Goal: Task Accomplishment & Management: Complete application form

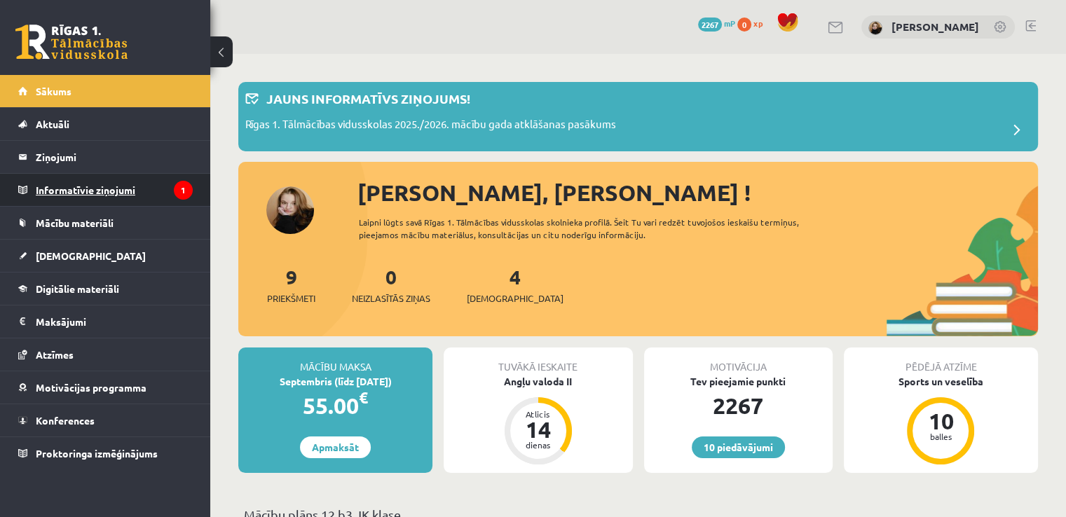
click at [118, 184] on legend "Informatīvie ziņojumi 1" at bounding box center [114, 190] width 157 height 32
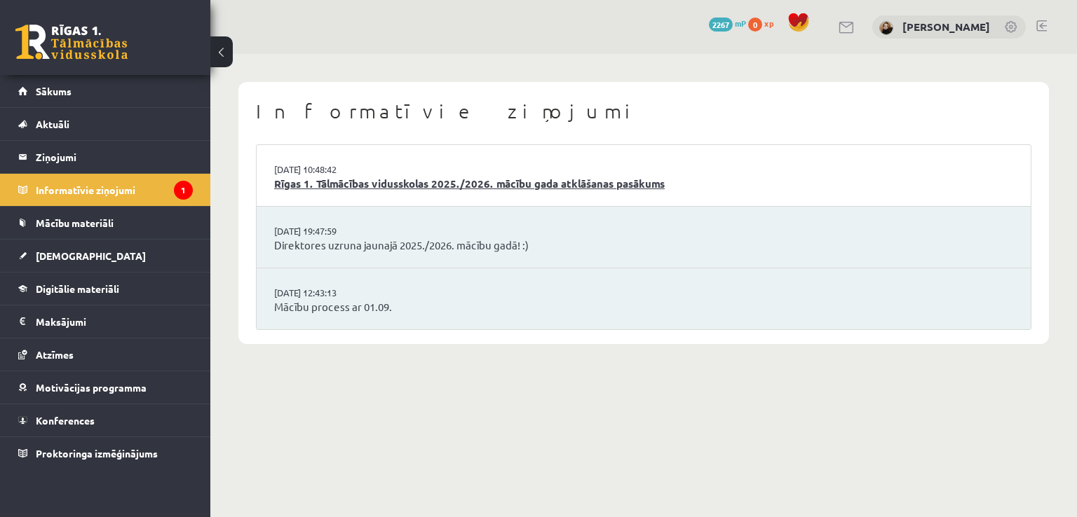
click at [329, 187] on link "Rīgas 1. Tālmācības vidusskolas 2025./2026. mācību gada atklāšanas pasākums" at bounding box center [643, 184] width 739 height 16
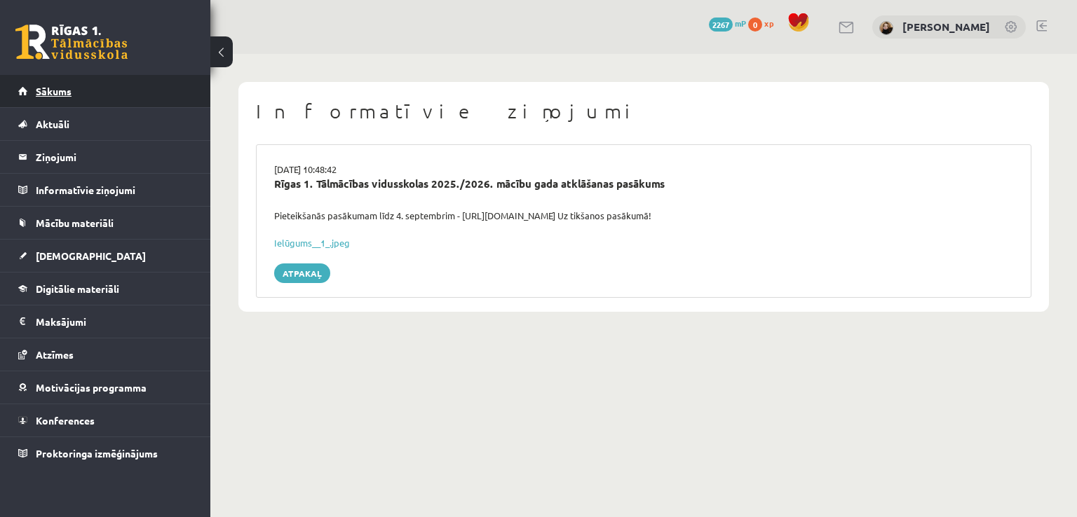
click at [70, 94] on span "Sākums" at bounding box center [54, 91] width 36 height 13
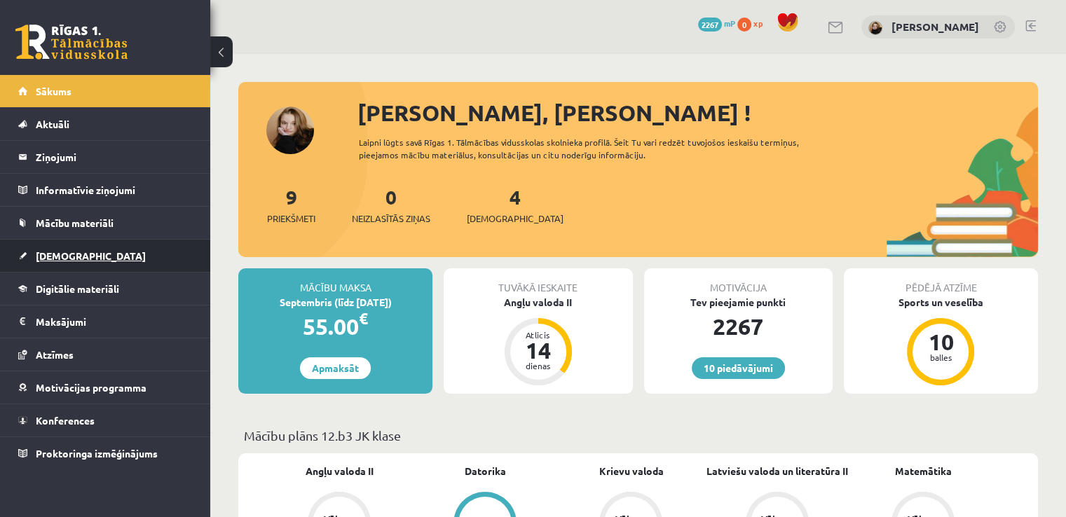
click at [92, 257] on link "[DEMOGRAPHIC_DATA]" at bounding box center [105, 256] width 175 height 32
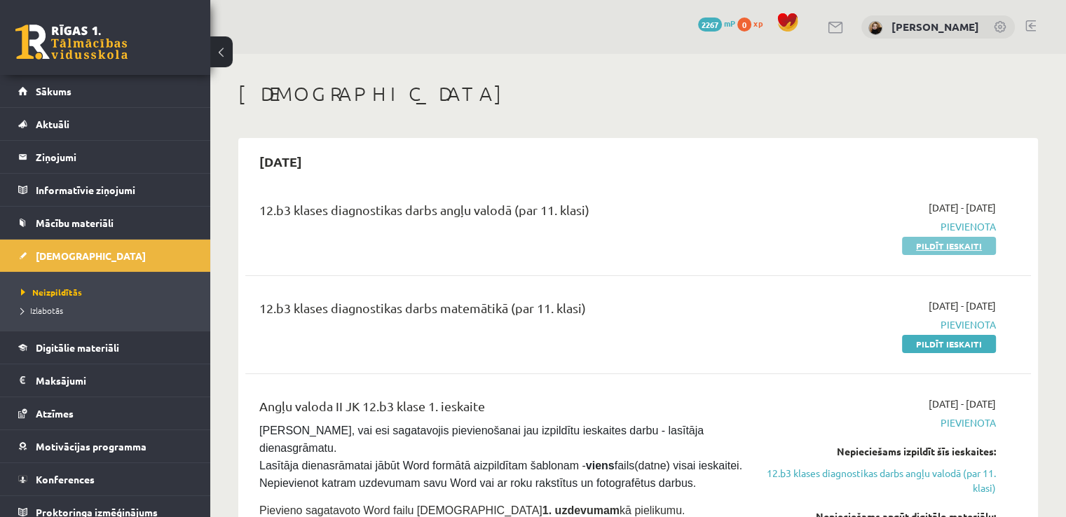
click at [925, 247] on link "Pildīt ieskaiti" at bounding box center [949, 246] width 94 height 18
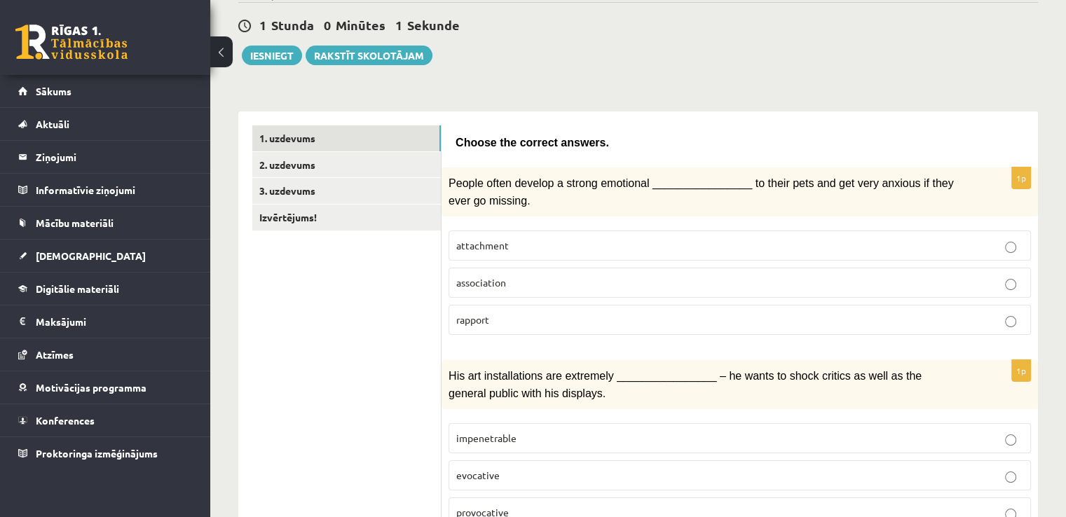
scroll to position [140, 0]
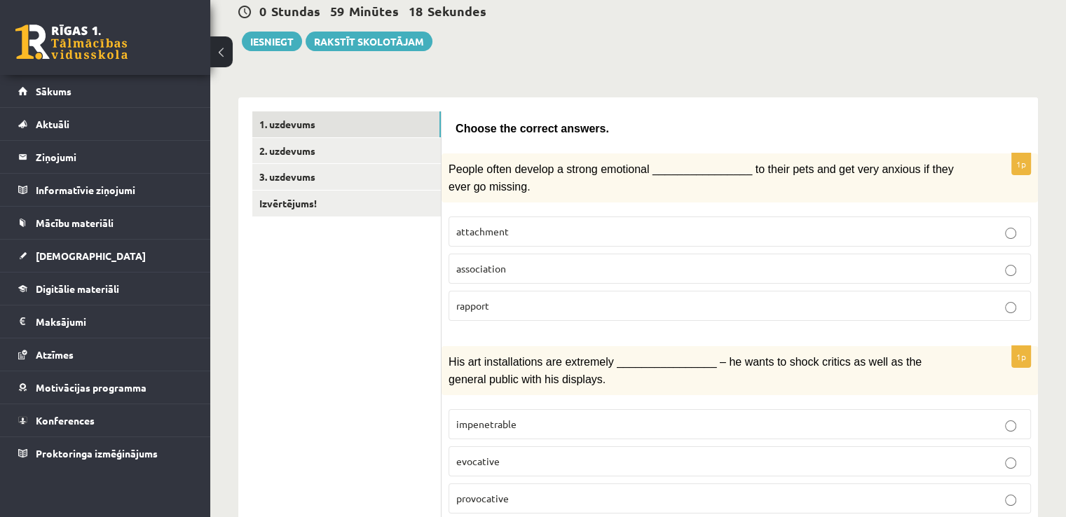
click at [667, 224] on p "attachment" at bounding box center [739, 231] width 567 height 15
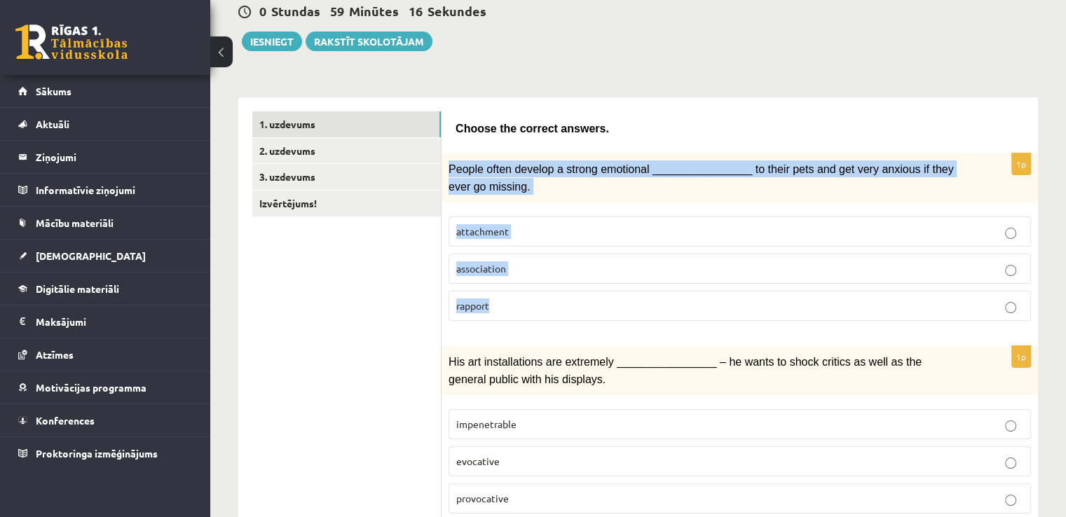
drag, startPoint x: 446, startPoint y: 163, endPoint x: 519, endPoint y: 313, distance: 166.8
click at [519, 313] on div "1p People often develop a strong emotional ________________ to their pets and g…" at bounding box center [740, 243] width 597 height 179
copy div "People often develop a strong emotional ________________ to their pets and get …"
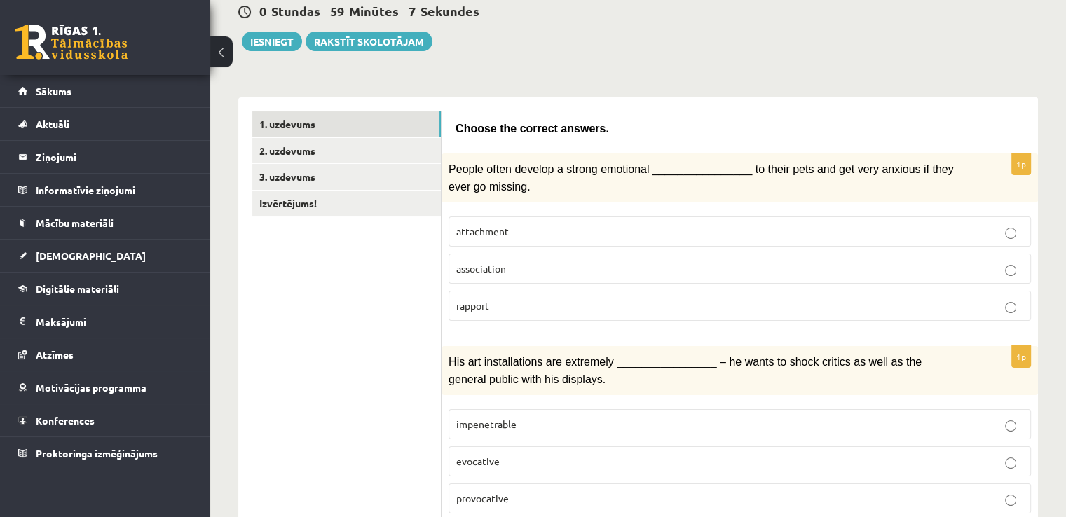
click at [590, 346] on div "His art installations are extremely ________________ – he wants to shock critic…" at bounding box center [740, 370] width 597 height 49
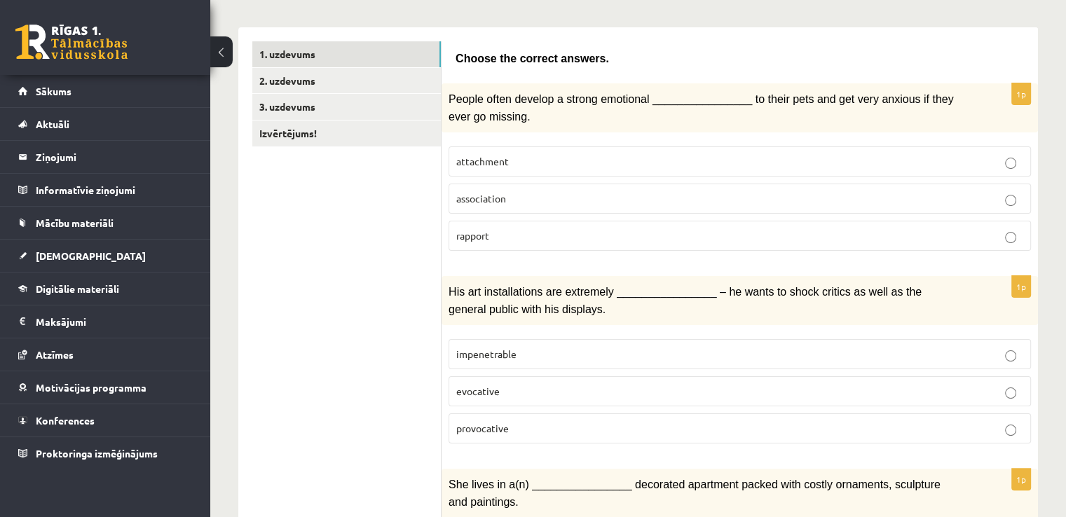
scroll to position [280, 0]
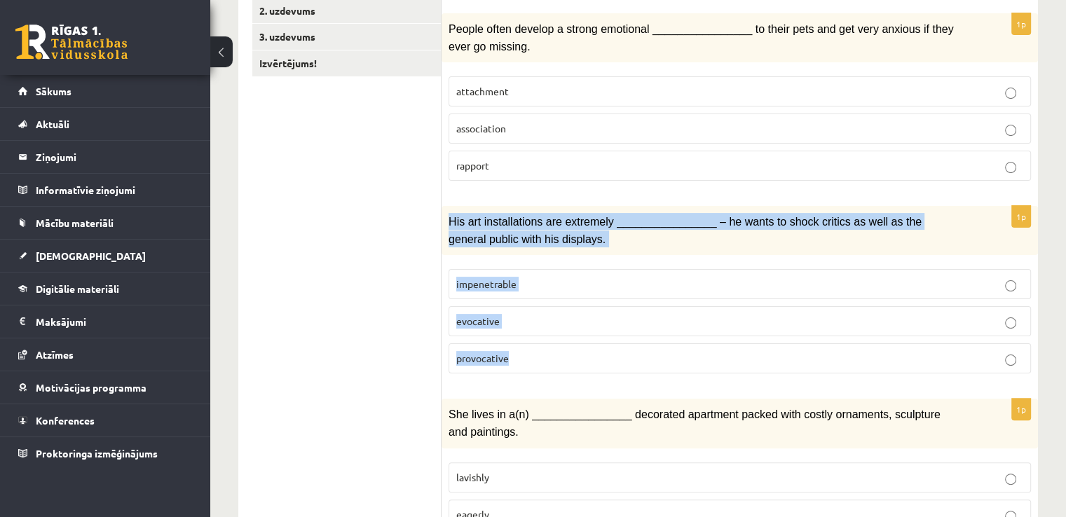
drag, startPoint x: 448, startPoint y: 219, endPoint x: 539, endPoint y: 337, distance: 148.9
click at [539, 337] on div "1p His art installations are extremely ________________ – he wants to shock cri…" at bounding box center [740, 295] width 597 height 179
copy div "His art installations are extremely ________________ – he wants to shock critic…"
click at [617, 362] on label "provocative" at bounding box center [740, 359] width 583 height 30
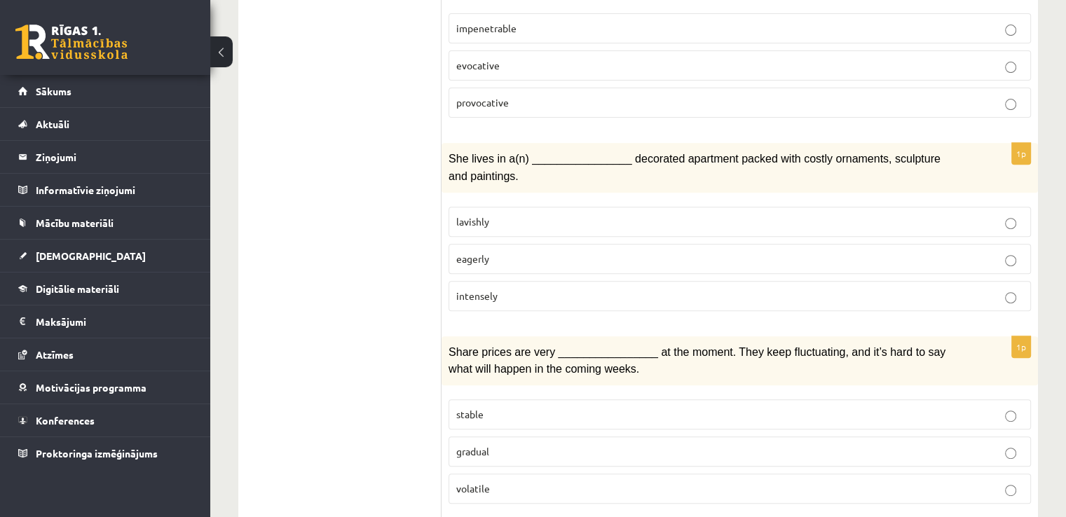
scroll to position [561, 0]
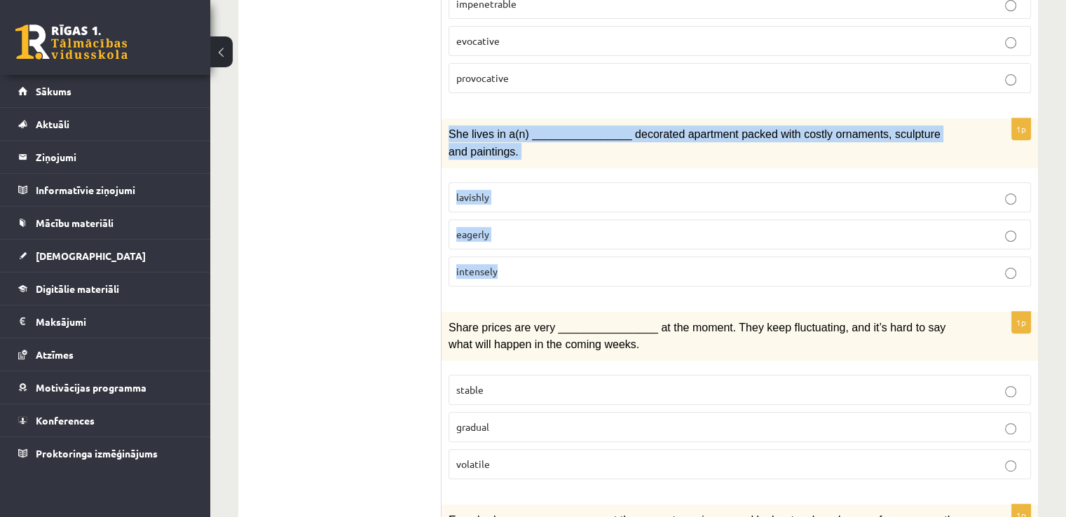
drag, startPoint x: 446, startPoint y: 124, endPoint x: 541, endPoint y: 265, distance: 170.1
click at [541, 265] on div "1p She lives in a(n) ________________ decorated apartment packed with costly or…" at bounding box center [740, 207] width 597 height 179
copy div "She lives in a(n) ________________ decorated apartment packed with costly ornam…"
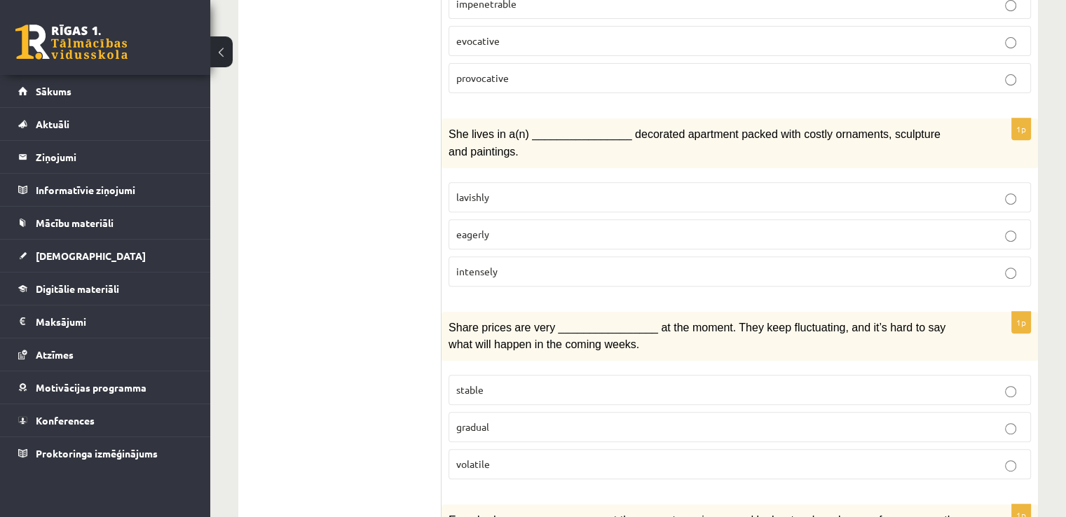
click at [600, 190] on p "lavishly" at bounding box center [739, 197] width 567 height 15
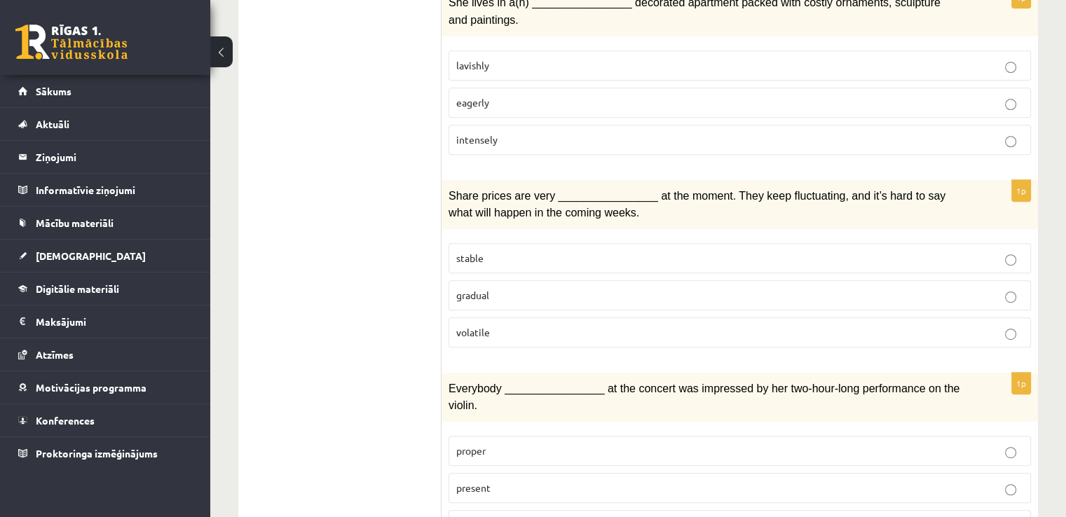
scroll to position [701, 0]
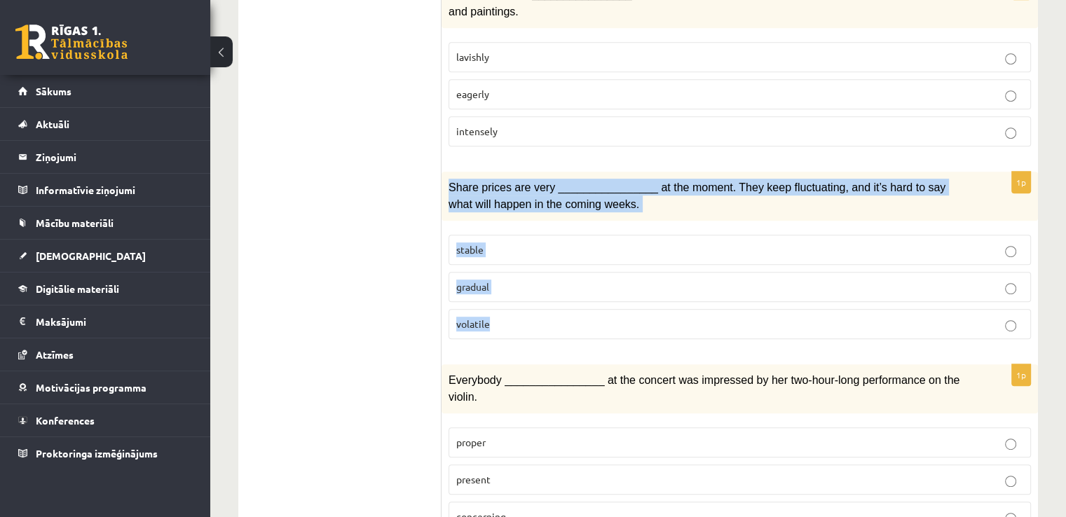
drag, startPoint x: 449, startPoint y: 173, endPoint x: 533, endPoint y: 324, distance: 172.3
click at [533, 324] on div "1p Share prices are very ________________ at the moment. They keep fluctuating,…" at bounding box center [740, 261] width 597 height 179
copy div "Share prices are very ________________ at the moment. They keep fluctuating, an…"
click at [663, 317] on p "volatile" at bounding box center [739, 324] width 567 height 15
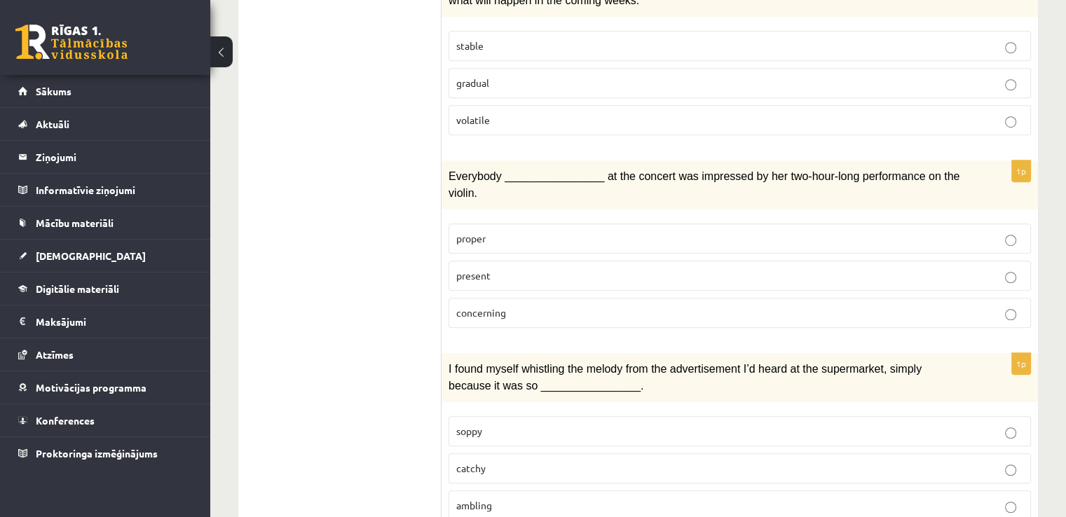
scroll to position [982, 0]
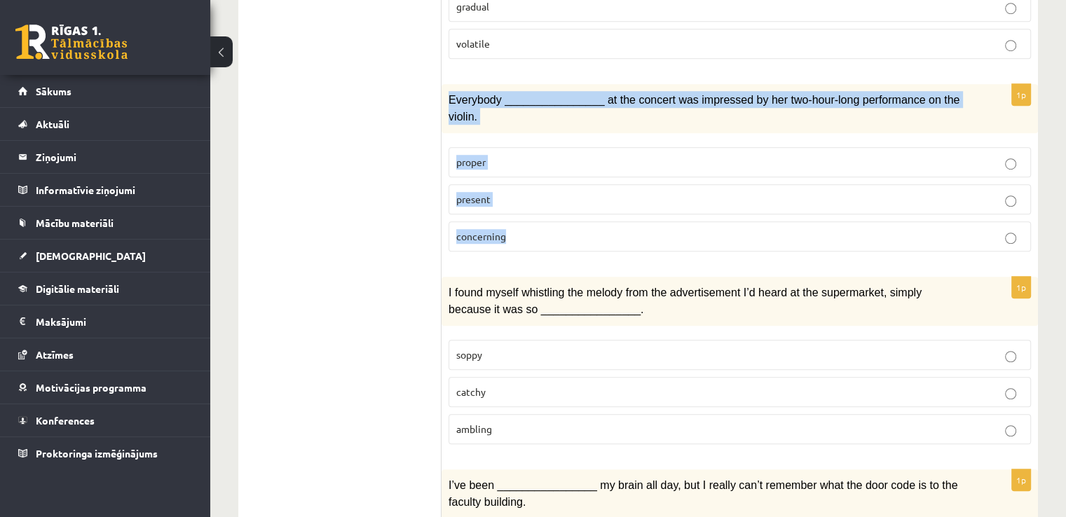
drag, startPoint x: 446, startPoint y: 88, endPoint x: 541, endPoint y: 205, distance: 151.0
click at [541, 205] on div "1p Everybody ________________ at the concert was impressed by her two-hour-long…" at bounding box center [740, 173] width 597 height 179
copy div "Everybody ________________ at the concert was impressed by her two-hour-long pe…"
click at [584, 63] on form "Choose the correct answers. 1p People often develop a strong emotional ________…" at bounding box center [740, 482] width 569 height 2424
drag, startPoint x: 449, startPoint y: 81, endPoint x: 522, endPoint y: 194, distance: 134.4
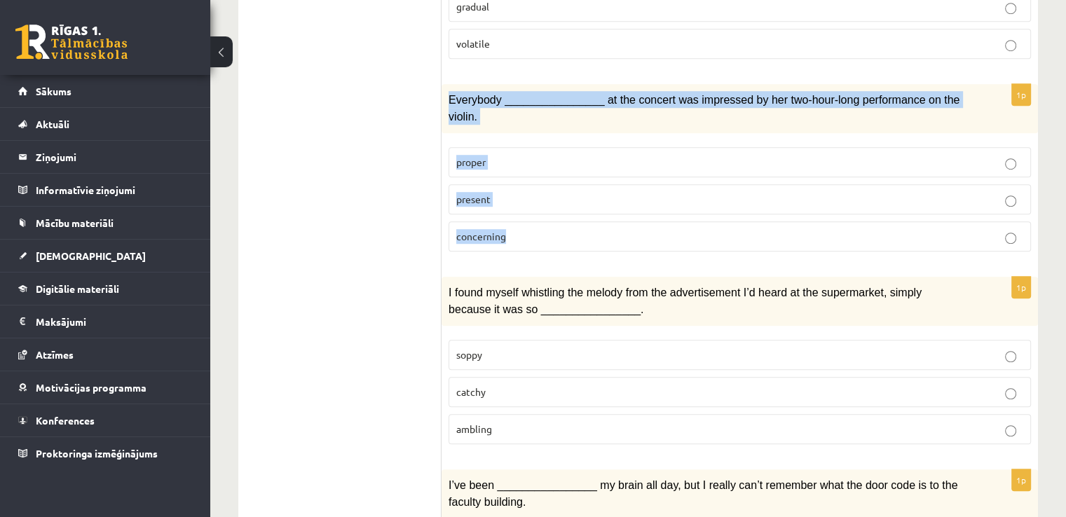
click at [522, 195] on div "1p Everybody ________________ at the concert was impressed by her two-hour-long…" at bounding box center [740, 173] width 597 height 179
copy div "Everybody ________________ at the concert was impressed by her two-hour-long pe…"
click at [589, 192] on p "present" at bounding box center [739, 199] width 567 height 15
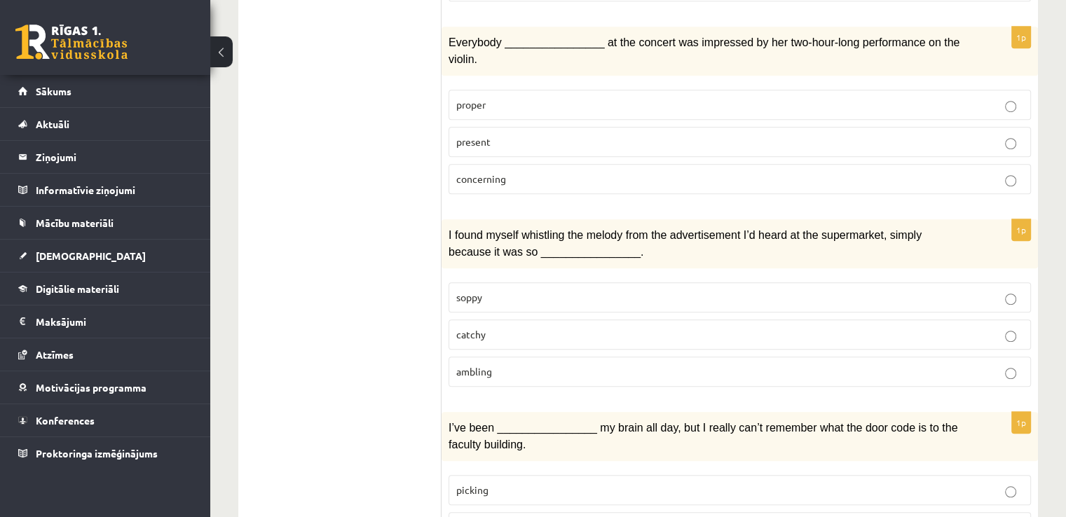
scroll to position [1122, 0]
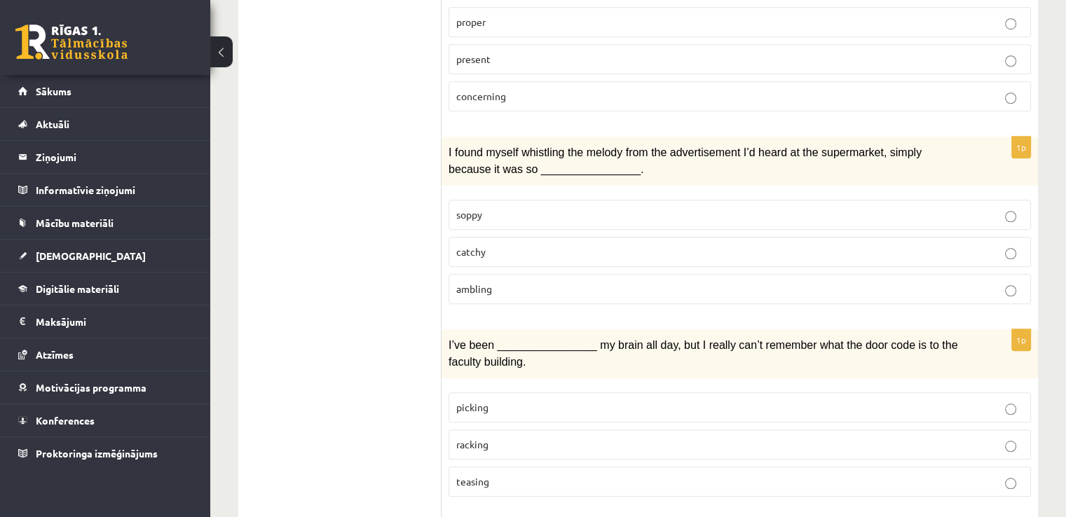
click at [475, 245] on span "catchy" at bounding box center [470, 251] width 29 height 13
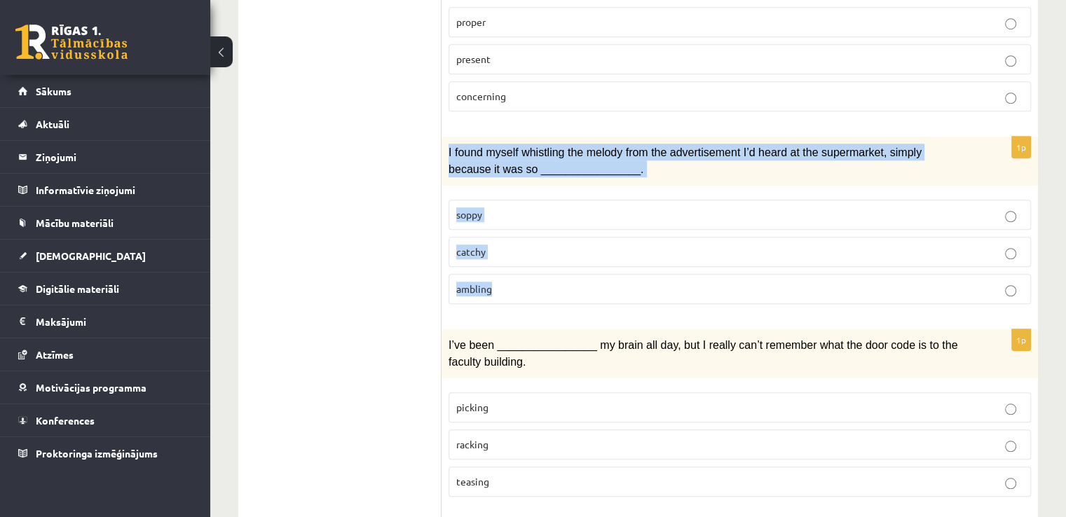
drag, startPoint x: 444, startPoint y: 114, endPoint x: 533, endPoint y: 245, distance: 157.5
click at [533, 245] on div "1p I found myself whistling the melody from the advertisement I’d heard at the …" at bounding box center [740, 226] width 597 height 179
copy div "I found myself whistling the melody from the advertisement I’d heard at the sup…"
click at [484, 276] on div "1p I found myself whistling the melody from the advertisement I’d heard at the …" at bounding box center [740, 226] width 597 height 179
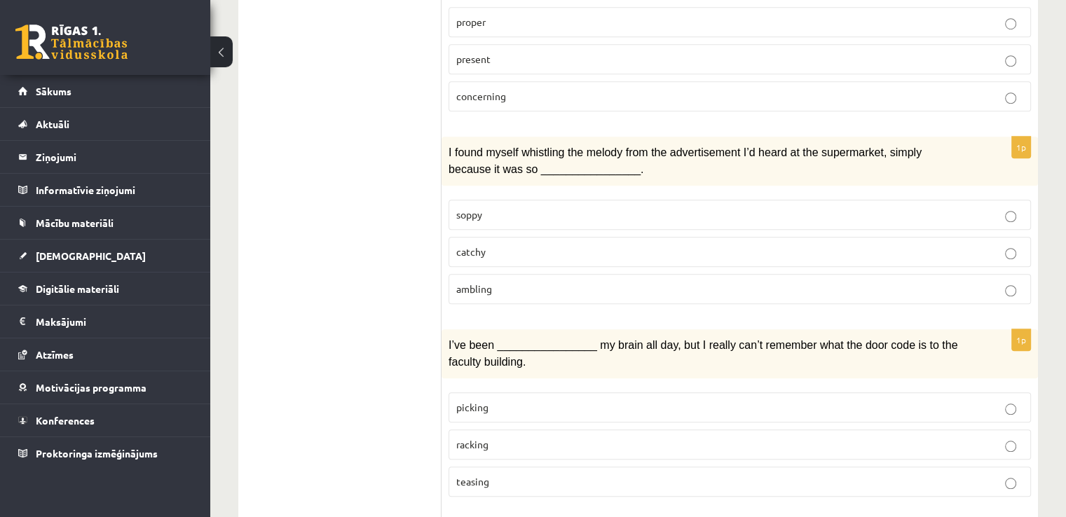
scroll to position [1192, 0]
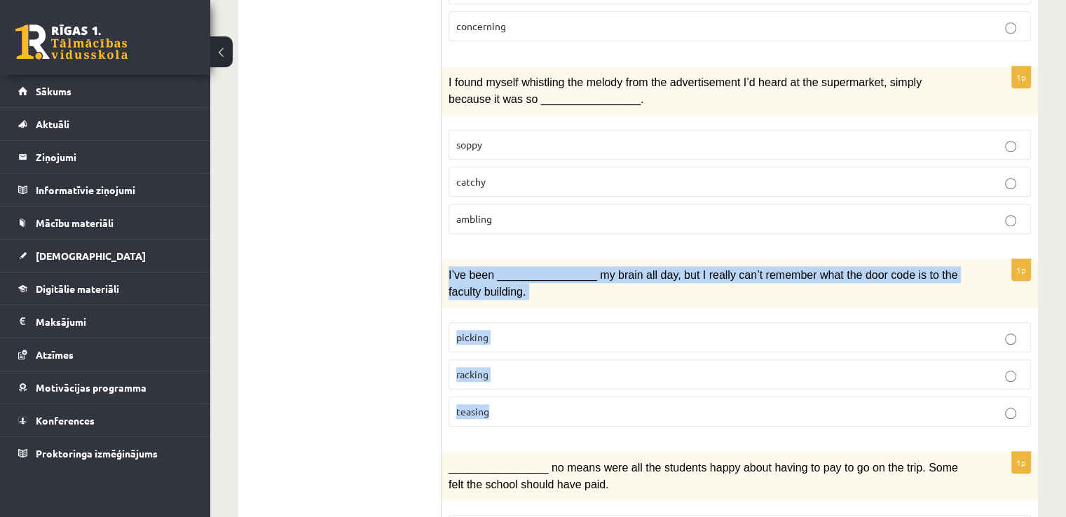
drag, startPoint x: 443, startPoint y: 232, endPoint x: 533, endPoint y: 372, distance: 165.9
click at [533, 372] on div "1p I’ve been ________________ my brain all day, but I really can’t remember wha…" at bounding box center [740, 348] width 597 height 179
copy div "I’ve been ________________ my brain all day, but I really can’t remember what t…"
click at [538, 367] on p "racking" at bounding box center [739, 374] width 567 height 15
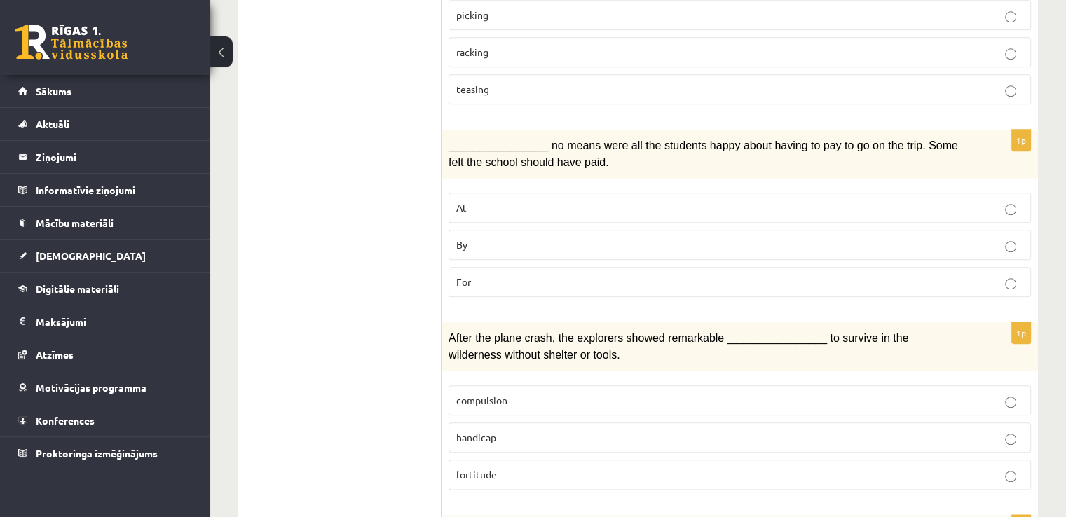
scroll to position [1542, 0]
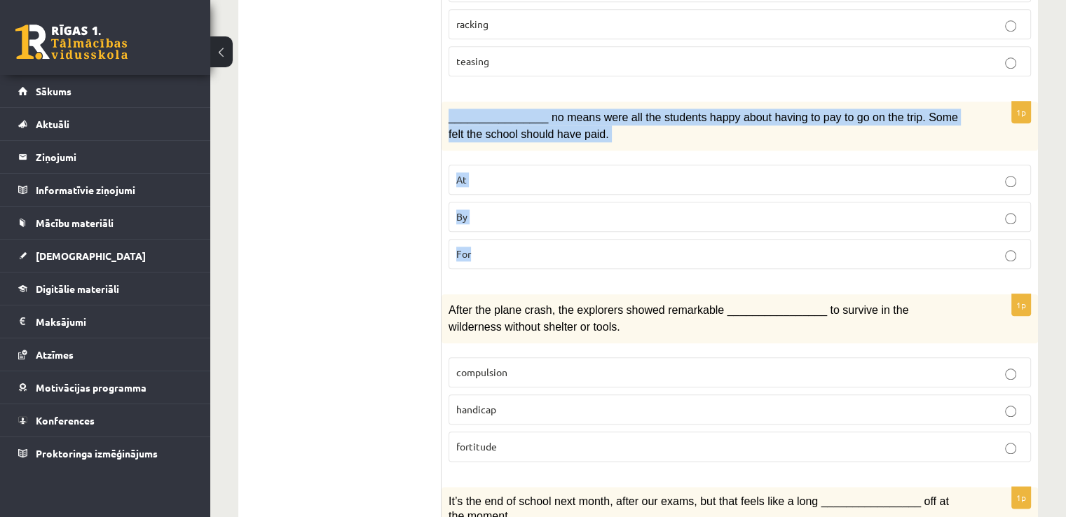
drag, startPoint x: 450, startPoint y: 69, endPoint x: 524, endPoint y: 206, distance: 155.3
click at [524, 206] on div "1p ________________ no means were all the students happy about having to pay to…" at bounding box center [740, 191] width 597 height 179
copy div "________________ no means were all the students happy about having to pay to go…"
click at [543, 210] on p "By" at bounding box center [739, 217] width 567 height 15
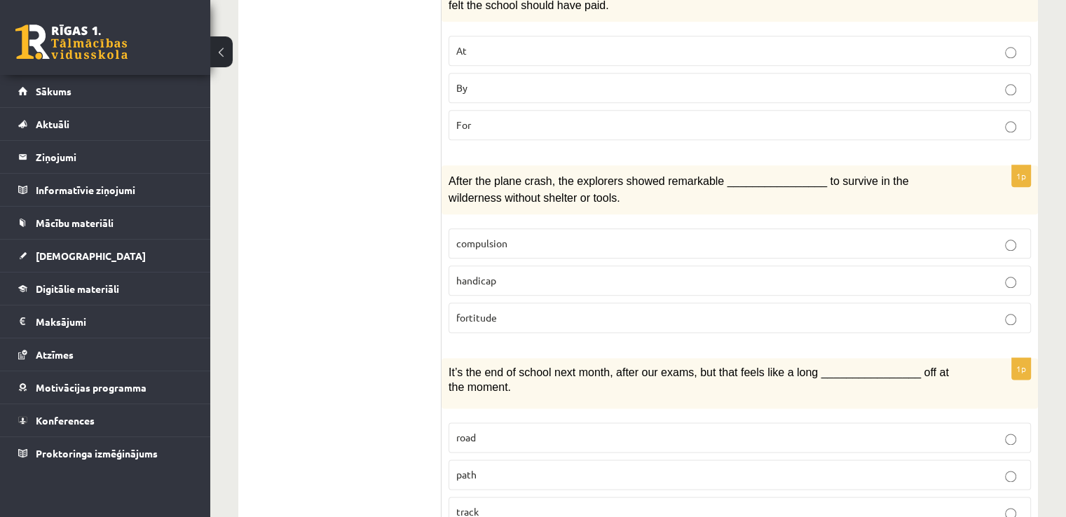
scroll to position [1683, 0]
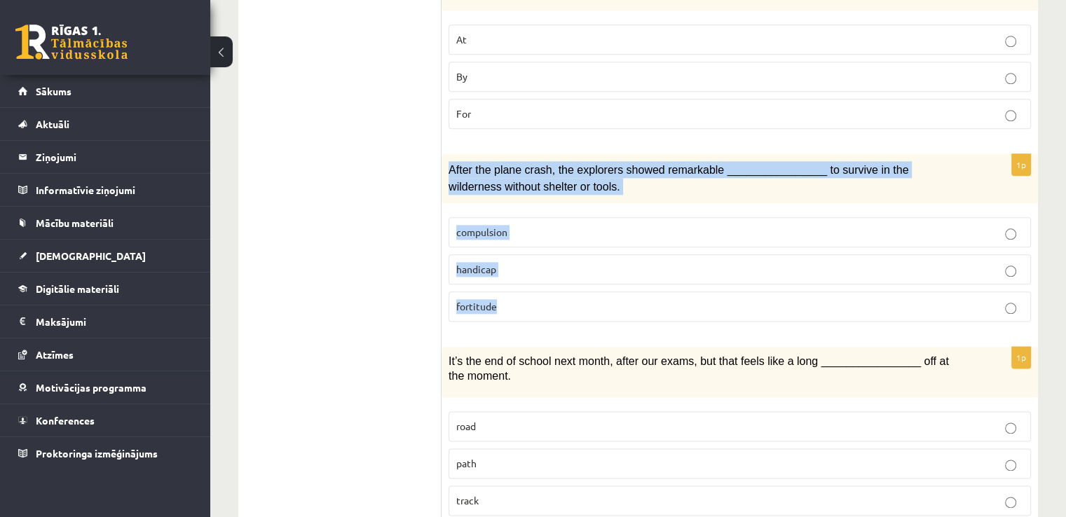
drag, startPoint x: 450, startPoint y: 122, endPoint x: 522, endPoint y: 256, distance: 152.1
click at [522, 256] on div "1p After the plane crash, the explorers showed remarkable ________________ to s…" at bounding box center [740, 243] width 597 height 179
copy div "After the plane crash, the explorers showed remarkable ________________ to surv…"
click at [538, 299] on p "fortitude" at bounding box center [739, 306] width 567 height 15
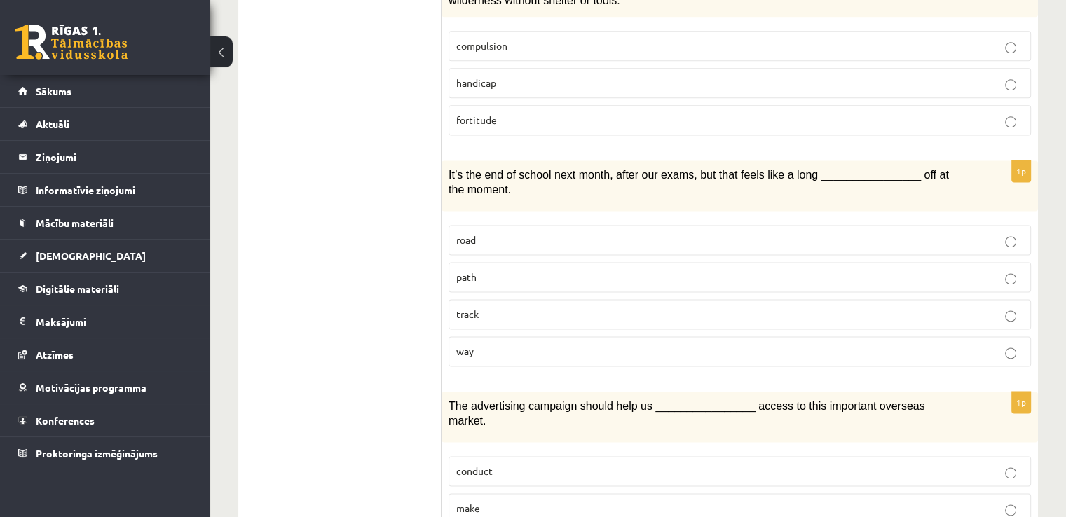
scroll to position [1893, 0]
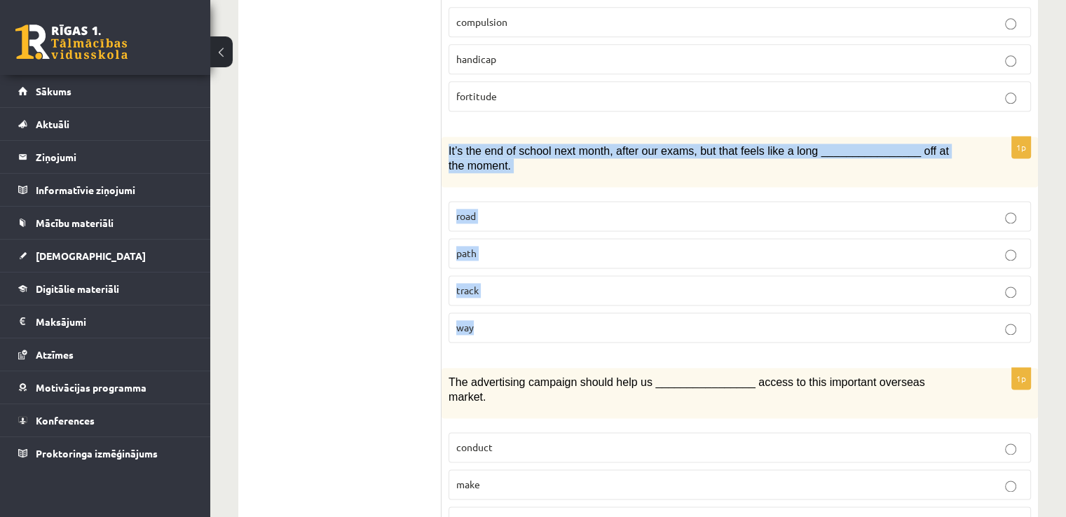
drag, startPoint x: 446, startPoint y: 98, endPoint x: 535, endPoint y: 265, distance: 189.1
click at [535, 265] on div "1p It’s the end of school next month, after our exams, but that feels like a lo…" at bounding box center [740, 245] width 597 height 217
click at [525, 313] on label "way" at bounding box center [740, 328] width 583 height 30
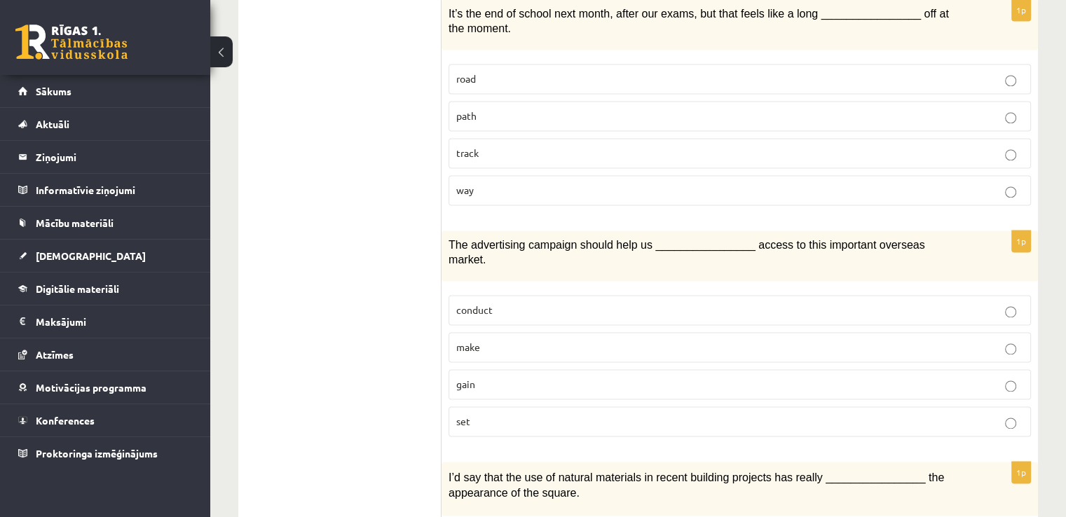
scroll to position [2033, 0]
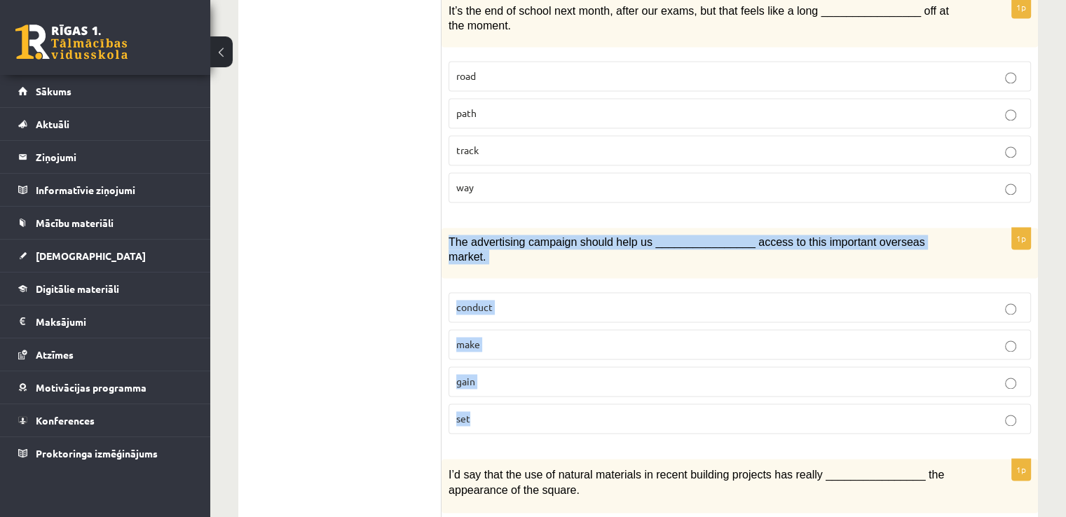
drag, startPoint x: 446, startPoint y: 189, endPoint x: 543, endPoint y: 354, distance: 191.4
click at [543, 354] on div "1p The advertising campaign should help us ________________ access to this impo…" at bounding box center [740, 336] width 597 height 217
click at [542, 374] on p "gain" at bounding box center [739, 381] width 567 height 15
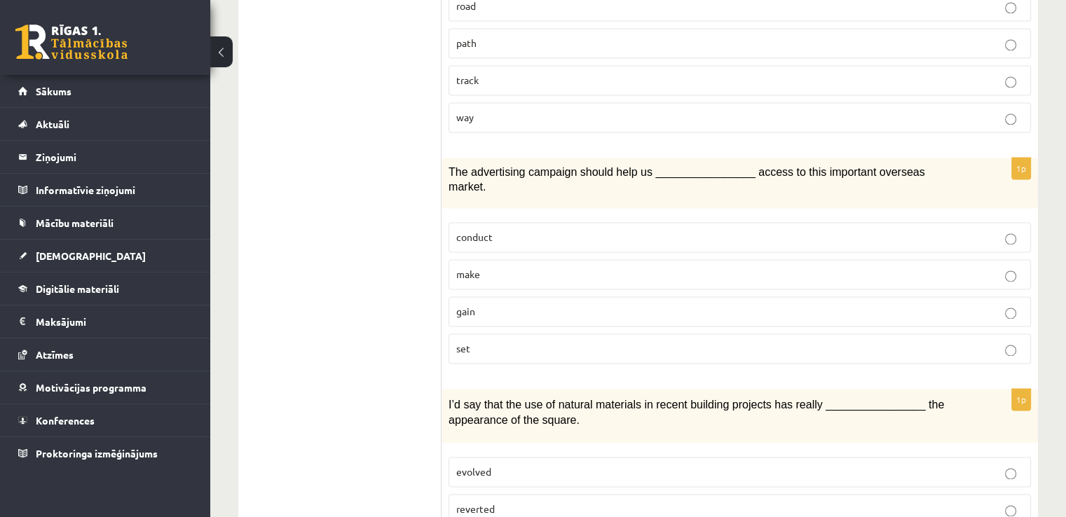
scroll to position [2133, 0]
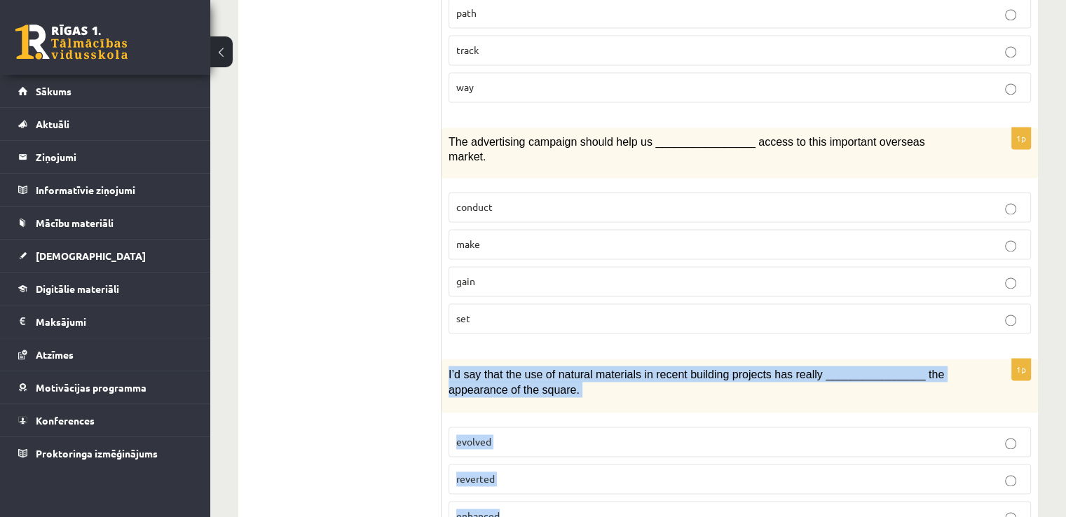
drag, startPoint x: 444, startPoint y: 308, endPoint x: 534, endPoint y: 442, distance: 160.8
click at [534, 442] on div "1p I’d say that the use of natural materials in recent building projects has re…" at bounding box center [740, 451] width 597 height 184
click at [528, 509] on p "enhanced" at bounding box center [739, 516] width 567 height 15
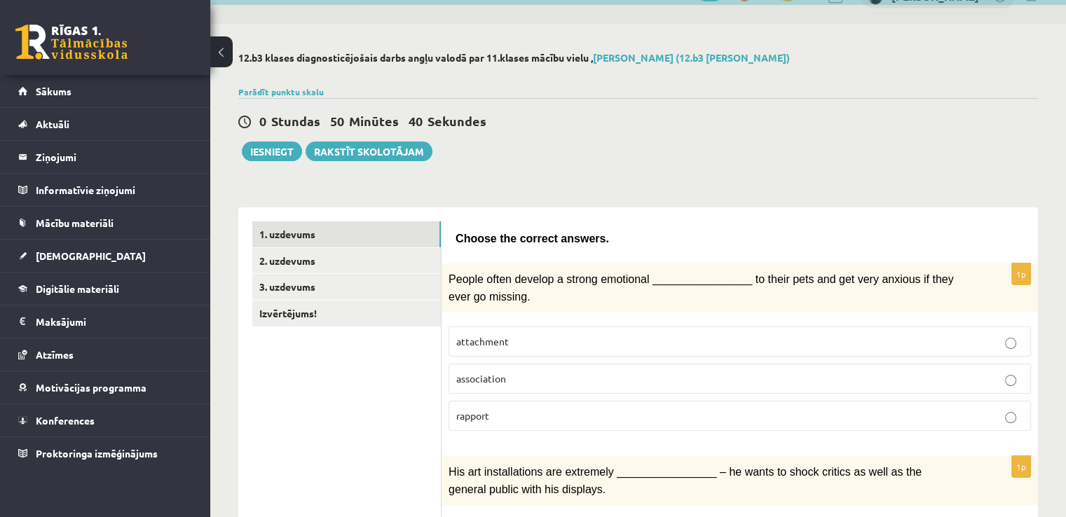
scroll to position [0, 0]
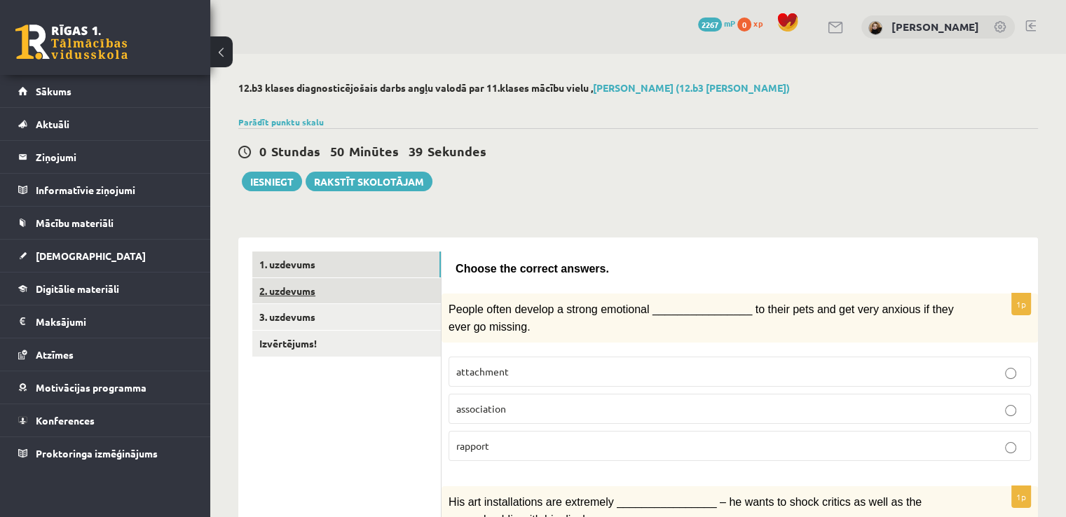
click at [297, 289] on link "2. uzdevums" at bounding box center [346, 291] width 189 height 26
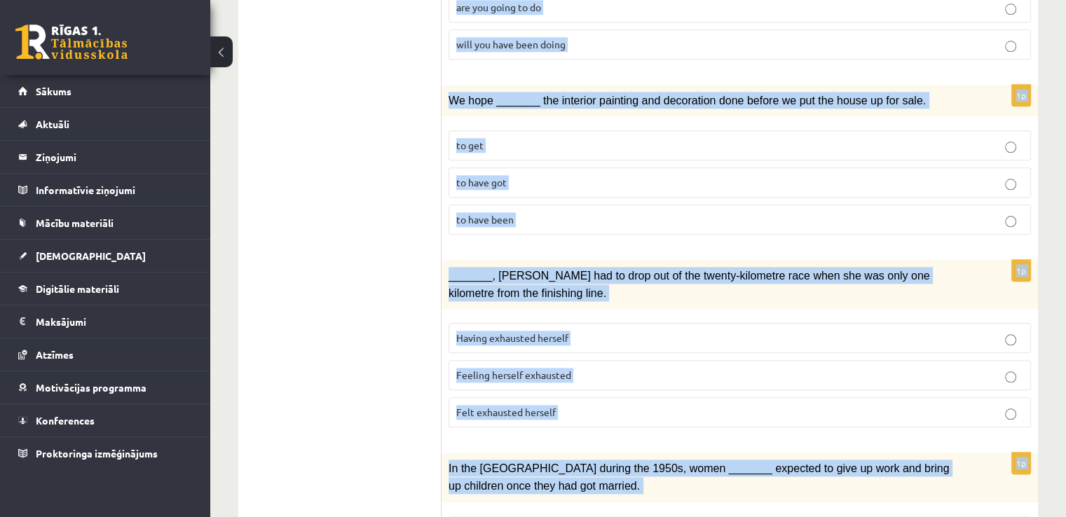
scroll to position [1617, 0]
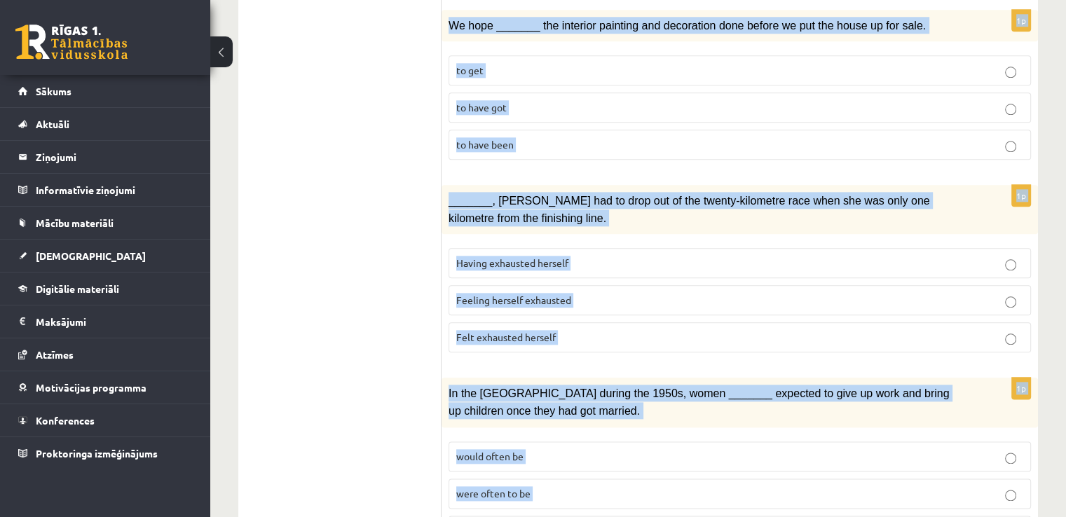
drag, startPoint x: 453, startPoint y: 198, endPoint x: 650, endPoint y: 517, distance: 374.3
click at [516, 185] on div "1p _______, Judy had to drop out of the twenty-kilometre race when she was only…" at bounding box center [740, 274] width 597 height 179
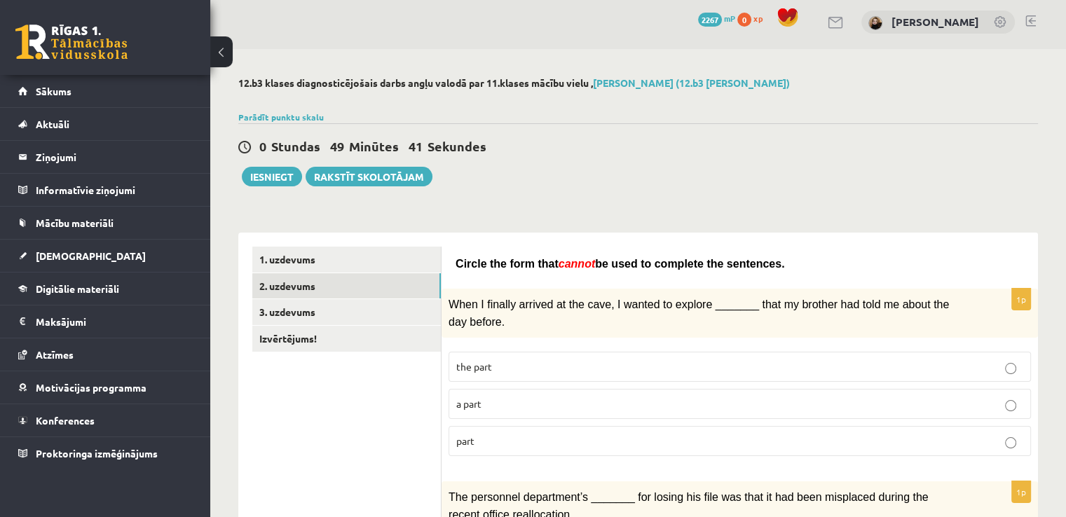
scroll to position [0, 0]
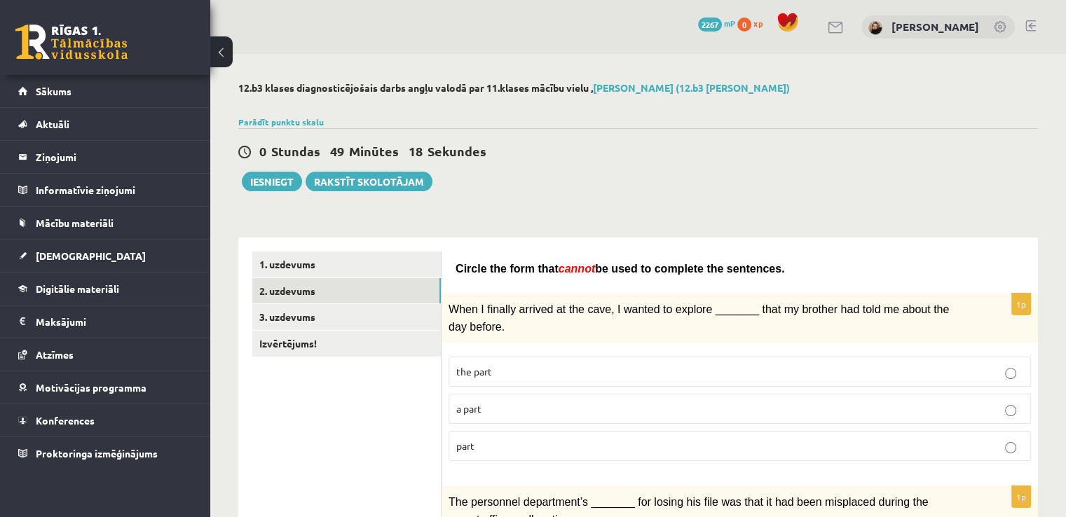
click at [637, 402] on p "a part" at bounding box center [739, 409] width 567 height 15
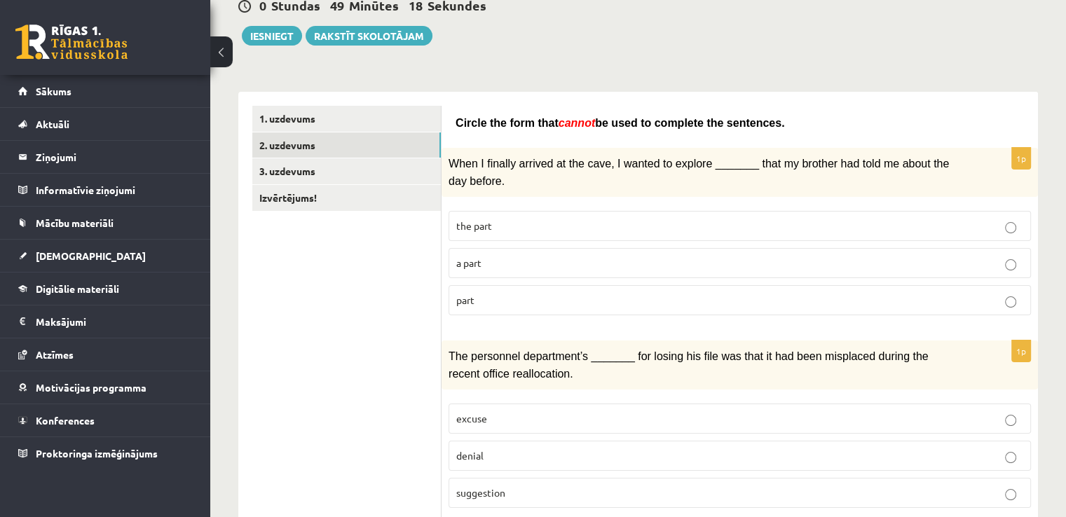
scroll to position [210, 0]
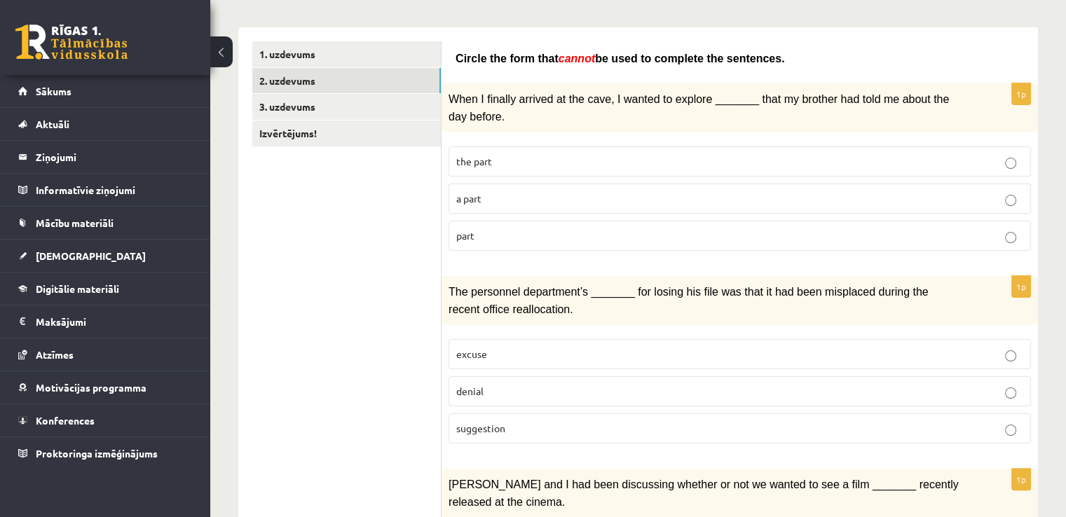
click at [551, 421] on p "suggestion" at bounding box center [739, 428] width 567 height 15
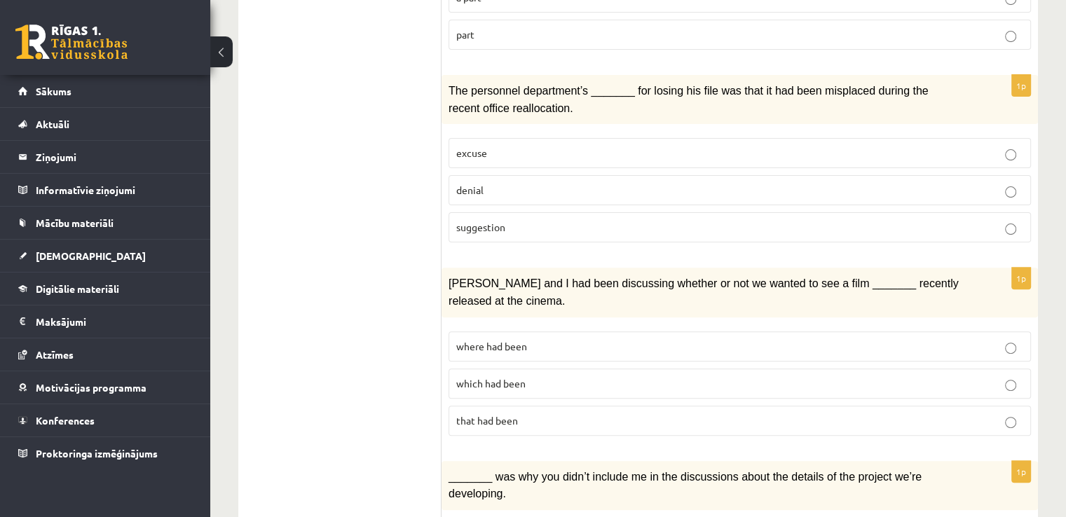
scroll to position [421, 0]
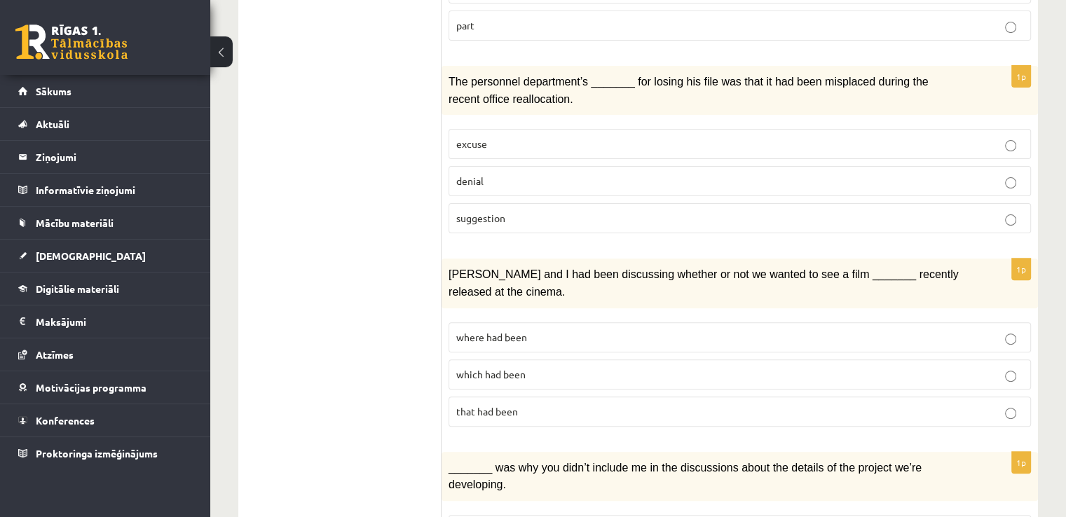
click at [533, 330] on p "where had been" at bounding box center [739, 337] width 567 height 15
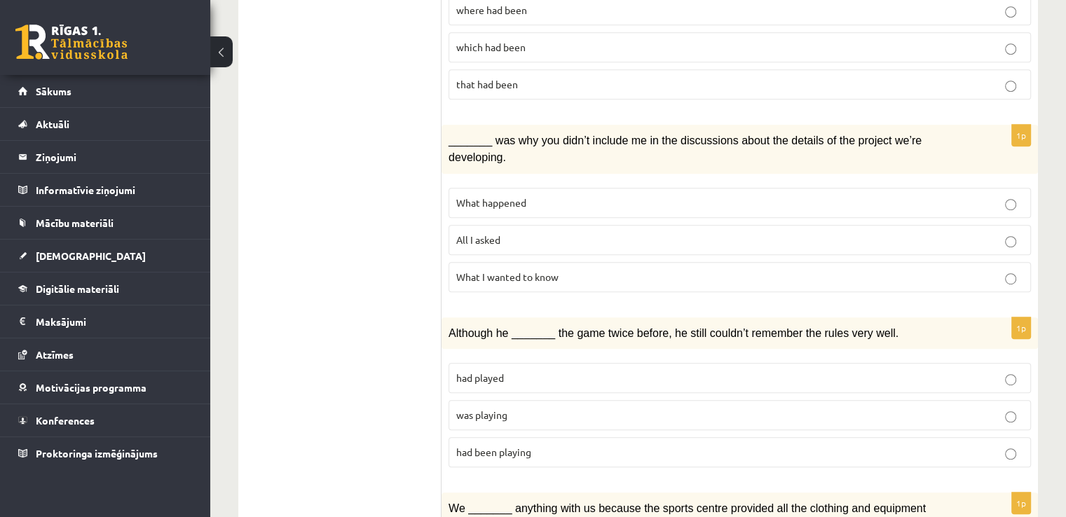
scroll to position [771, 0]
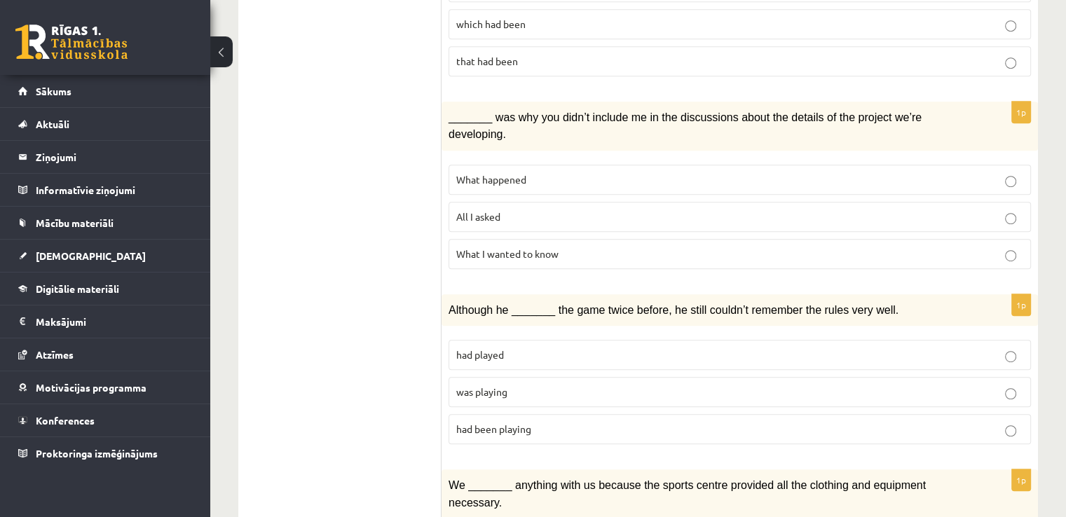
click at [514, 172] on p "What happened" at bounding box center [739, 179] width 567 height 15
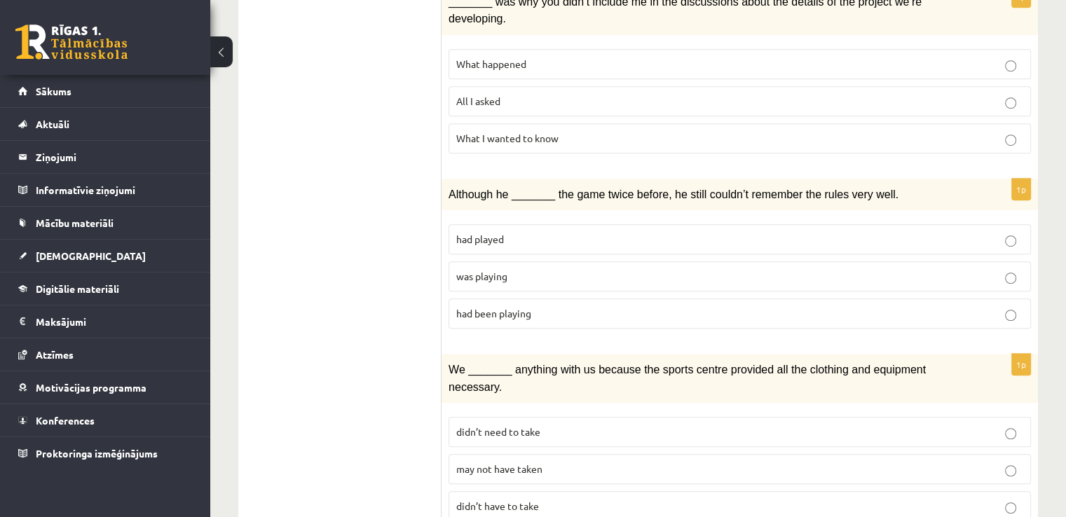
scroll to position [911, 0]
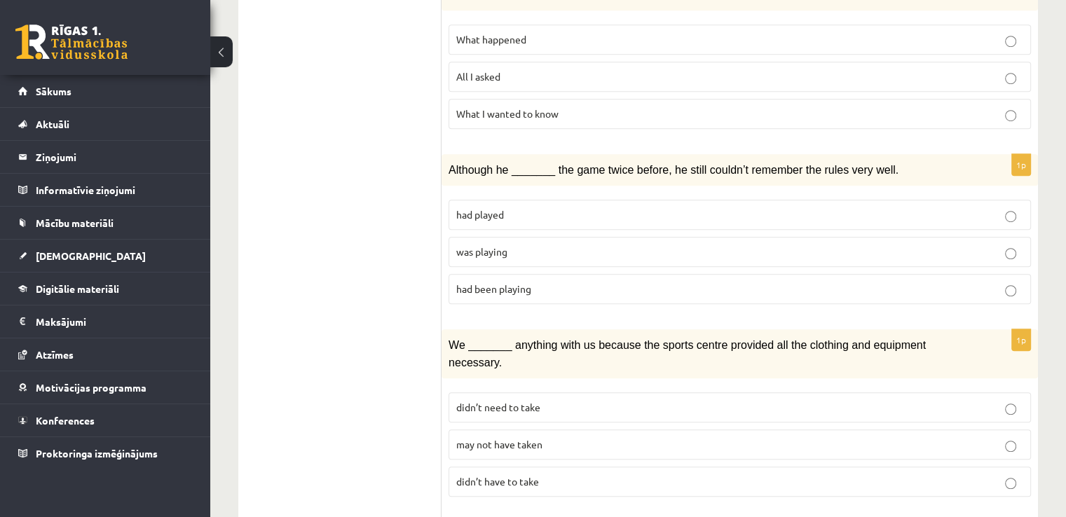
click at [574, 245] on p "was playing" at bounding box center [739, 252] width 567 height 15
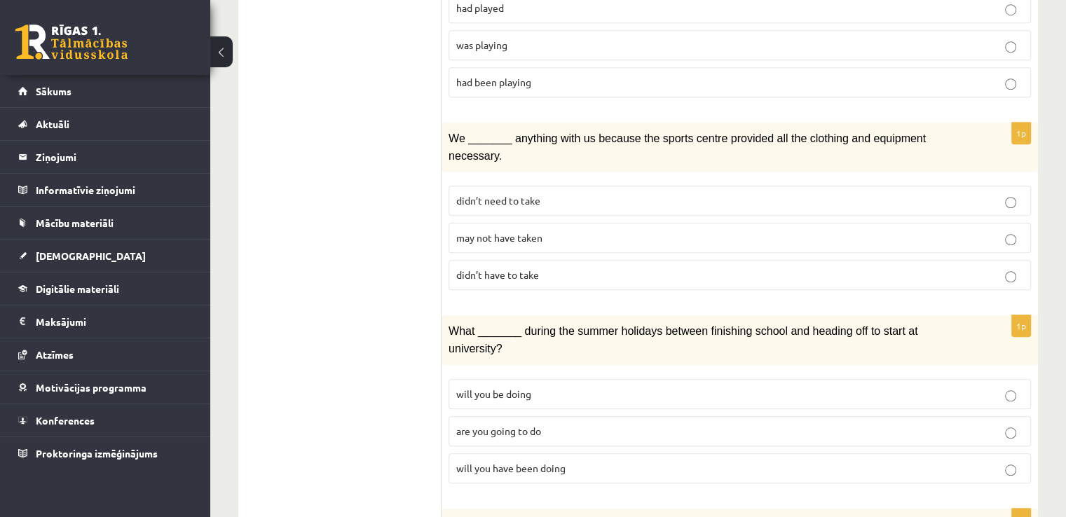
scroll to position [1122, 0]
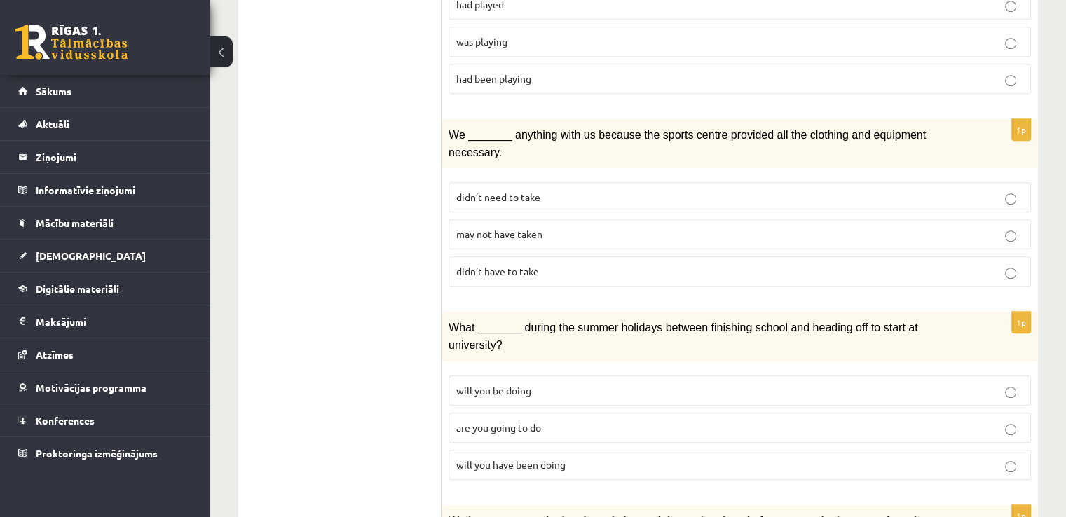
click at [553, 227] on p "may not have taken" at bounding box center [739, 234] width 567 height 15
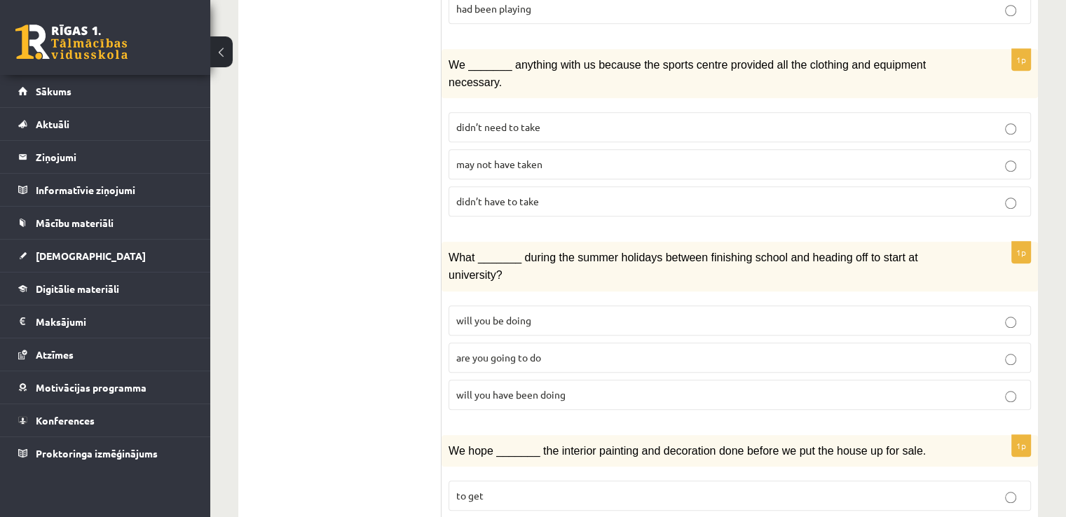
scroll to position [1262, 0]
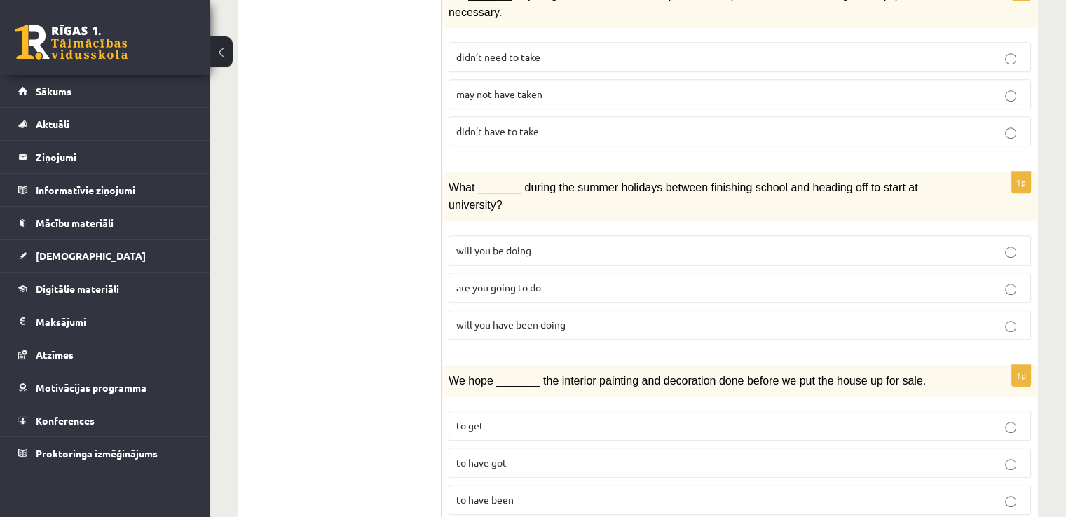
click at [565, 318] on span "will you have been doing" at bounding box center [510, 324] width 109 height 13
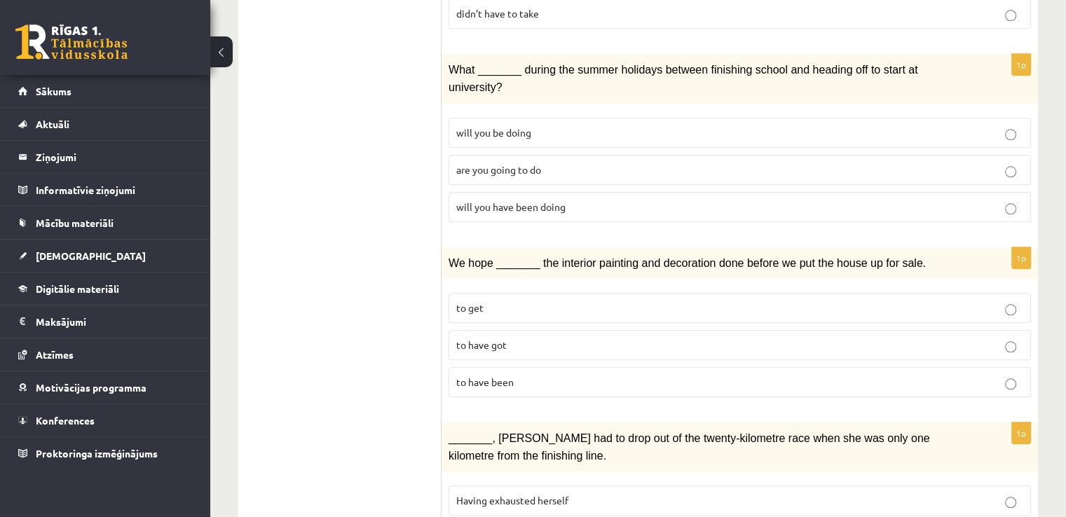
scroll to position [1402, 0]
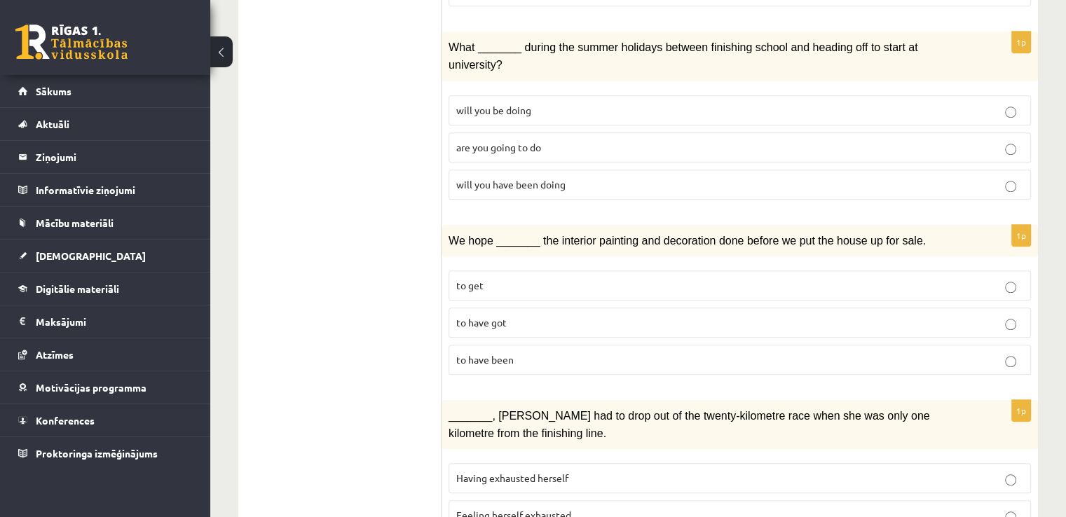
click at [515, 353] on p "to have been" at bounding box center [739, 360] width 567 height 15
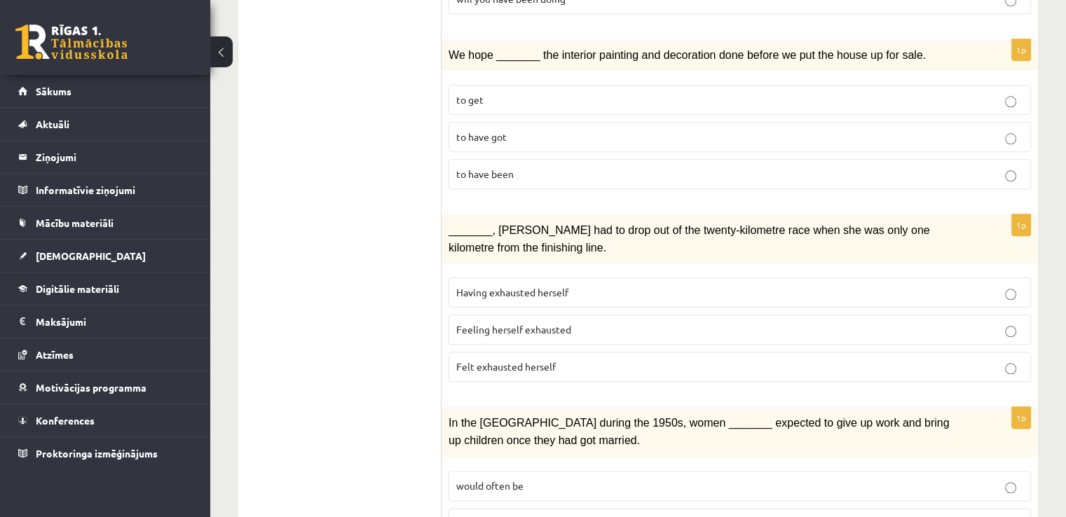
scroll to position [1613, 0]
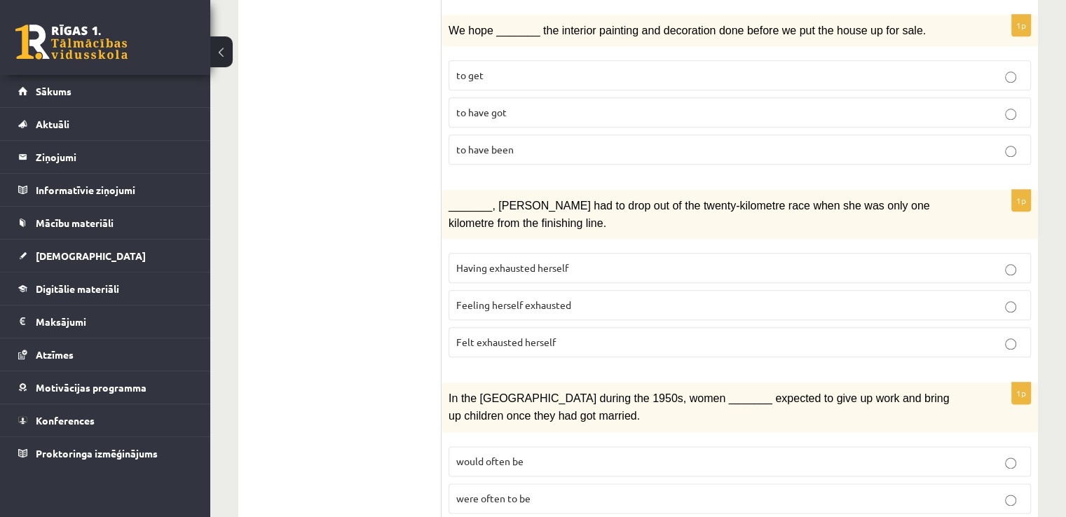
click at [475, 336] on span "Felt exhausted herself" at bounding box center [506, 342] width 100 height 13
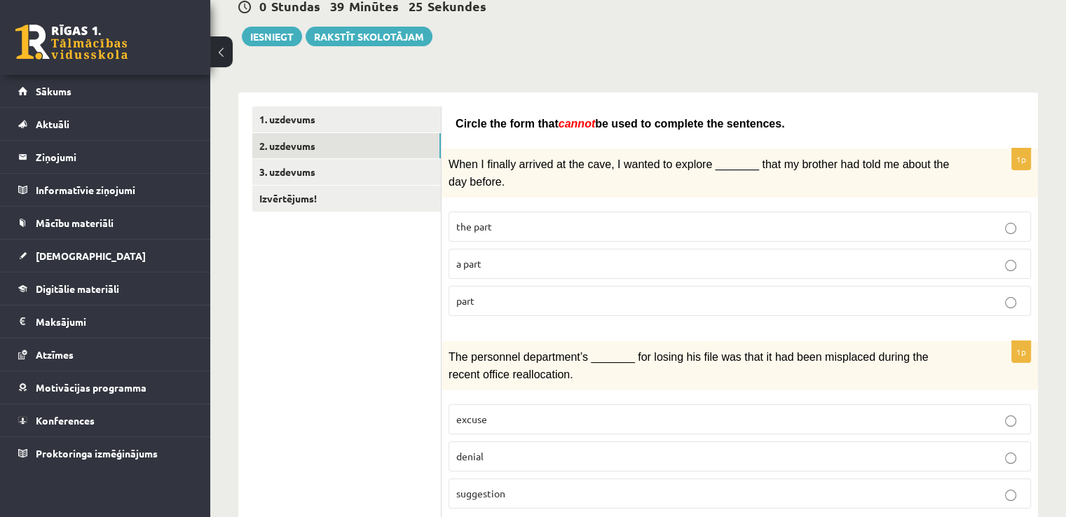
scroll to position [0, 0]
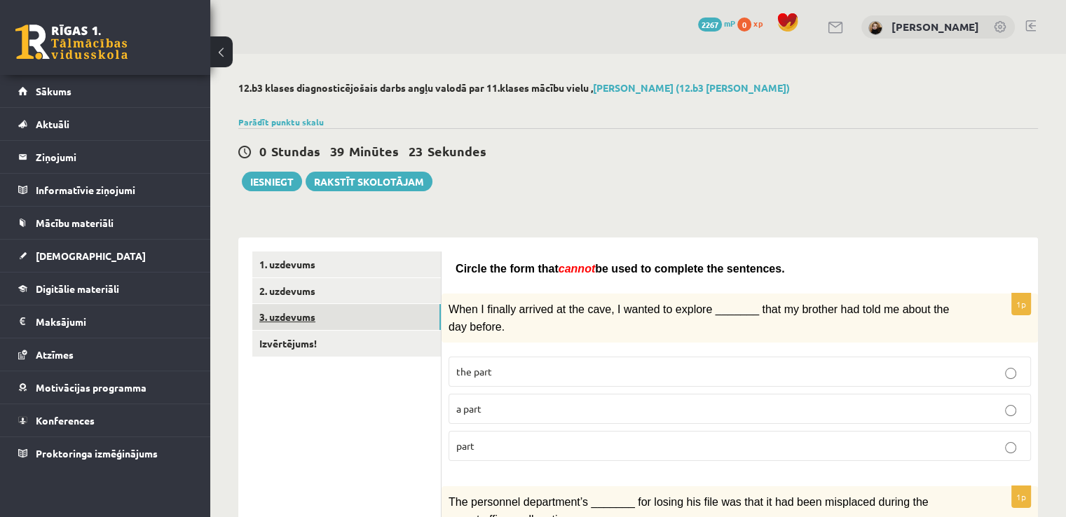
click at [314, 322] on link "3. uzdevums" at bounding box center [346, 317] width 189 height 26
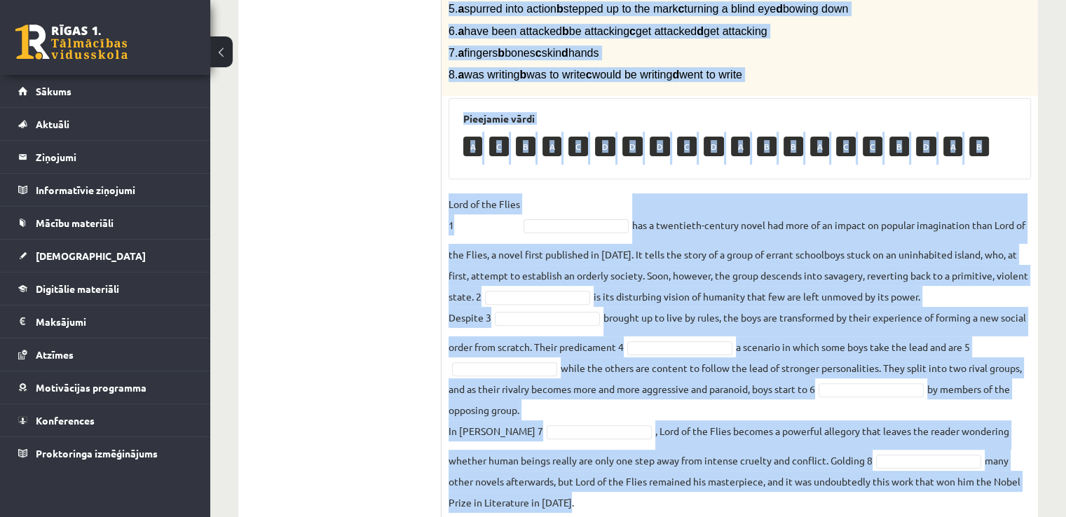
scroll to position [446, 0]
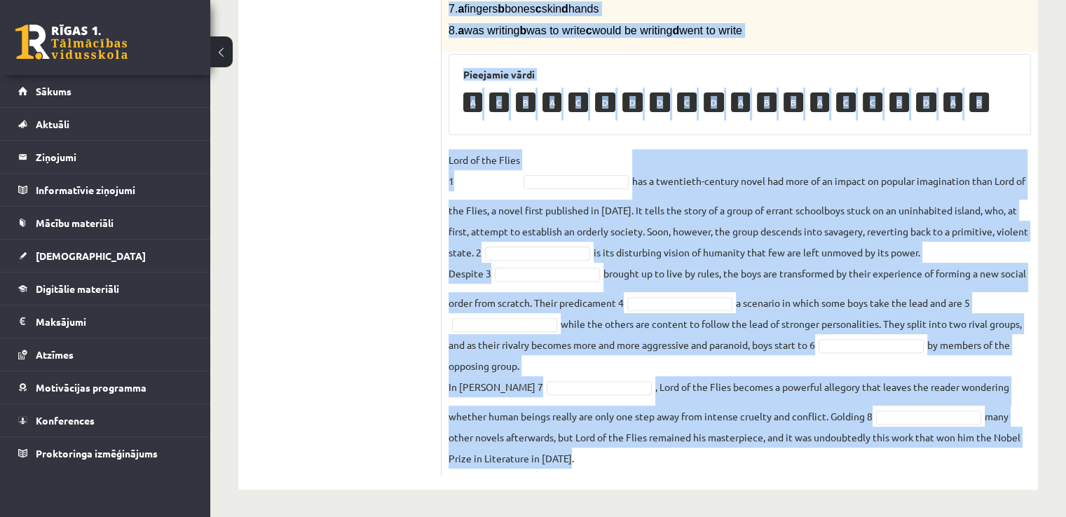
drag, startPoint x: 446, startPoint y: 69, endPoint x: 715, endPoint y: 468, distance: 480.7
click at [715, 468] on div "8p Complete the text with the correct words (a–d). 1. a No sooner b Rarely c On…" at bounding box center [740, 148] width 597 height 656
click at [600, 160] on fieldset "Lord of the Flies 1 has a twentieth-century novel had more of an impact on popu…" at bounding box center [740, 309] width 583 height 320
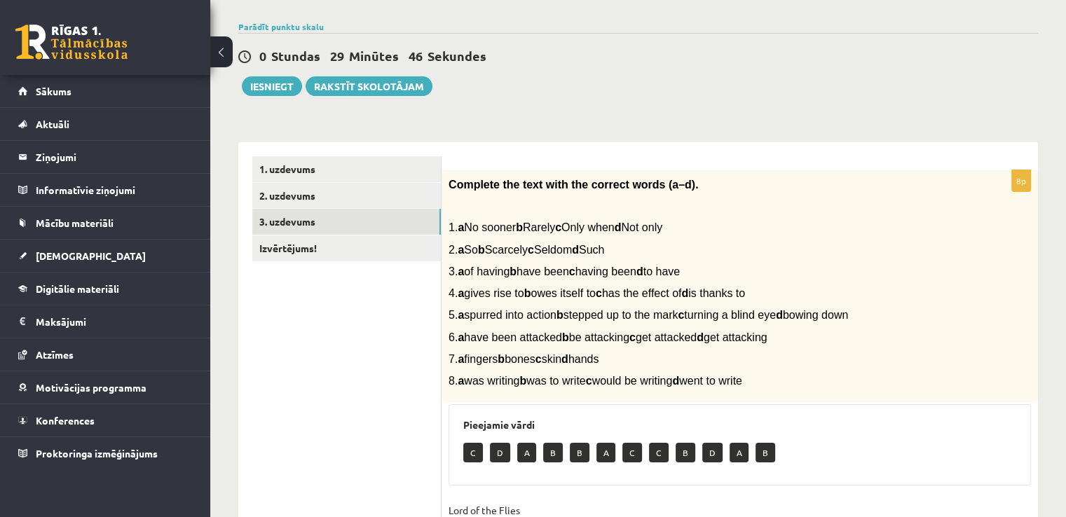
scroll to position [0, 0]
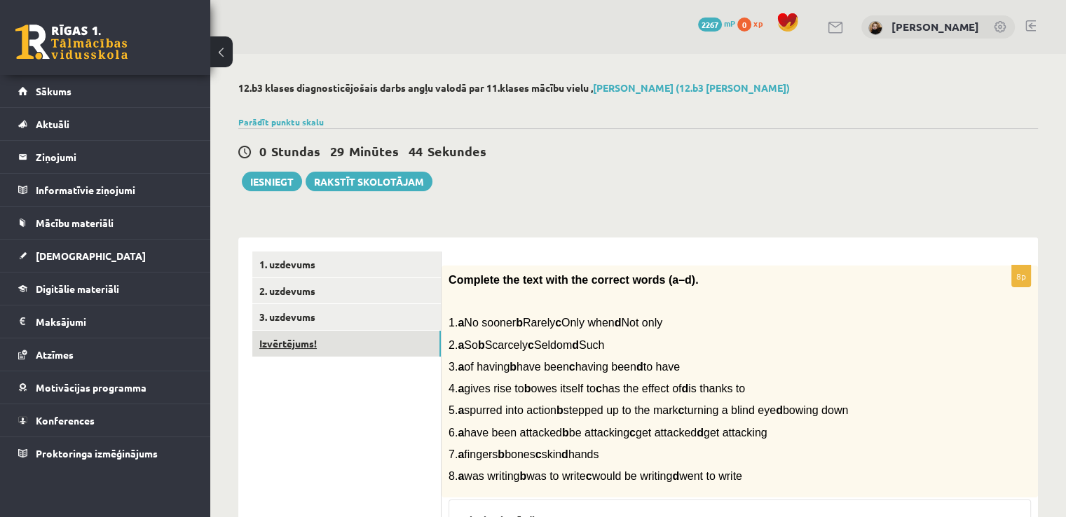
click at [298, 342] on link "Izvērtējums!" at bounding box center [346, 344] width 189 height 26
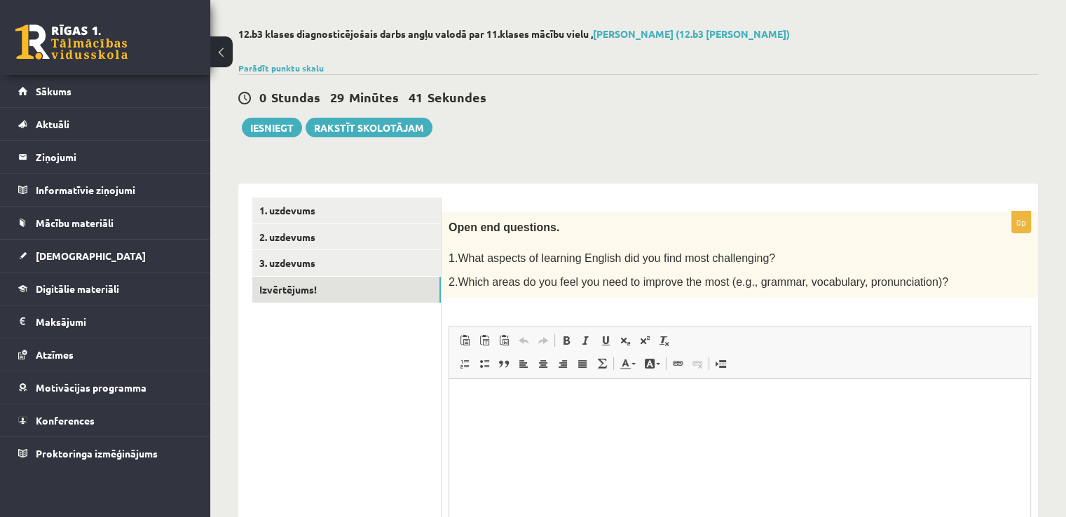
scroll to position [124, 0]
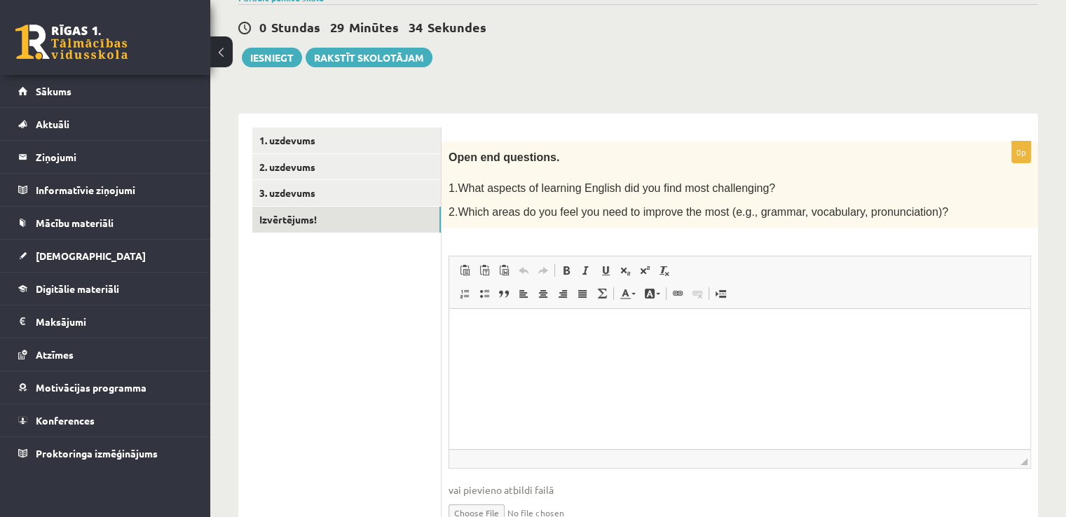
click at [585, 351] on html at bounding box center [739, 330] width 581 height 43
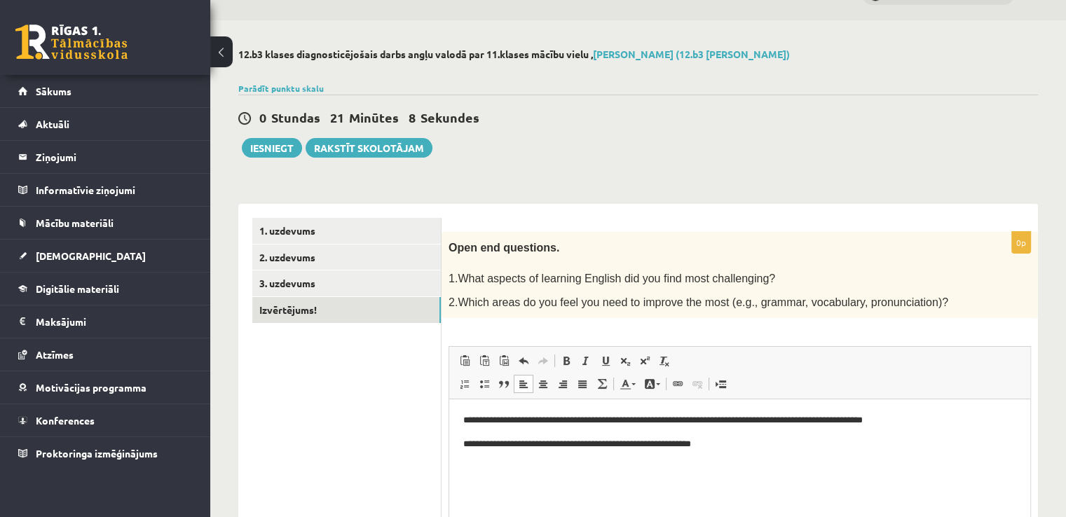
scroll to position [0, 0]
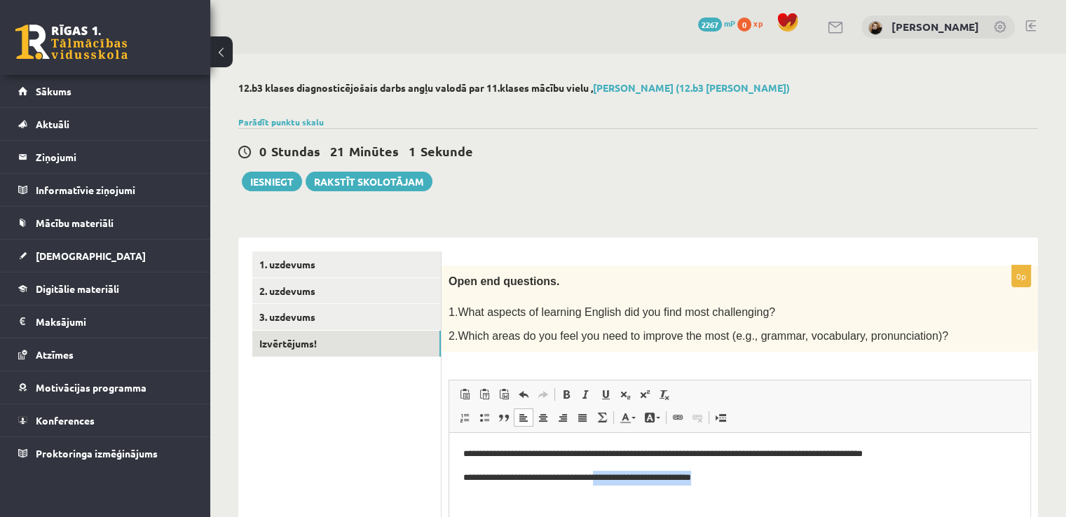
drag, startPoint x: 760, startPoint y: 482, endPoint x: 629, endPoint y: 494, distance: 131.6
click at [629, 494] on html "**********" at bounding box center [739, 466] width 581 height 67
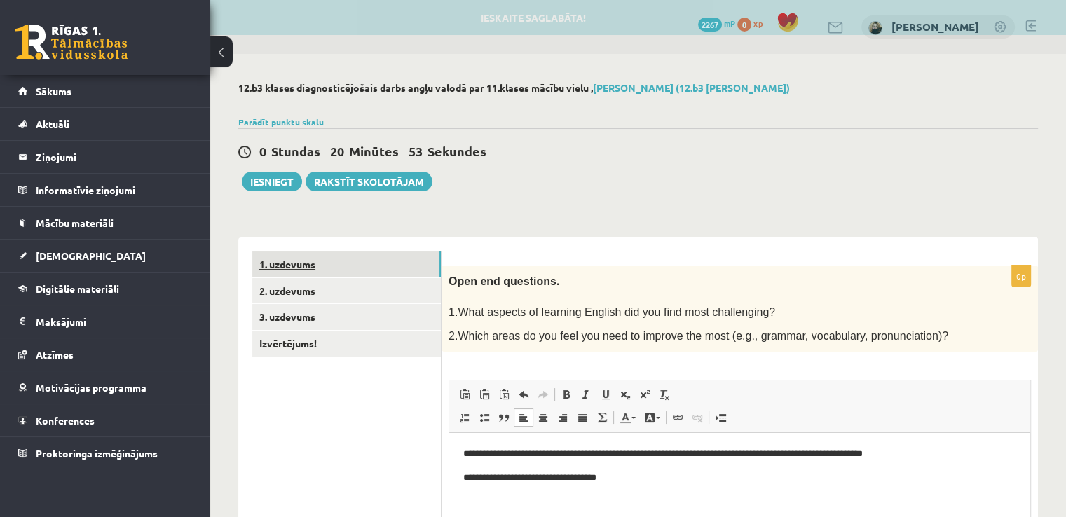
click at [297, 266] on link "1. uzdevums" at bounding box center [346, 265] width 189 height 26
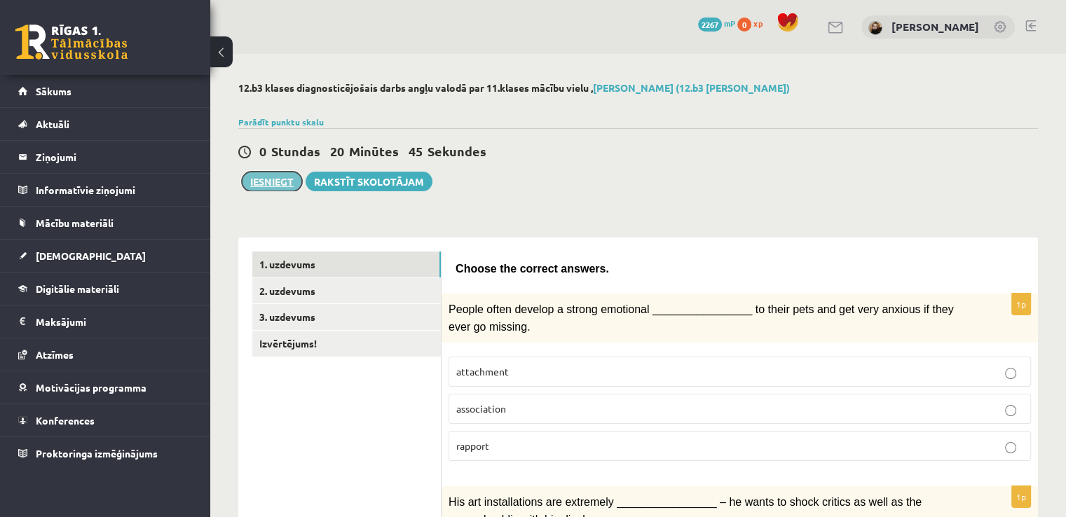
click at [277, 189] on button "Iesniegt" at bounding box center [272, 182] width 60 height 20
click at [311, 297] on link "2. uzdevums" at bounding box center [346, 291] width 189 height 26
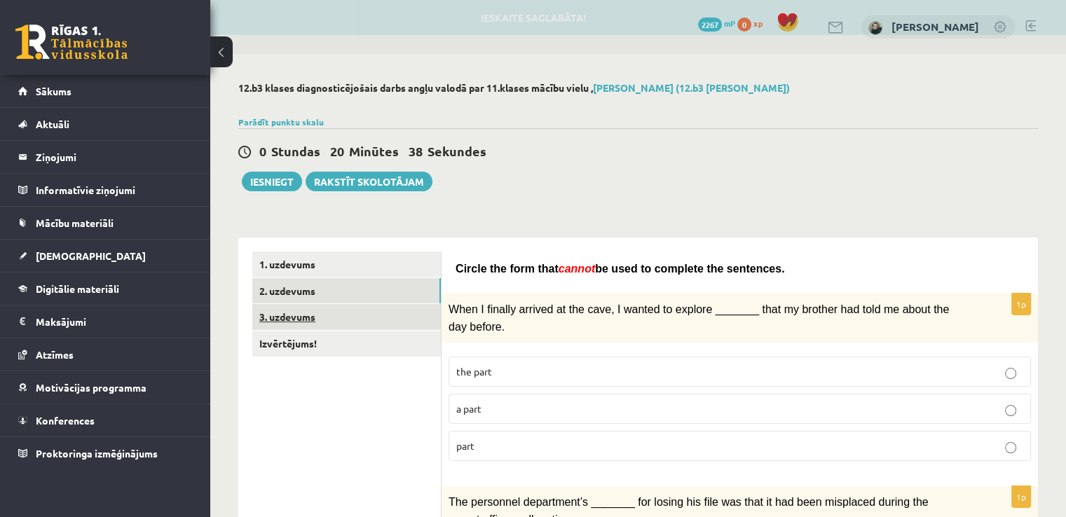
click at [306, 320] on link "3. uzdevums" at bounding box center [346, 317] width 189 height 26
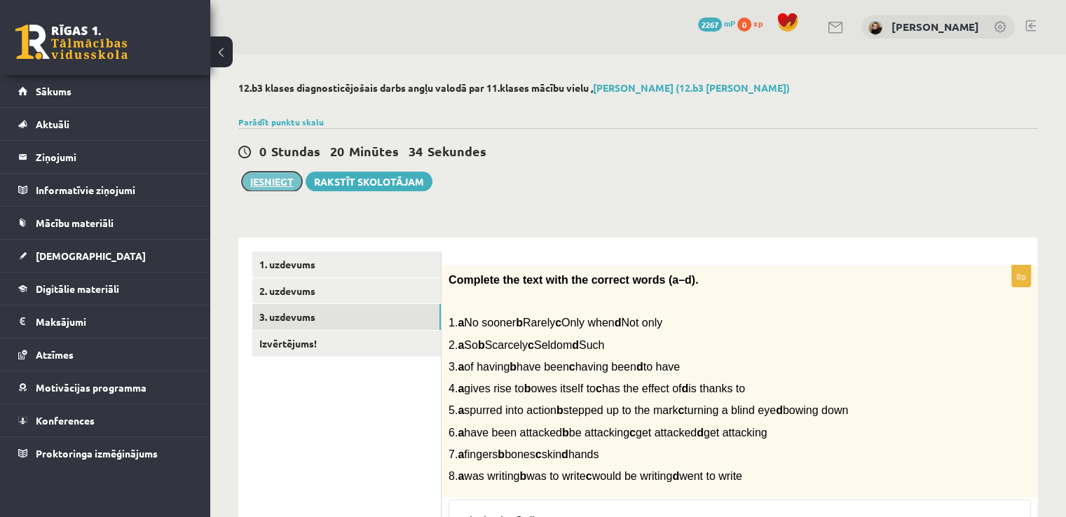
click at [278, 182] on button "Iesniegt" at bounding box center [272, 182] width 60 height 20
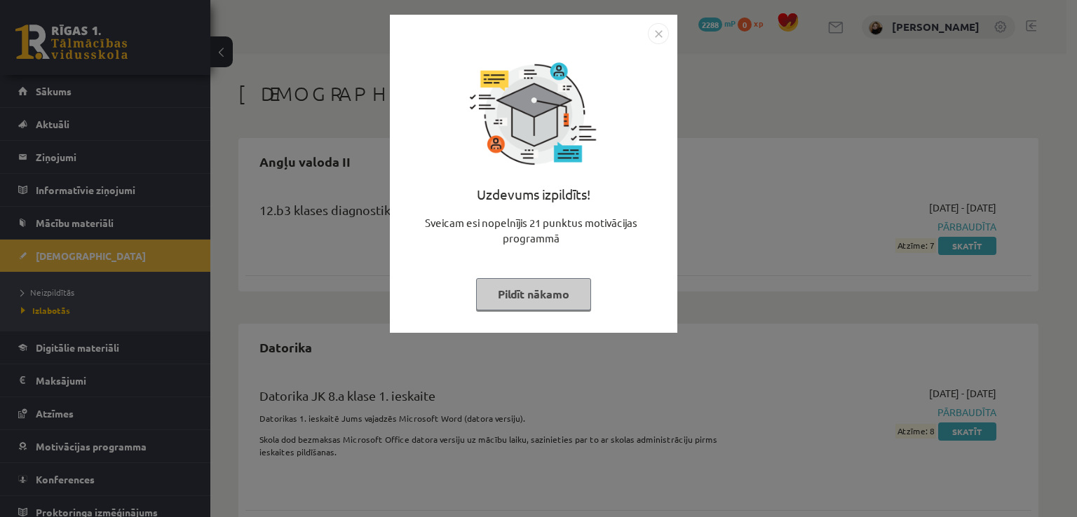
click at [561, 292] on button "Pildīt nākamo" at bounding box center [533, 294] width 115 height 32
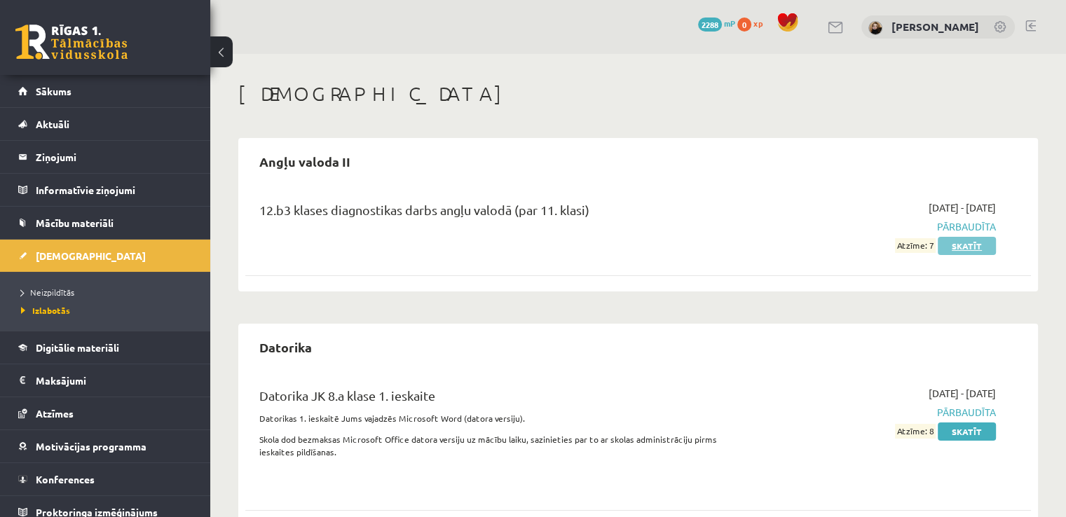
click at [973, 245] on link "Skatīt" at bounding box center [967, 246] width 58 height 18
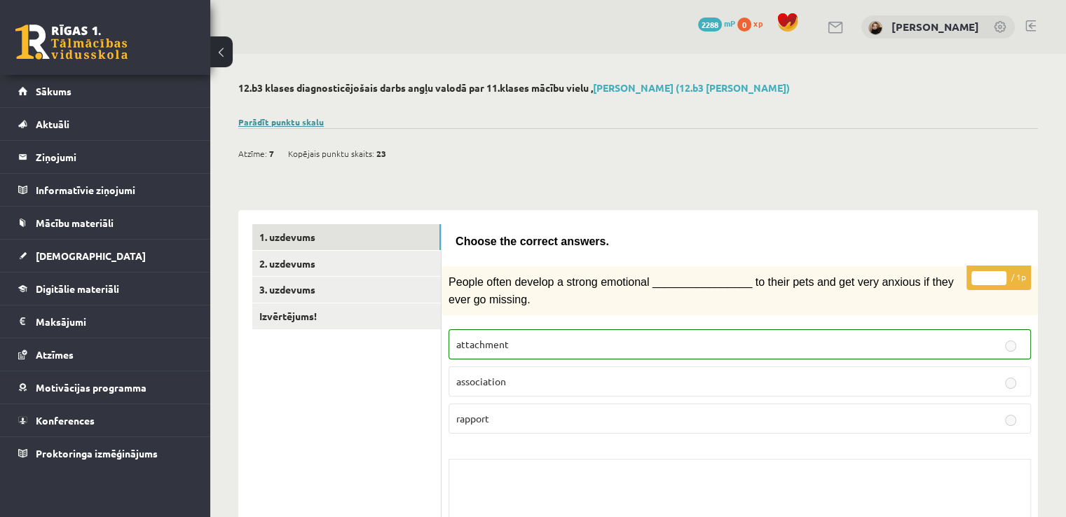
click at [312, 119] on link "Parādīt punktu skalu" at bounding box center [281, 121] width 86 height 11
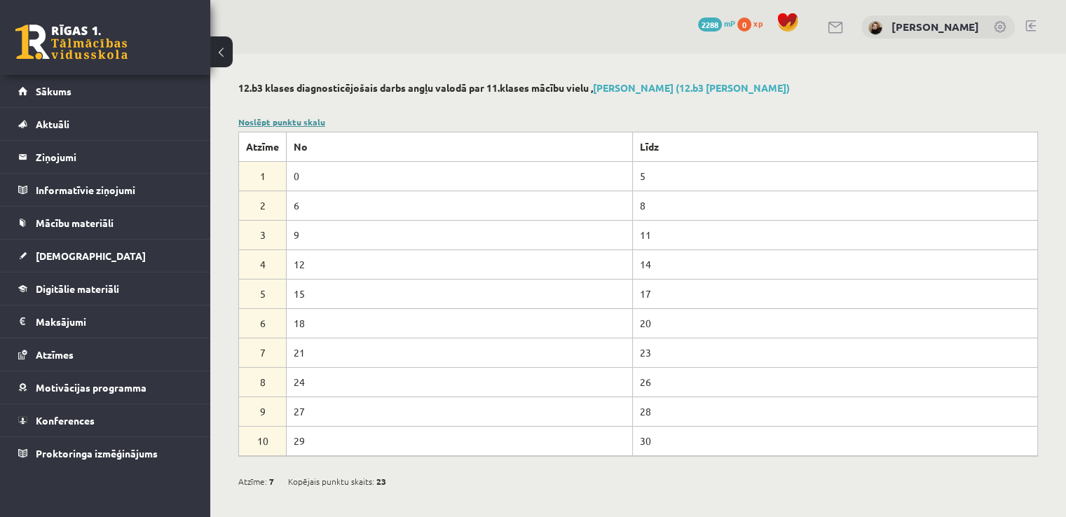
click at [312, 119] on link "Noslēpt punktu skalu" at bounding box center [281, 121] width 87 height 11
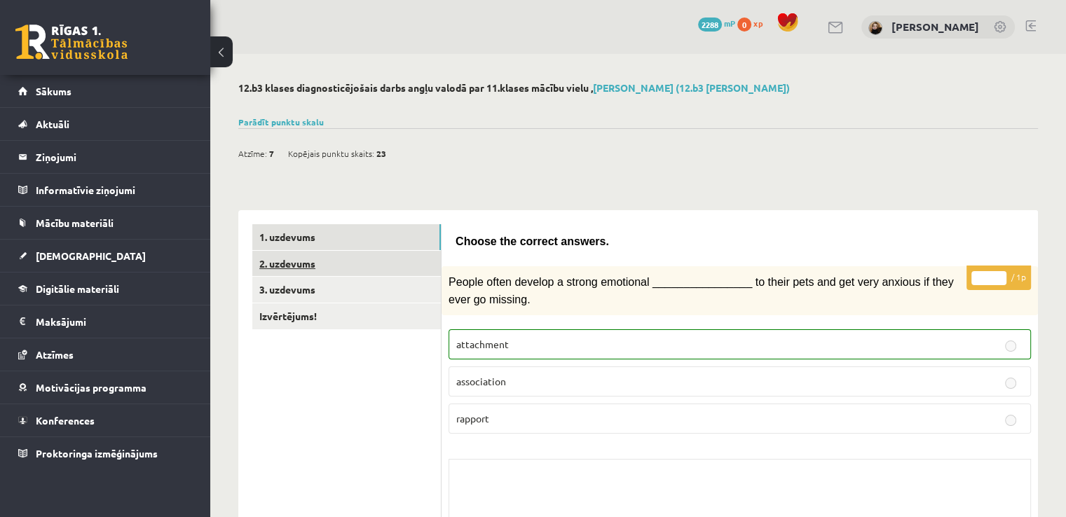
click at [351, 262] on link "2. uzdevums" at bounding box center [346, 264] width 189 height 26
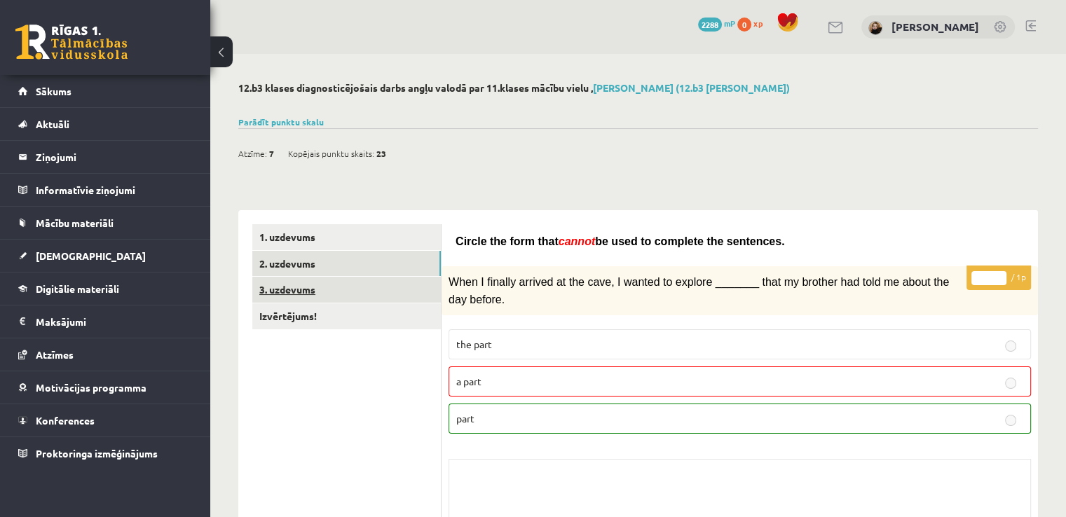
click at [400, 287] on link "3. uzdevums" at bounding box center [346, 290] width 189 height 26
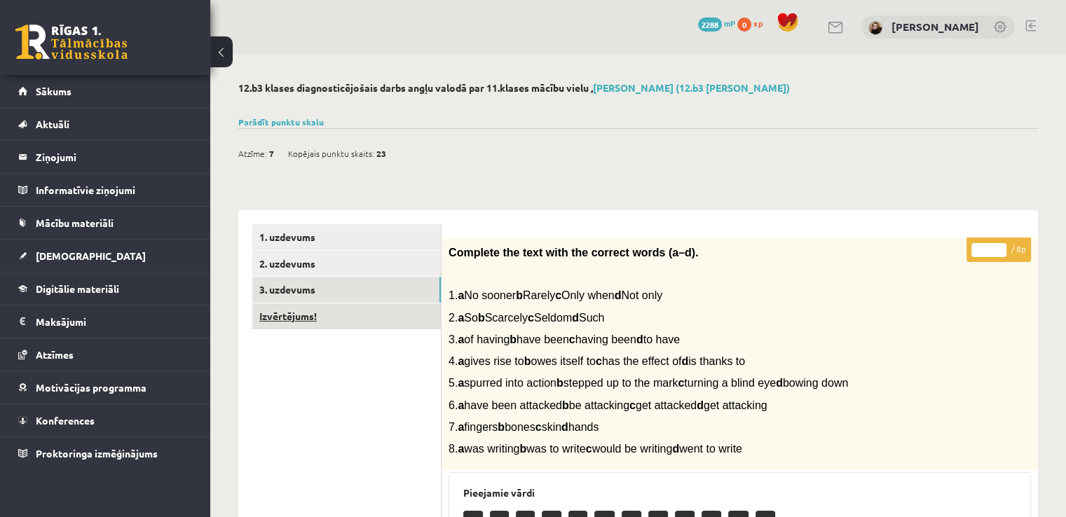
click at [304, 315] on link "Izvērtējums!" at bounding box center [346, 317] width 189 height 26
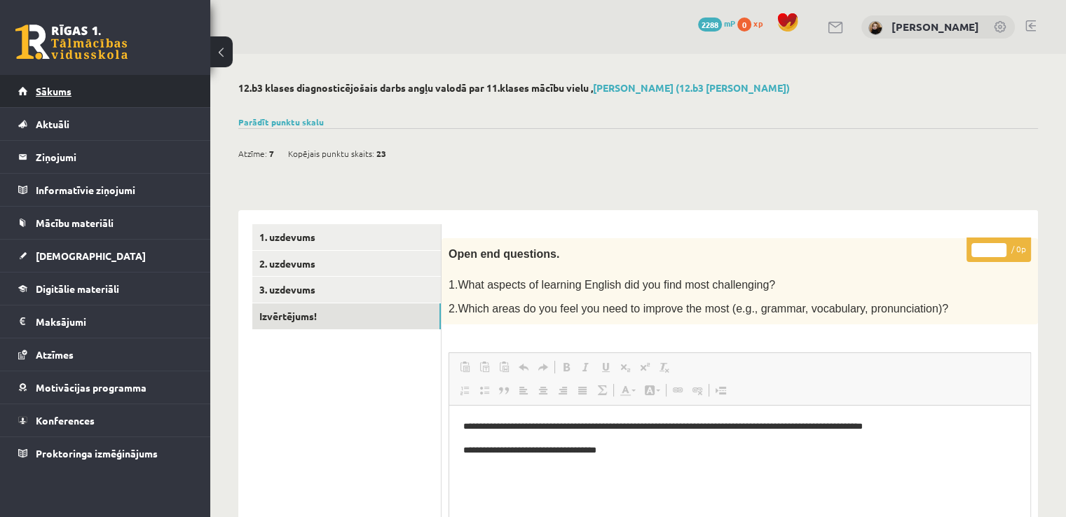
click at [68, 90] on span "Sākums" at bounding box center [54, 91] width 36 height 13
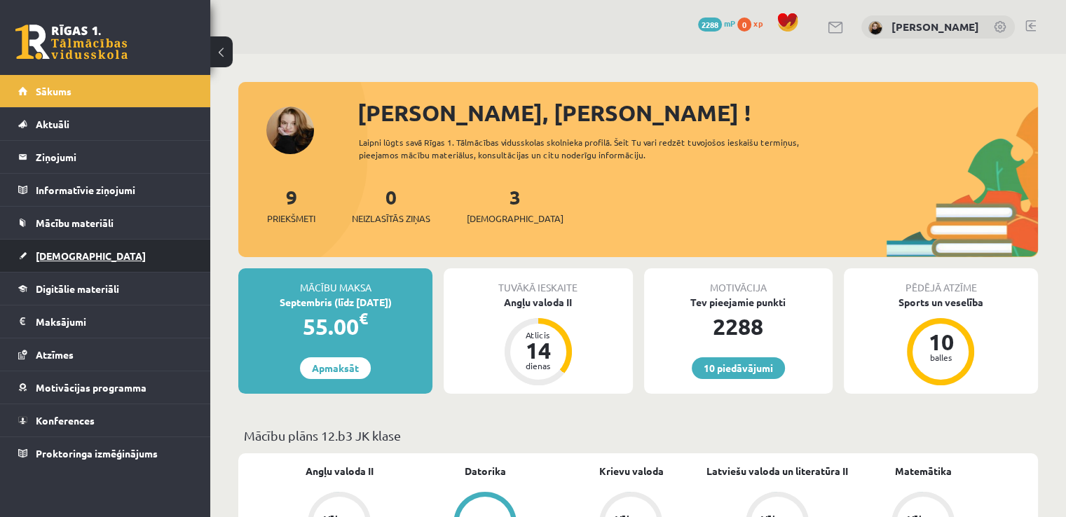
click at [60, 260] on link "[DEMOGRAPHIC_DATA]" at bounding box center [105, 256] width 175 height 32
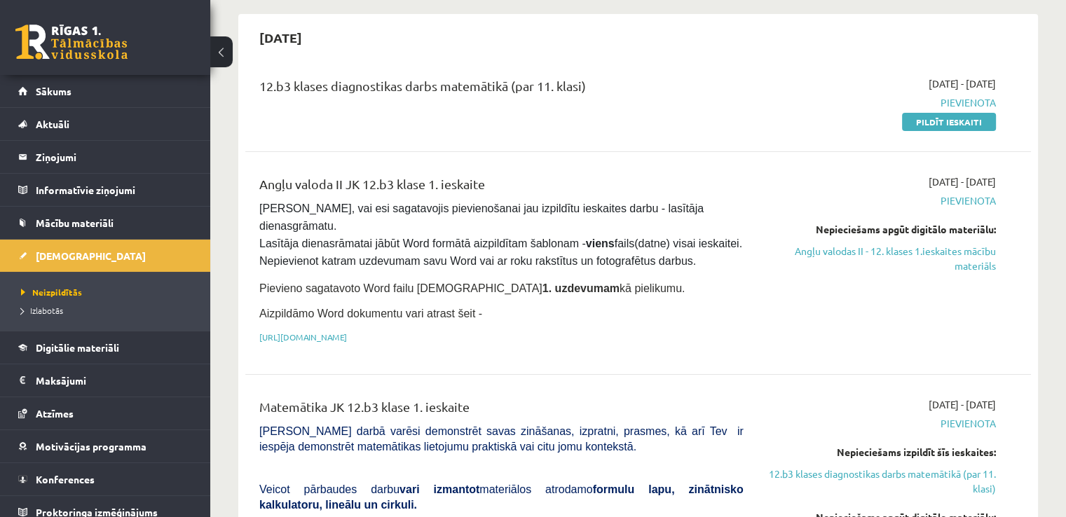
scroll to position [140, 0]
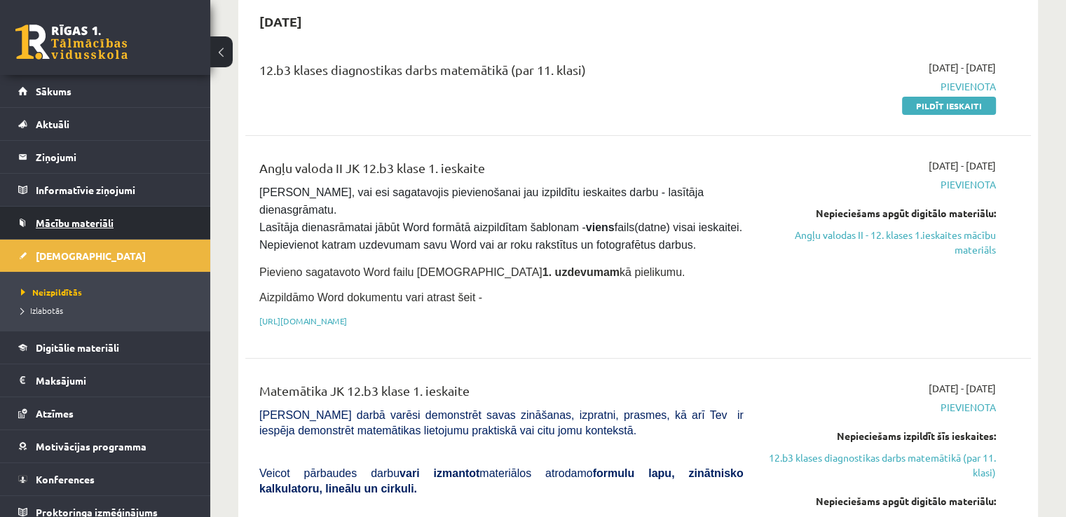
click at [67, 228] on link "Mācību materiāli" at bounding box center [105, 223] width 175 height 32
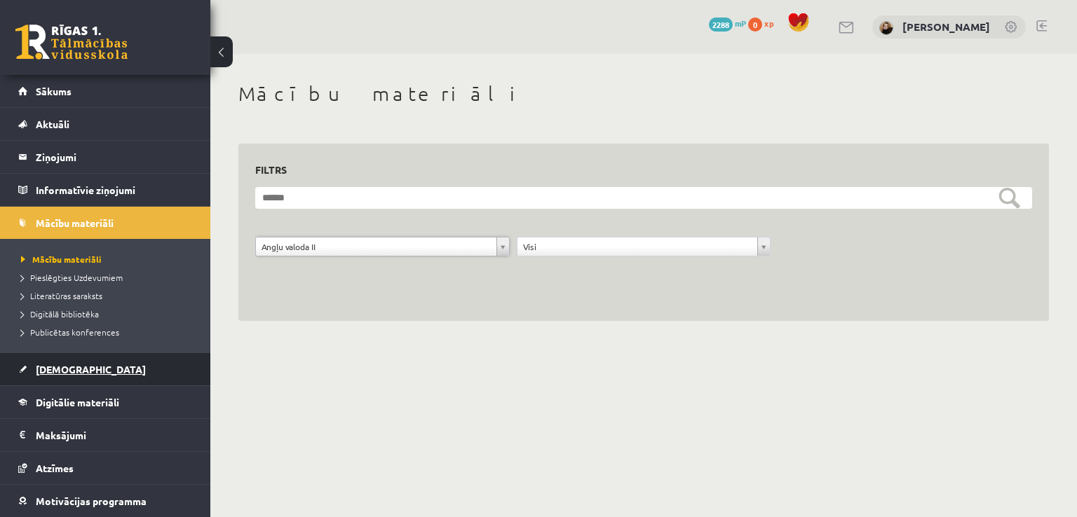
click at [72, 367] on span "[DEMOGRAPHIC_DATA]" at bounding box center [91, 369] width 110 height 13
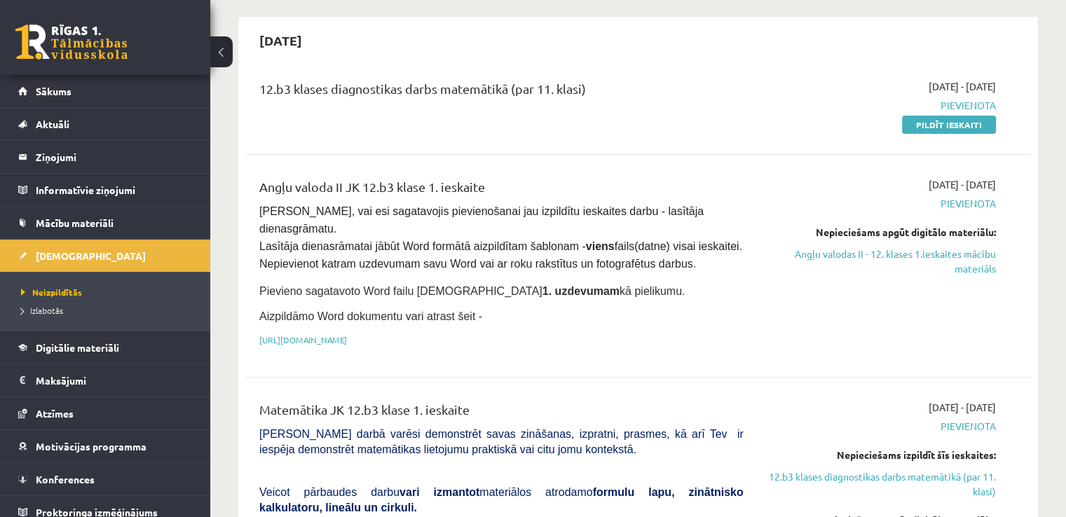
scroll to position [140, 0]
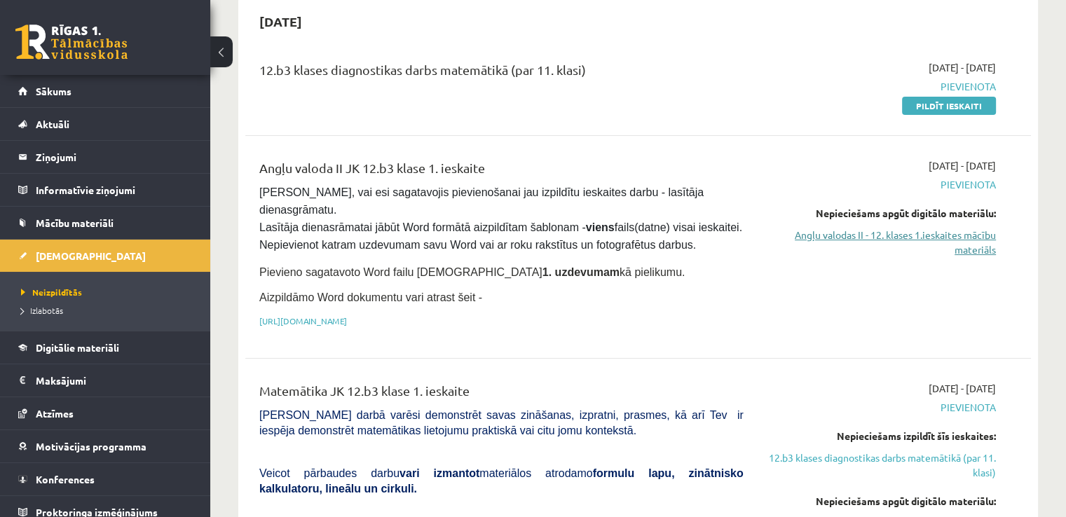
click at [910, 235] on link "Angļu valodas II - 12. klases 1.ieskaites mācību materiāls" at bounding box center [880, 242] width 231 height 29
click at [69, 339] on link "Digitālie materiāli" at bounding box center [105, 348] width 175 height 32
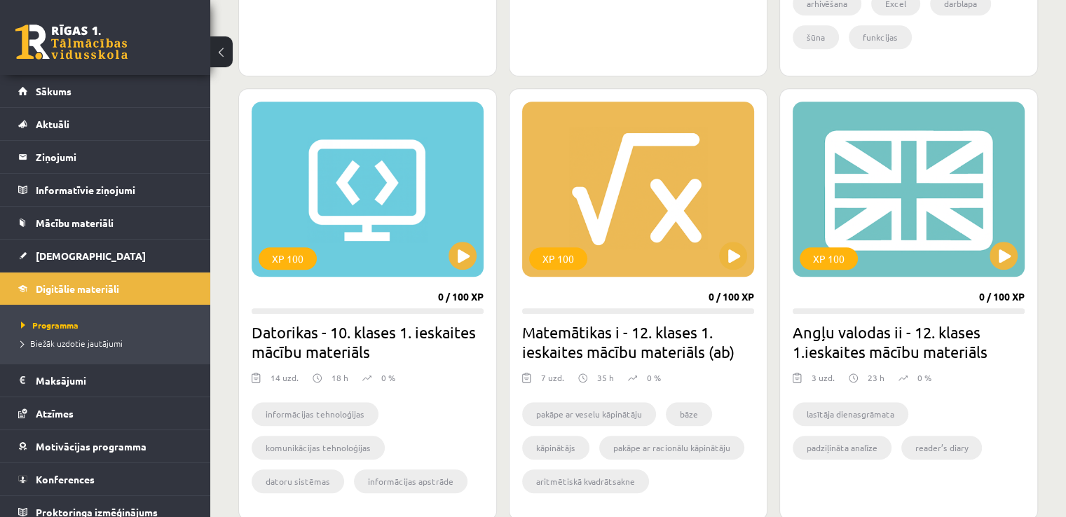
scroll to position [1192, 0]
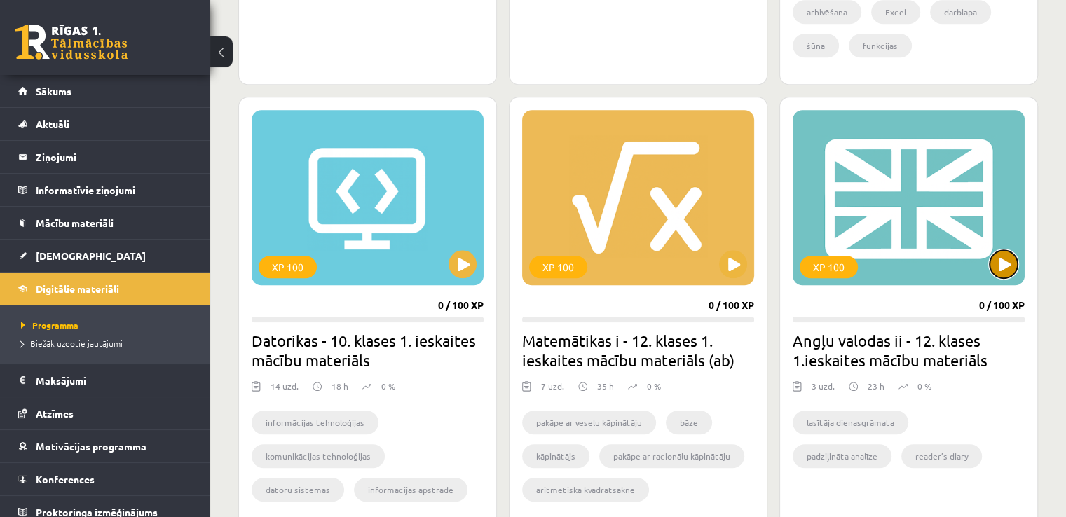
click at [1008, 264] on button at bounding box center [1004, 264] width 28 height 28
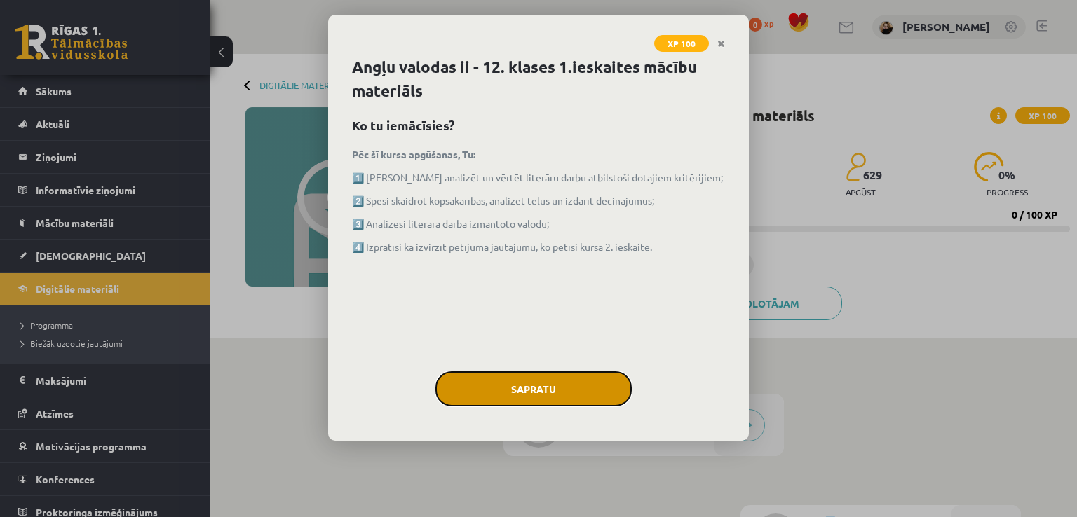
click at [560, 389] on button "Sapratu" at bounding box center [533, 389] width 196 height 35
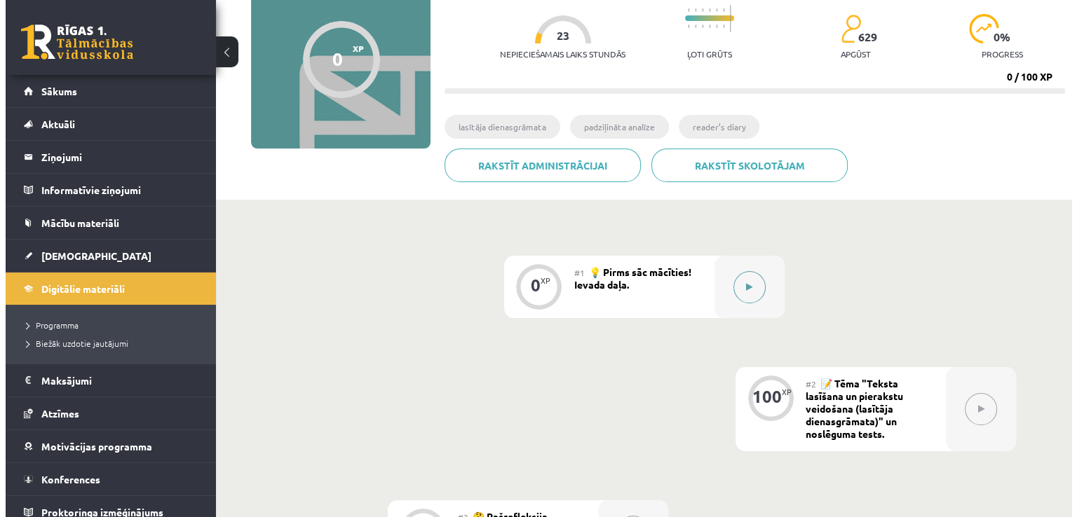
scroll to position [140, 0]
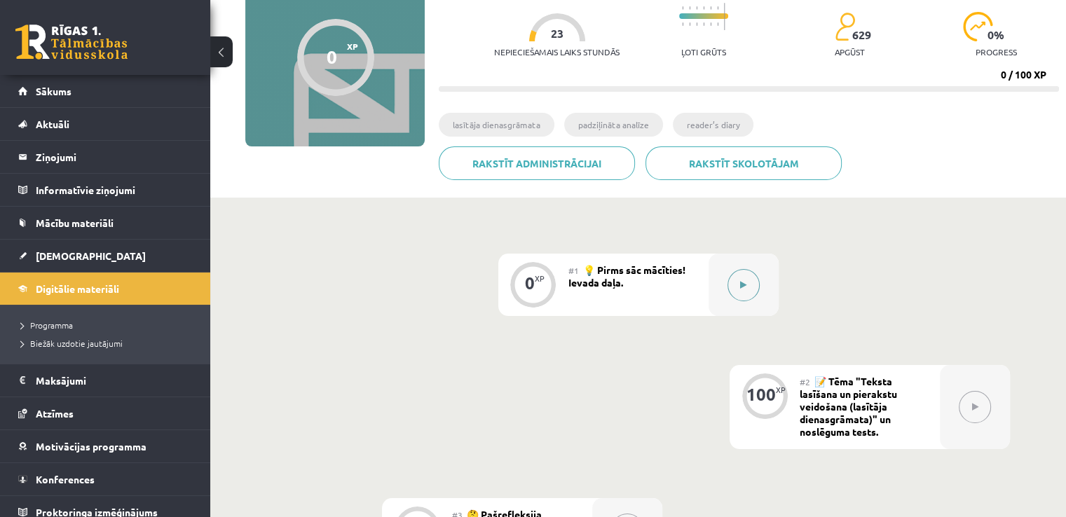
click at [753, 283] on button at bounding box center [744, 285] width 32 height 32
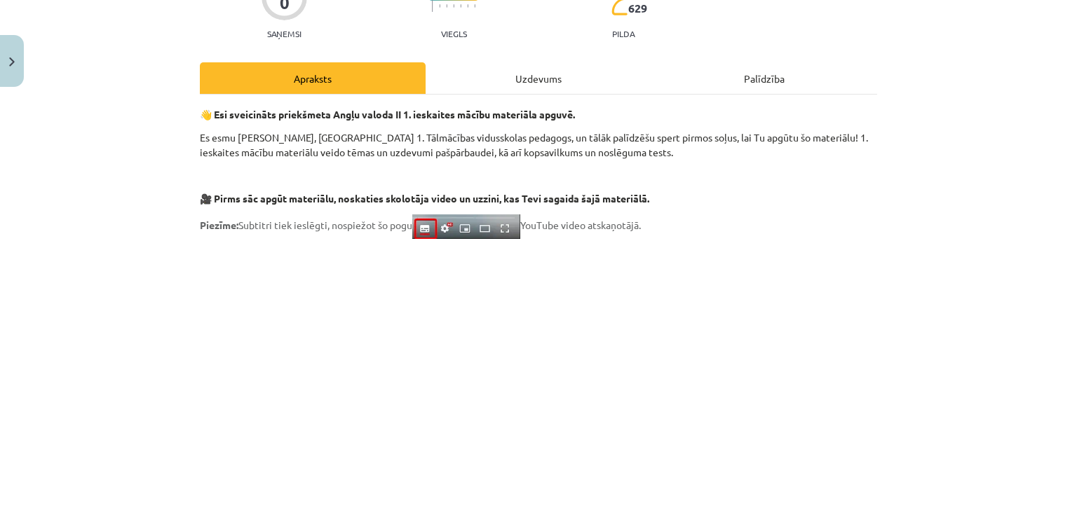
scroll to position [118, 0]
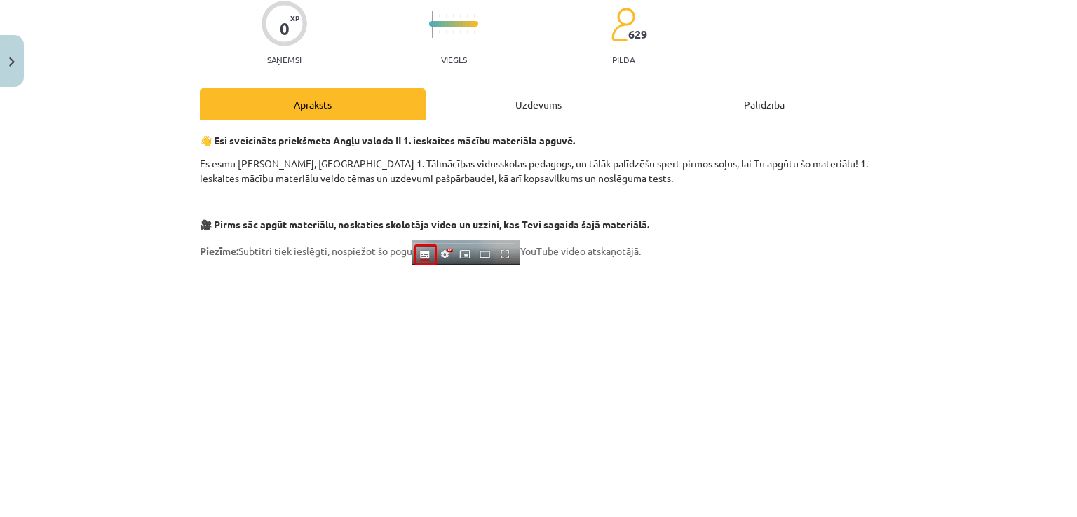
click at [544, 104] on div "Uzdevums" at bounding box center [539, 104] width 226 height 32
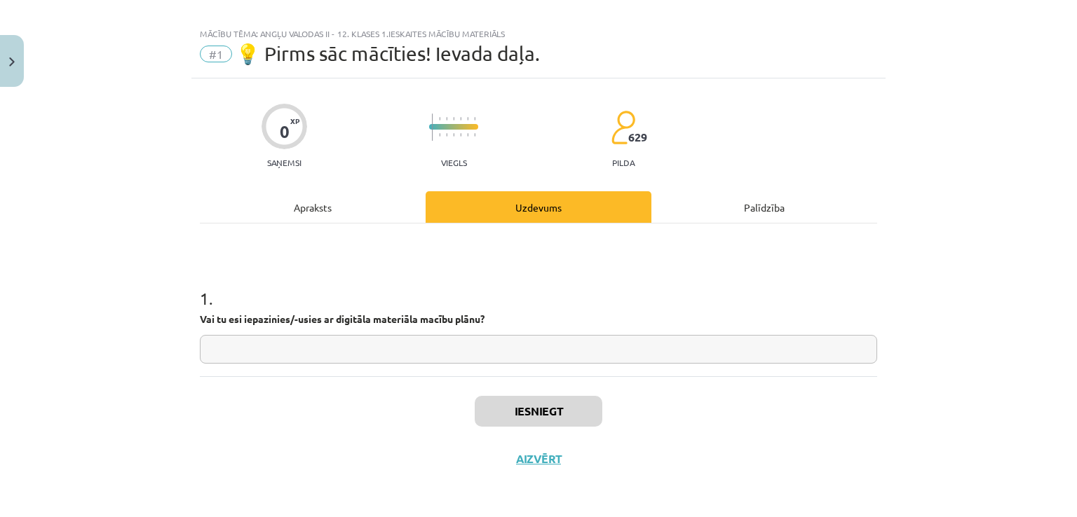
click at [480, 353] on input "text" at bounding box center [538, 349] width 677 height 29
type input "**"
click at [525, 420] on button "Iesniegt" at bounding box center [539, 411] width 128 height 31
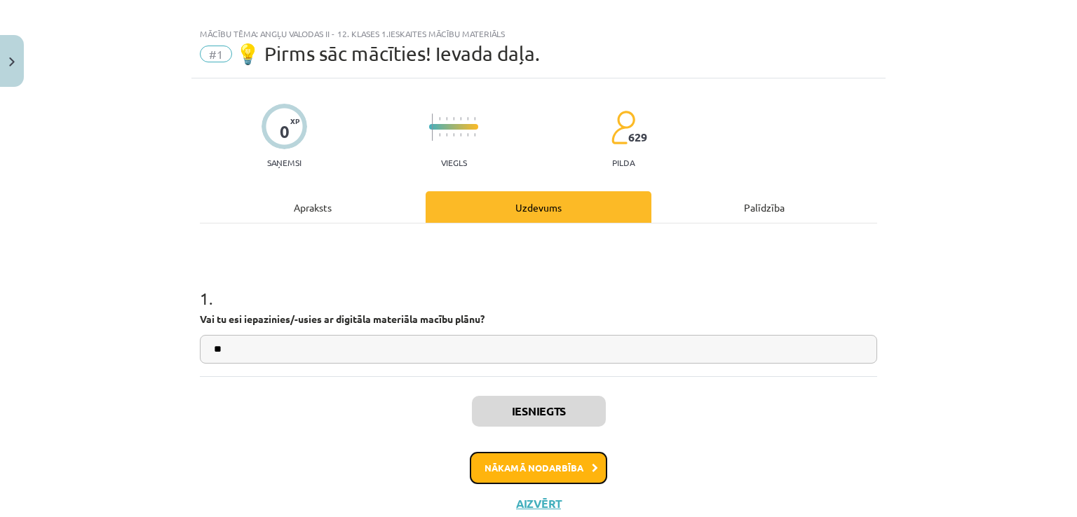
click at [581, 470] on button "Nākamā nodarbība" at bounding box center [538, 468] width 137 height 32
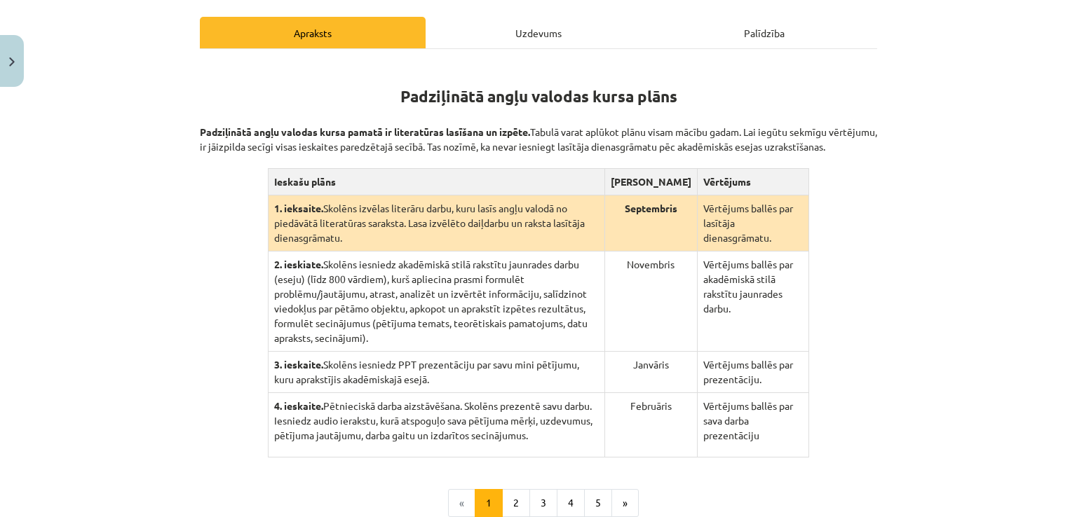
scroll to position [245, 0]
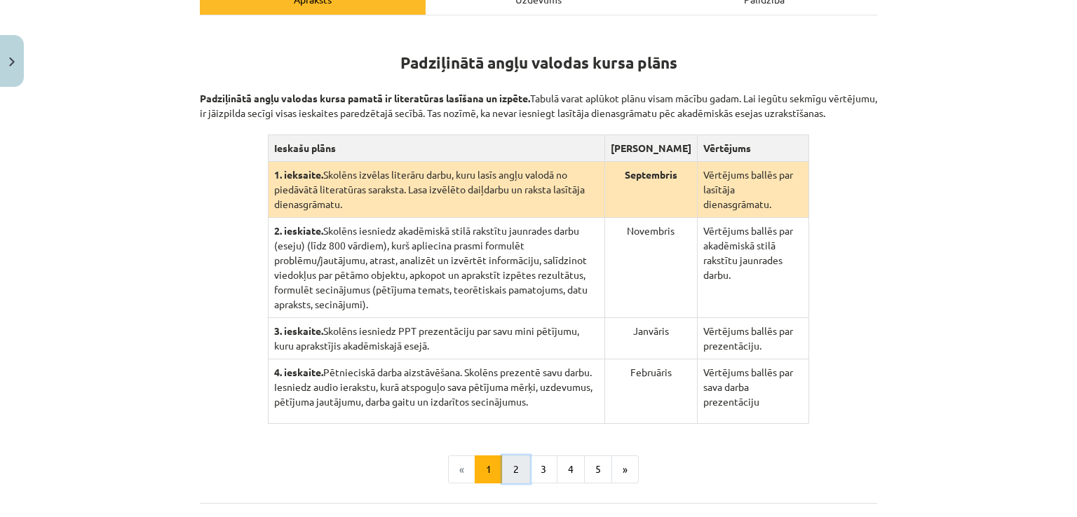
click at [505, 456] on button "2" at bounding box center [516, 470] width 28 height 28
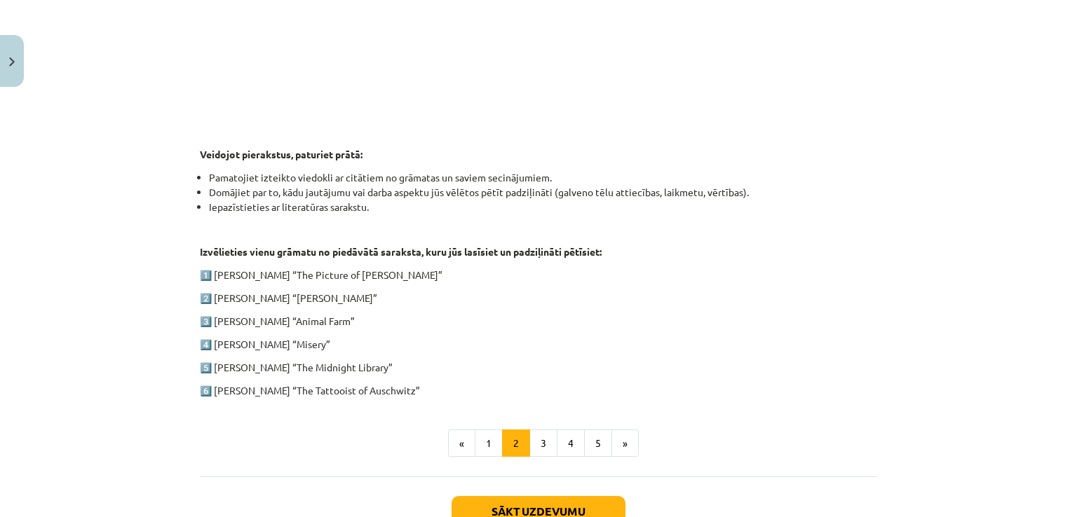
scroll to position [623, 0]
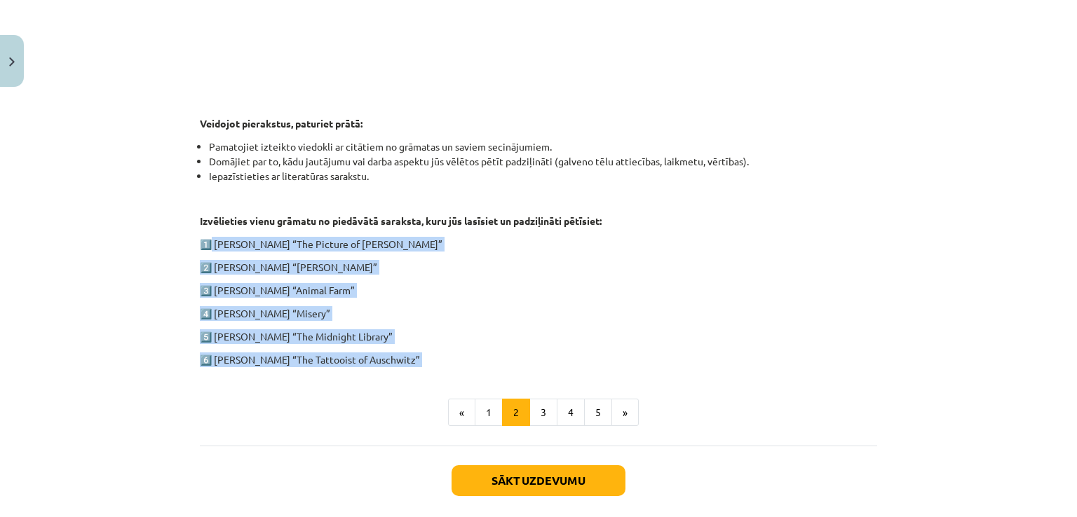
drag, startPoint x: 206, startPoint y: 241, endPoint x: 405, endPoint y: 372, distance: 238.0
click at [405, 372] on div "1. ieskaite angļu valodā Pirmās ieskaites pamatā ir lasītāja dienasgrāmatas vei…" at bounding box center [538, 38] width 677 height 776
copy div "Oscar Wilde “The Picture of Dorian Gray” 2️⃣ Charles Dickens “Oliver Twist” 3️⃣…"
click at [534, 306] on p "4️⃣ Stephen King “Misery”" at bounding box center [538, 313] width 677 height 15
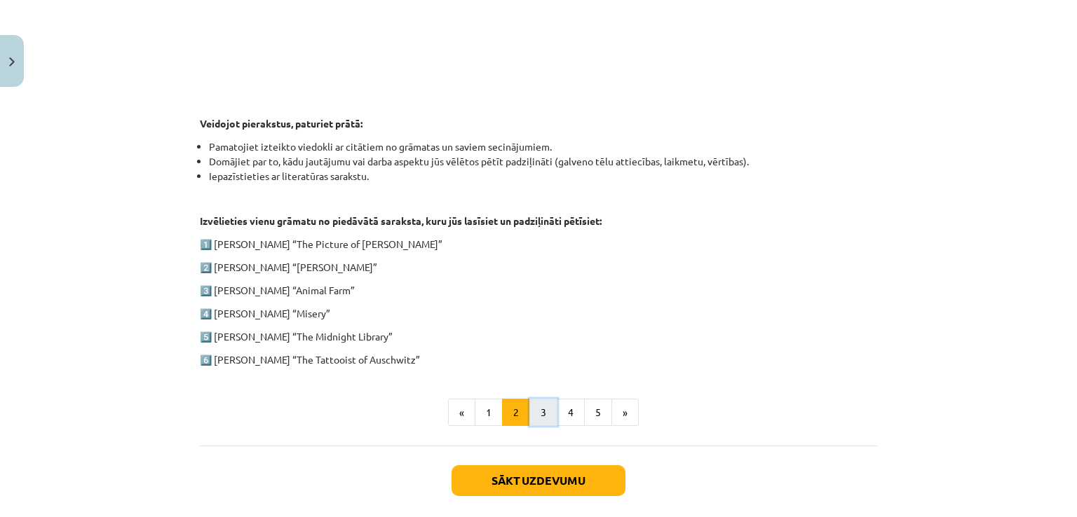
click at [536, 405] on button "3" at bounding box center [543, 413] width 28 height 28
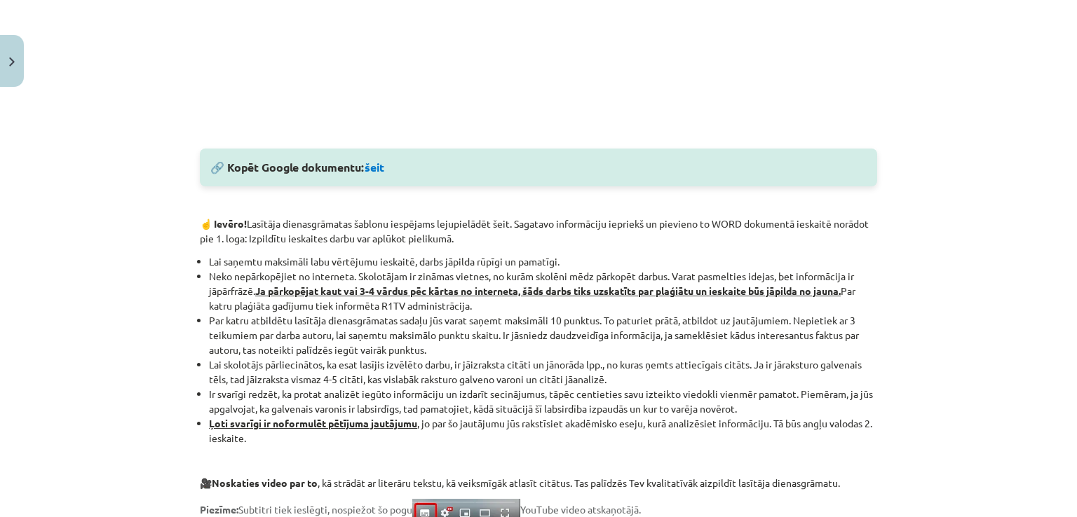
scroll to position [701, 0]
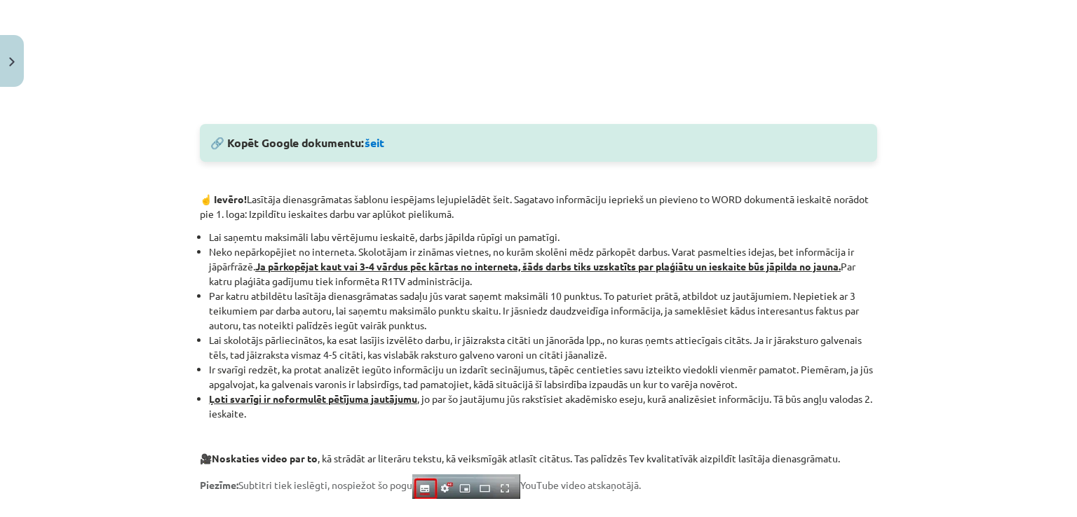
drag, startPoint x: 358, startPoint y: 151, endPoint x: 349, endPoint y: 180, distance: 30.6
click at [349, 180] on p at bounding box center [538, 176] width 677 height 15
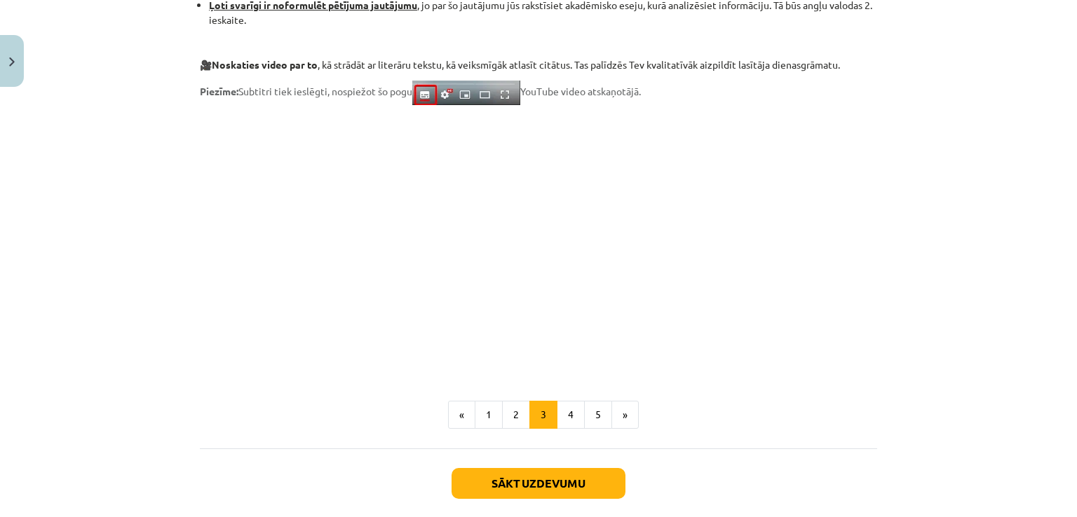
scroll to position [1122, 0]
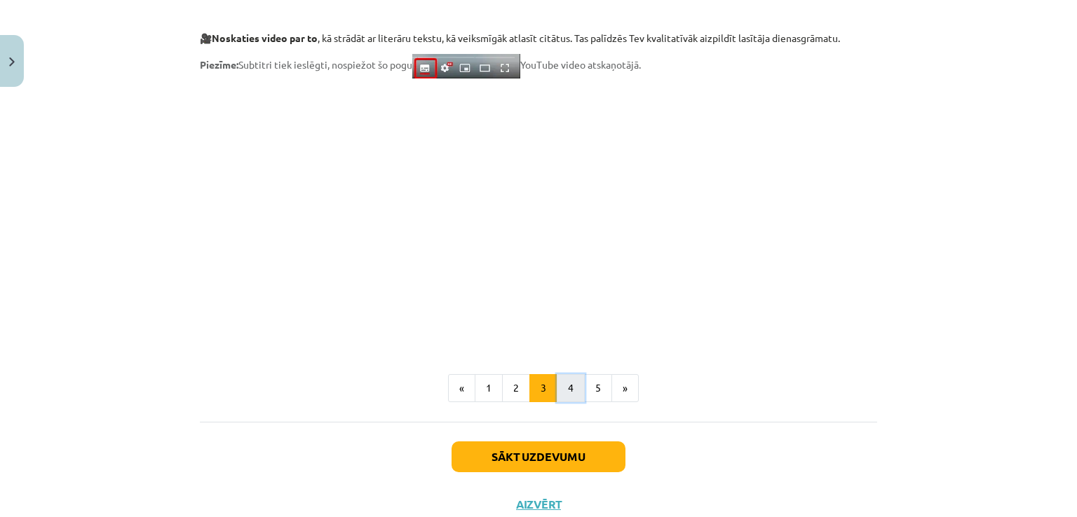
click at [565, 388] on button "4" at bounding box center [571, 388] width 28 height 28
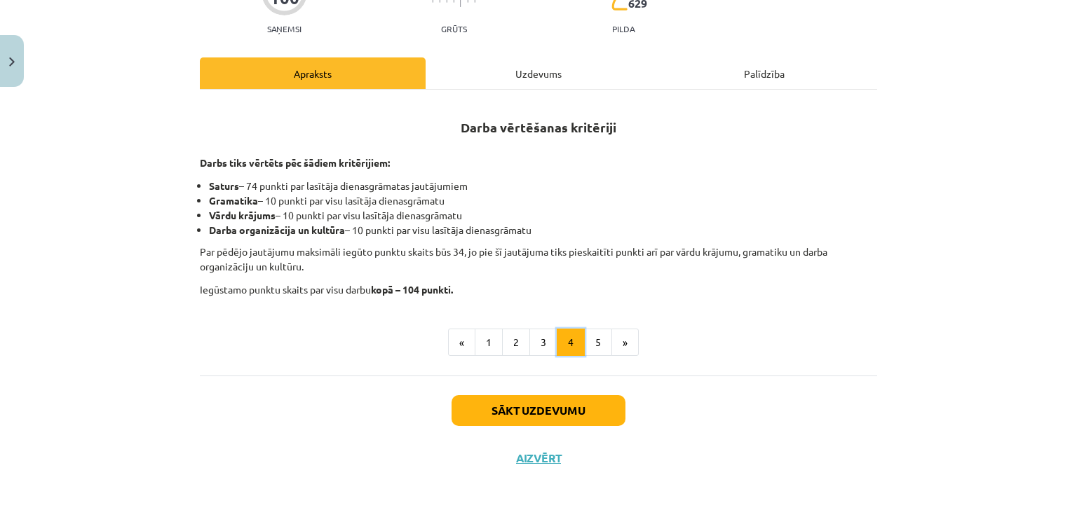
scroll to position [170, 0]
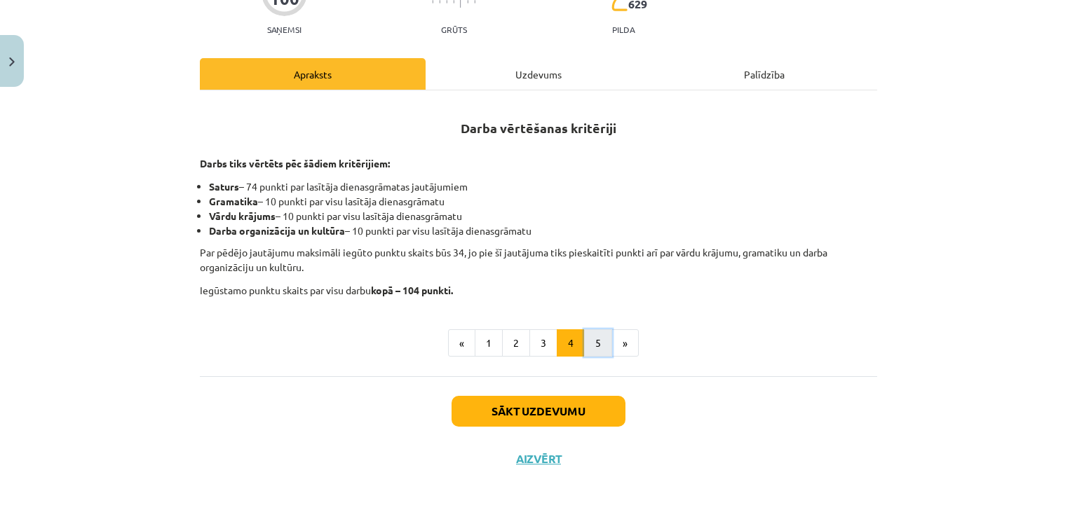
click at [592, 351] on button "5" at bounding box center [598, 344] width 28 height 28
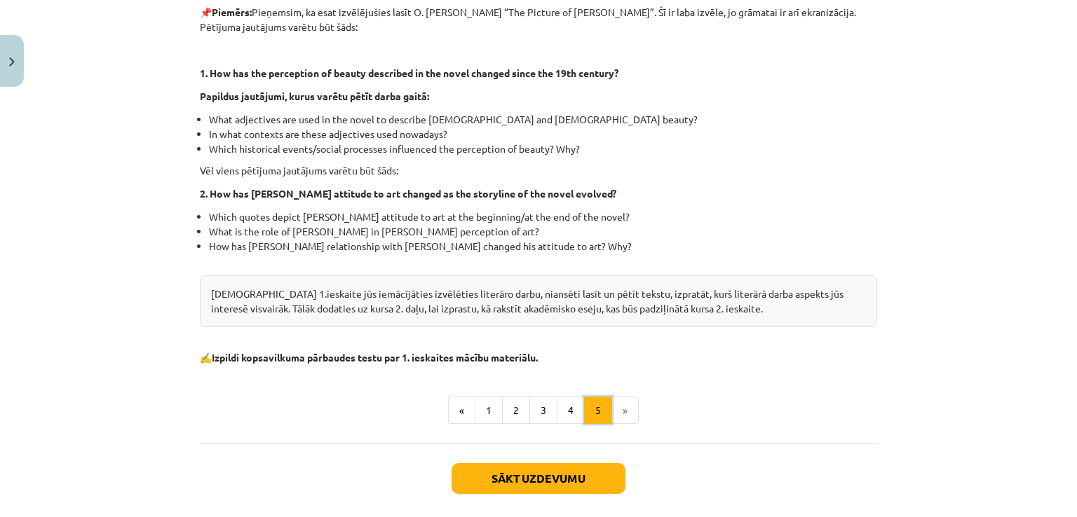
scroll to position [381, 0]
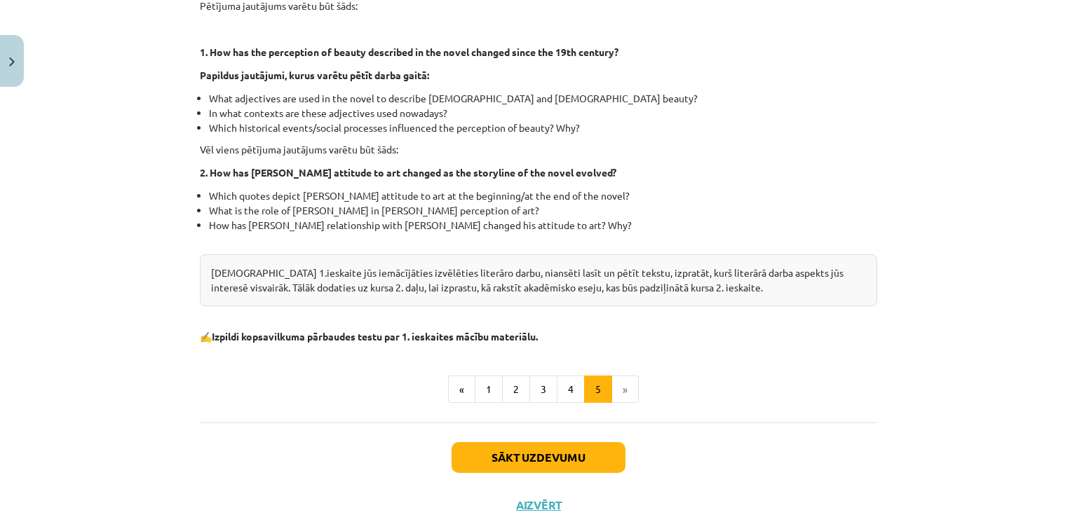
click at [614, 392] on li "»" at bounding box center [625, 390] width 27 height 28
click at [557, 461] on button "Sākt uzdevumu" at bounding box center [539, 457] width 174 height 31
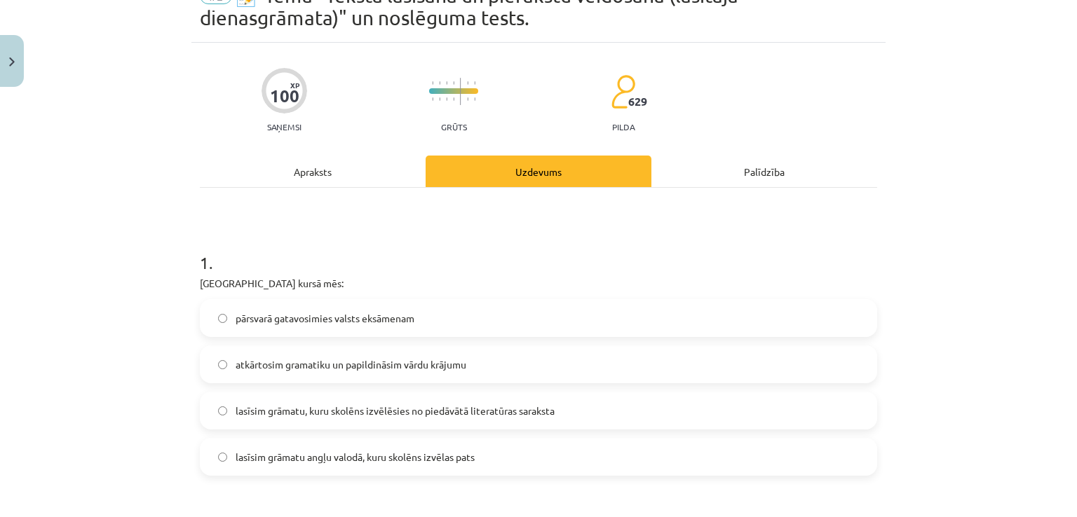
scroll to position [105, 0]
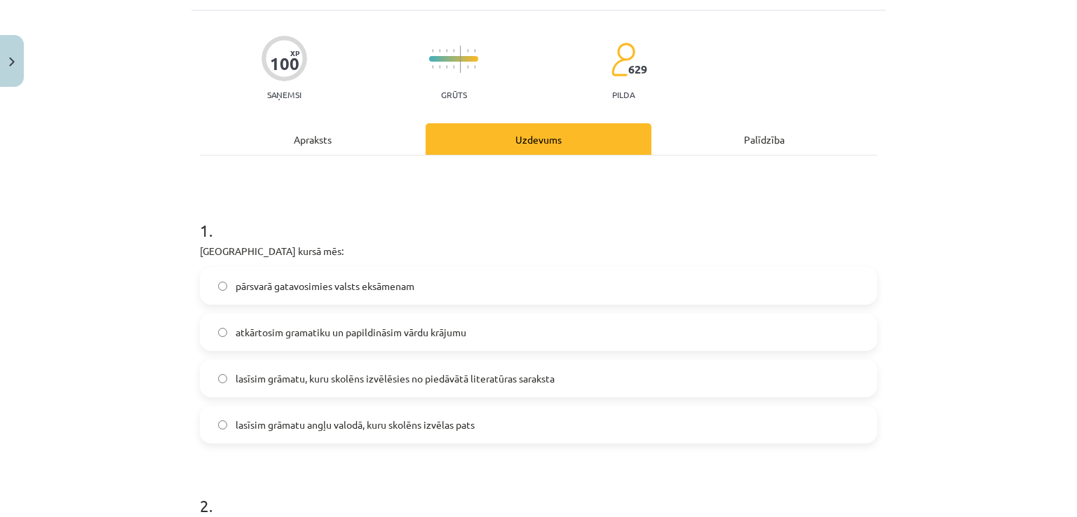
click at [477, 377] on span "lasīsim grāmatu, kuru skolēns izvēlēsies no piedāvātā literatūras saraksta" at bounding box center [395, 379] width 319 height 15
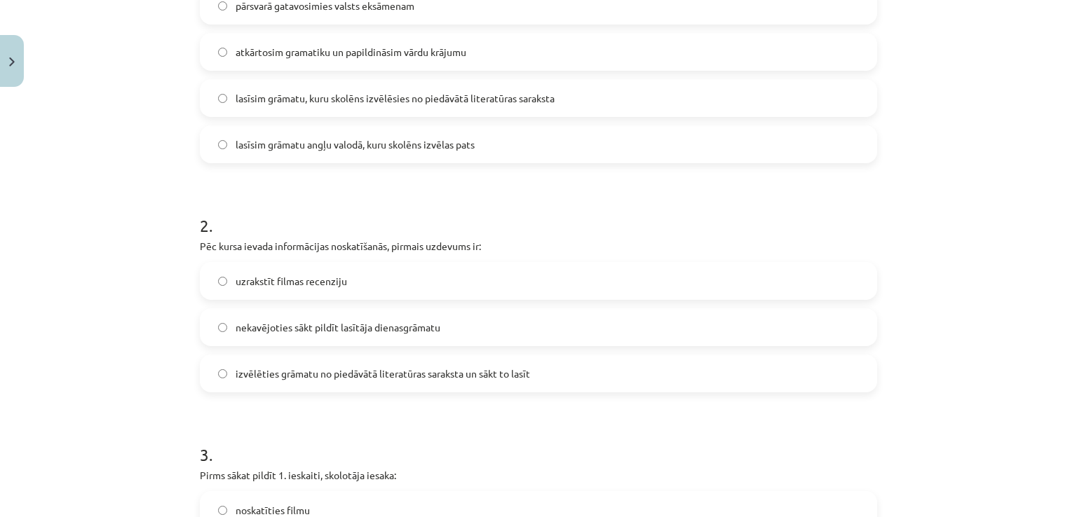
scroll to position [456, 0]
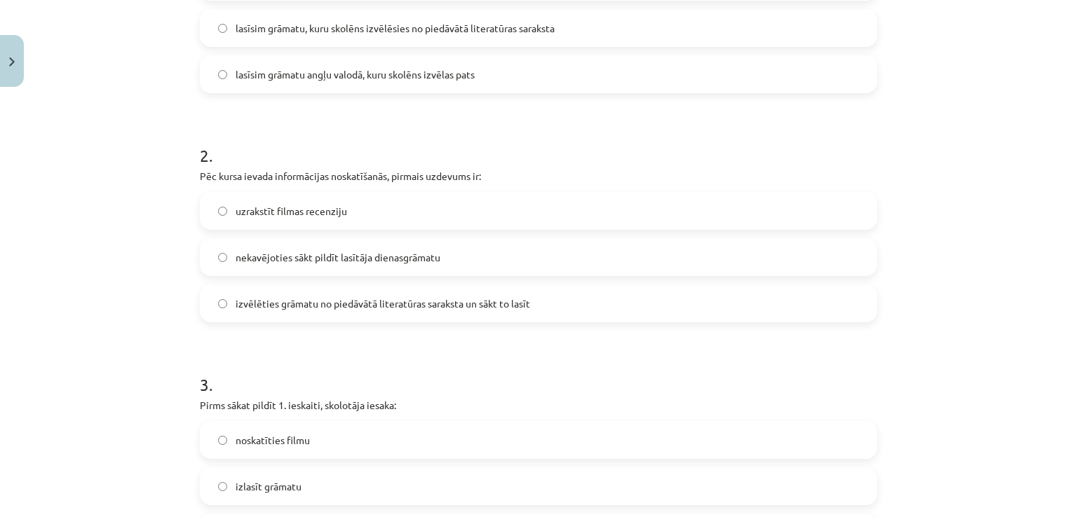
click at [489, 302] on span "izvēlēties grāmatu no piedāvātā literatūras saraksta un sākt to lasīt" at bounding box center [383, 304] width 294 height 15
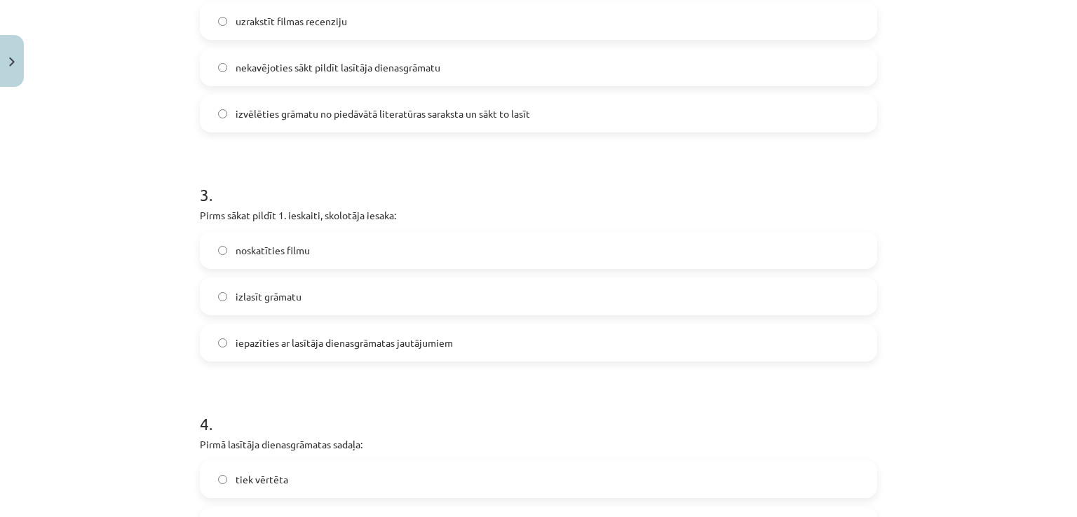
scroll to position [666, 0]
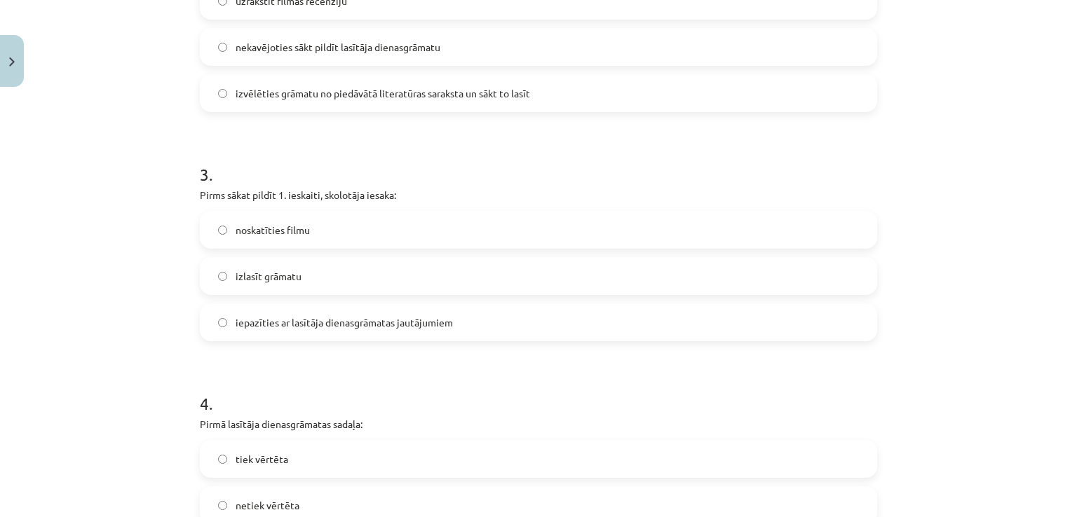
click at [480, 316] on label "iepazīties ar lasītāja dienasgrāmatas jautājumiem" at bounding box center [538, 322] width 674 height 35
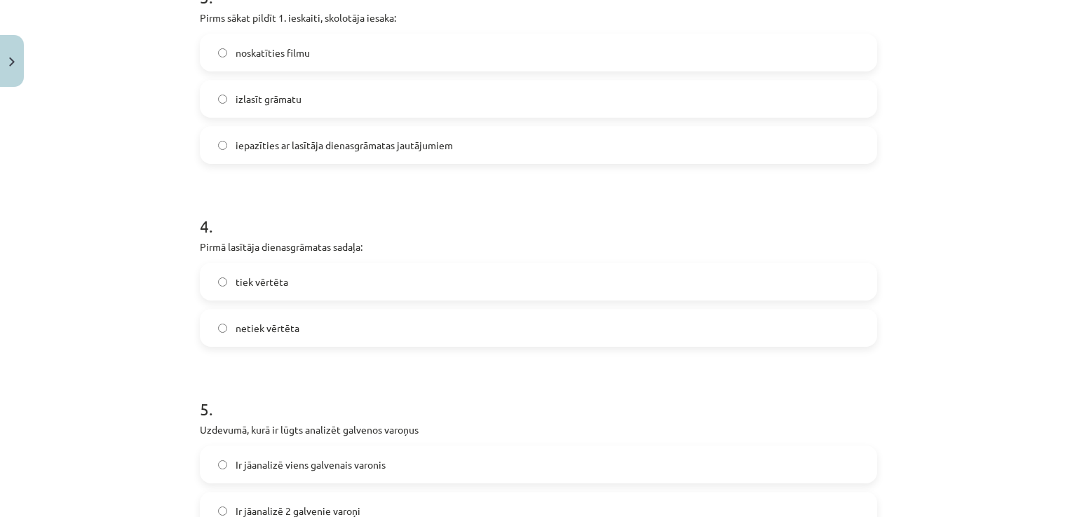
scroll to position [876, 0]
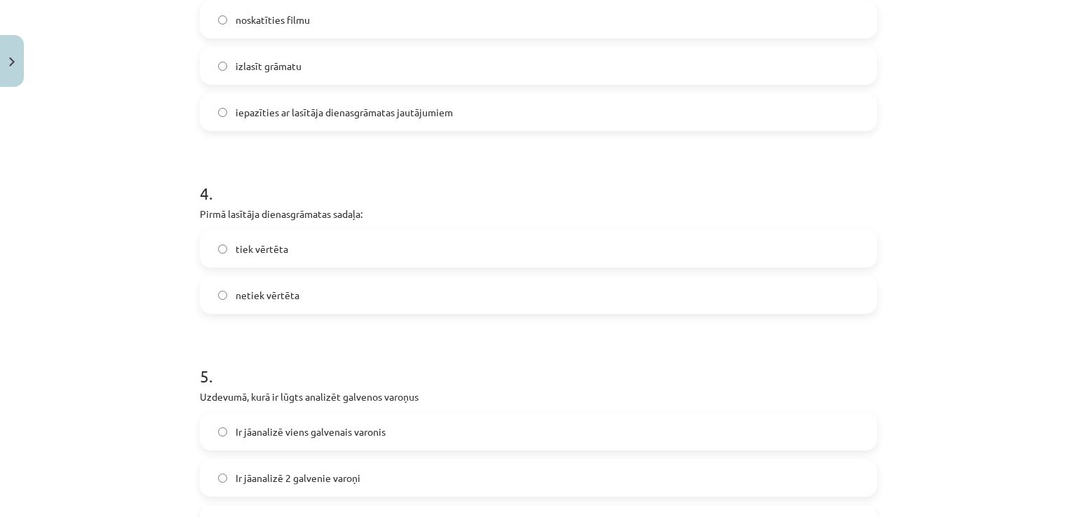
click at [415, 253] on label "tiek vērtēta" at bounding box center [538, 248] width 674 height 35
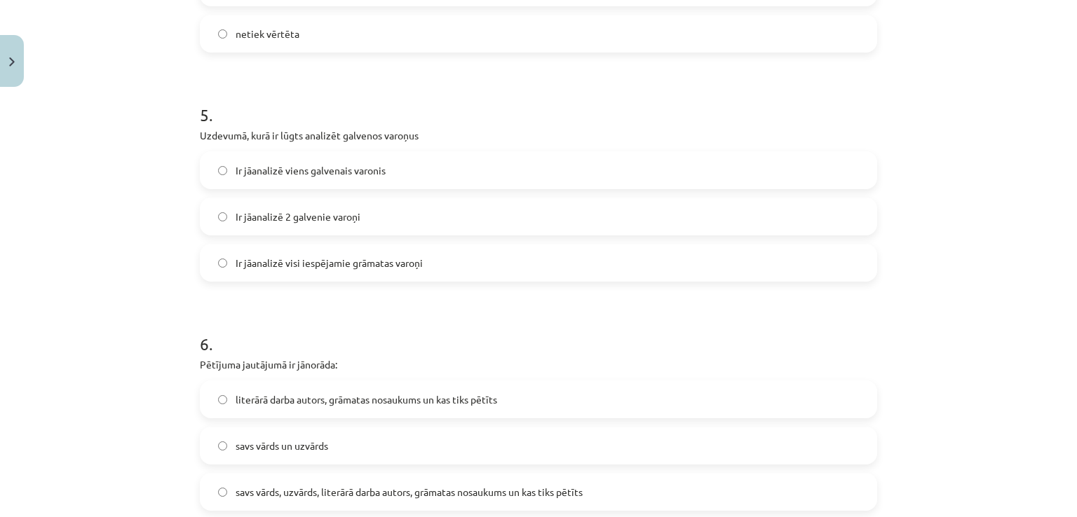
scroll to position [1157, 0]
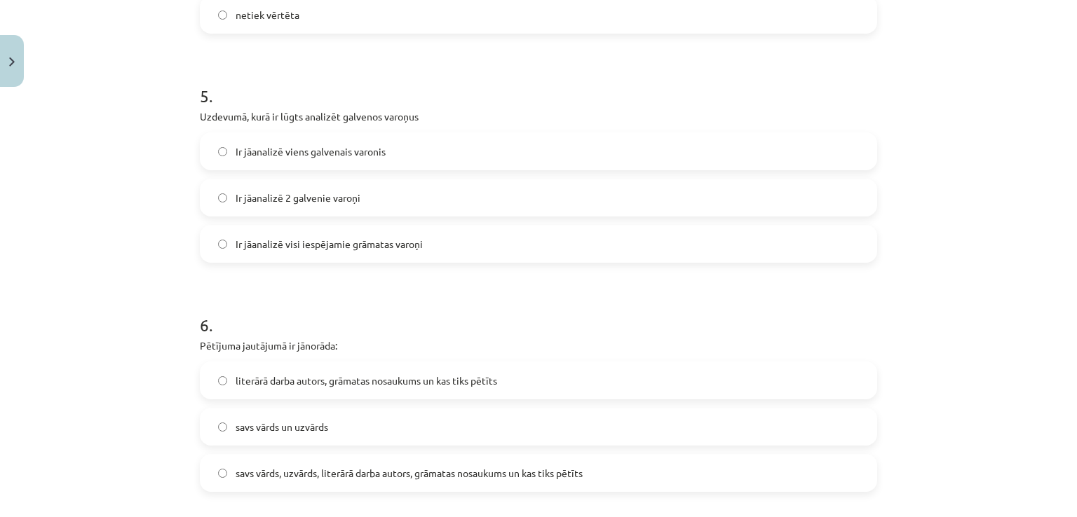
click at [440, 197] on label "Ir jāanalizē 2 galvenie varoņi" at bounding box center [538, 197] width 674 height 35
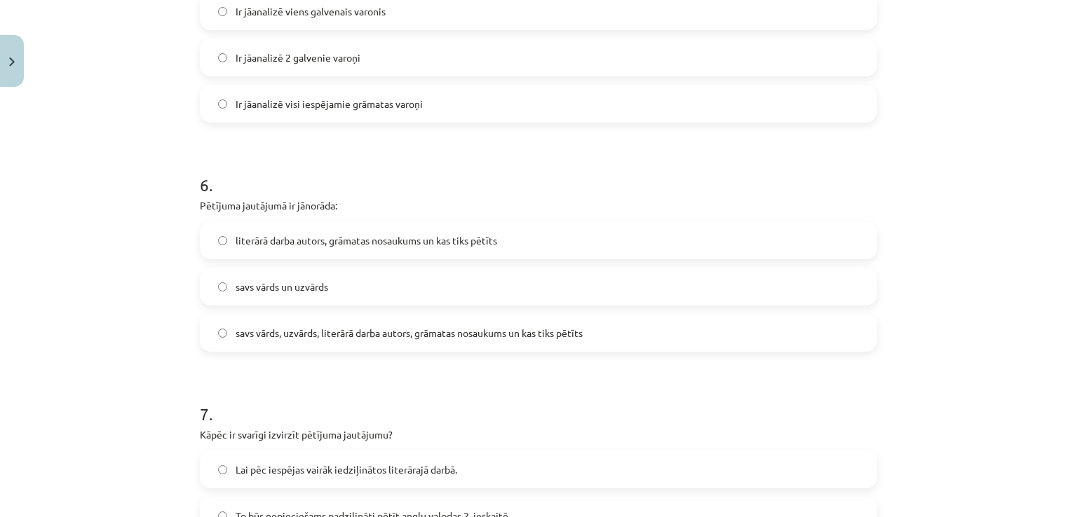
scroll to position [1367, 0]
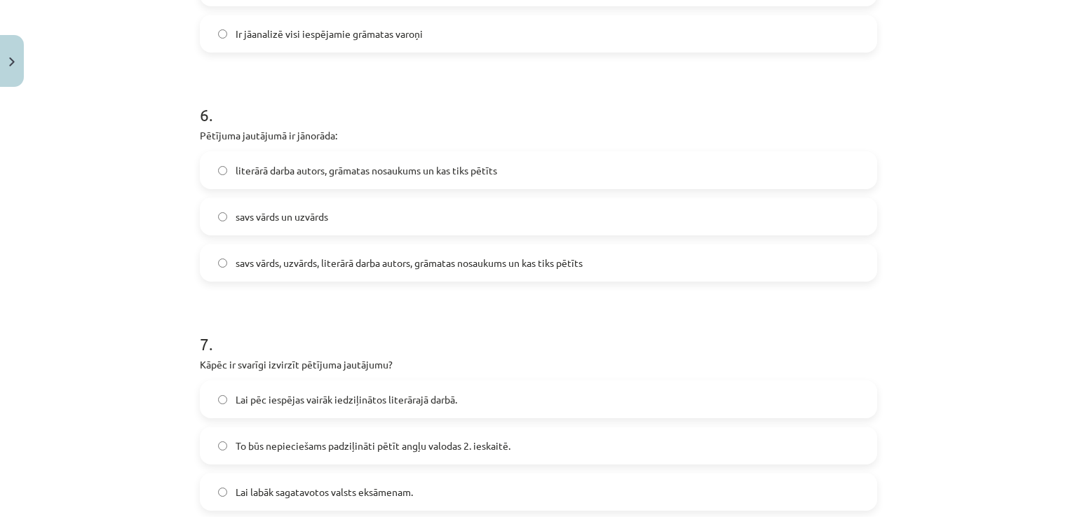
click at [452, 173] on span "literārā darba autors, grāmatas nosaukums un kas tiks pētīts" at bounding box center [367, 170] width 262 height 15
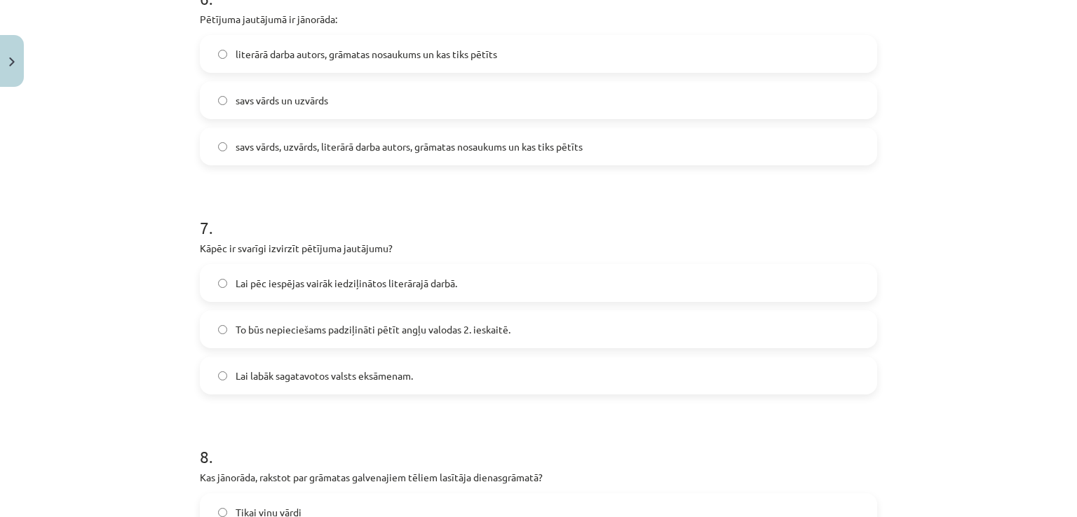
scroll to position [1507, 0]
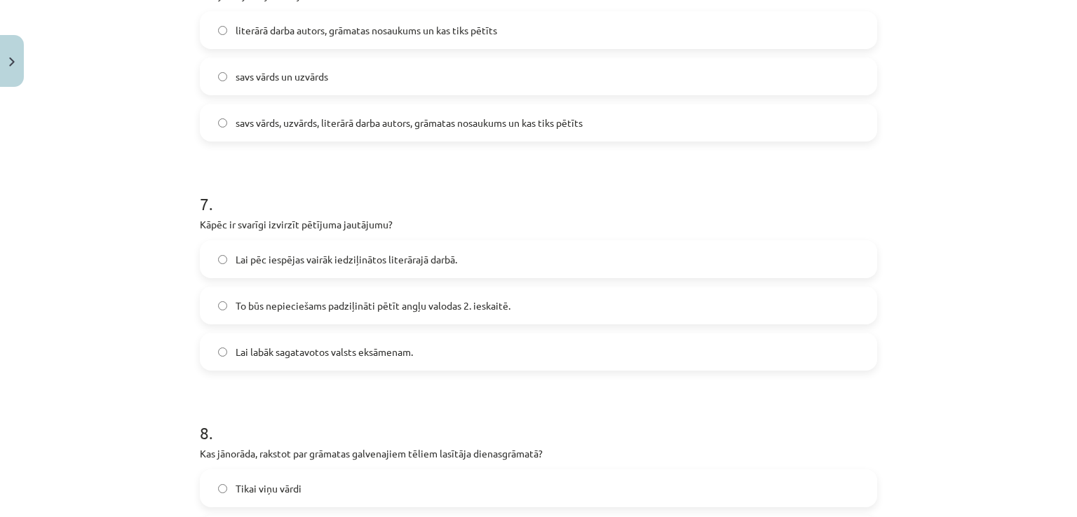
click at [424, 309] on span "To būs nepieciešams padziļināti pētīt angļu valodas 2. ieskaitē." at bounding box center [373, 306] width 275 height 15
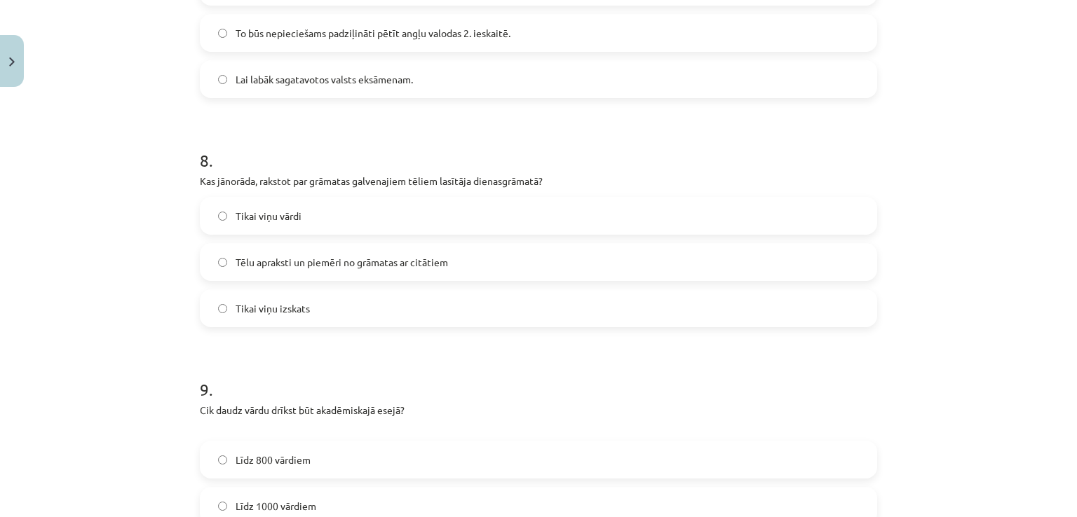
scroll to position [1788, 0]
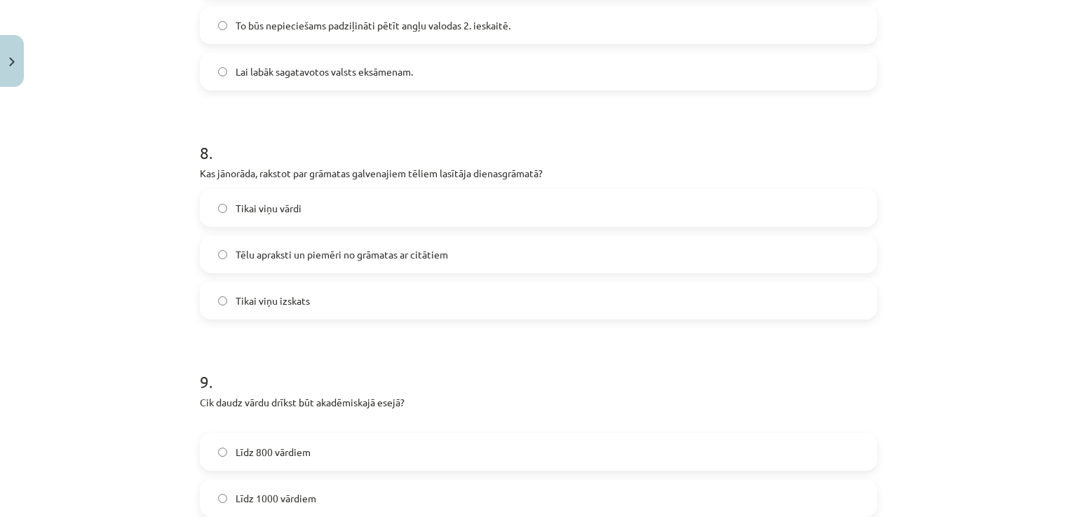
click at [423, 252] on span "Tēlu apraksti un piemēri no grāmatas ar citātiem" at bounding box center [342, 254] width 212 height 15
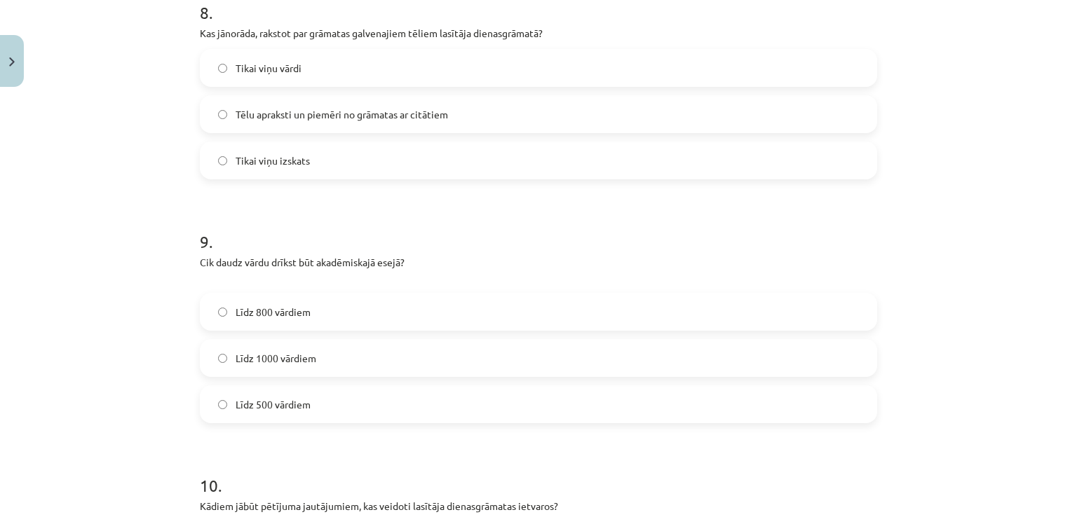
scroll to position [1998, 0]
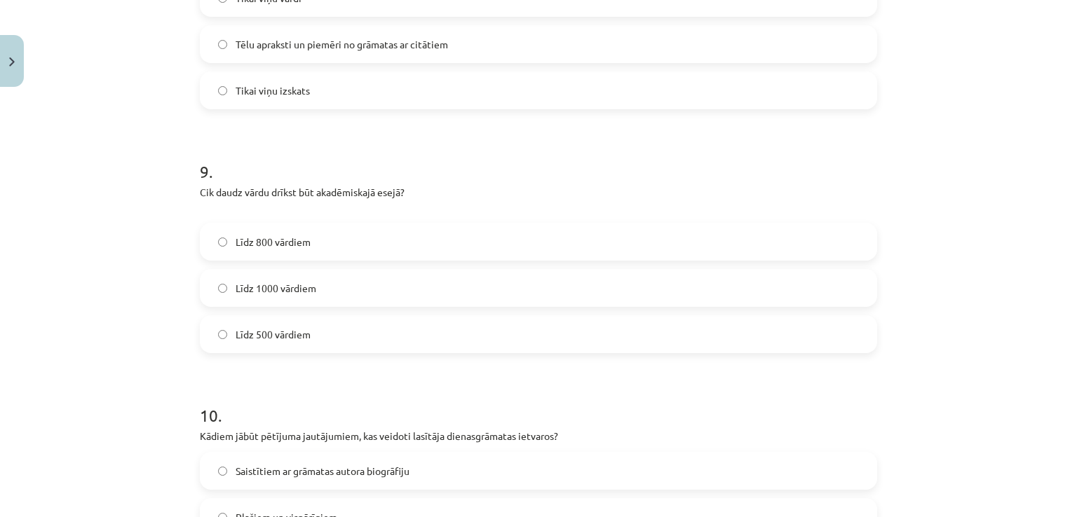
click at [367, 242] on label "Līdz 800 vārdiem" at bounding box center [538, 241] width 674 height 35
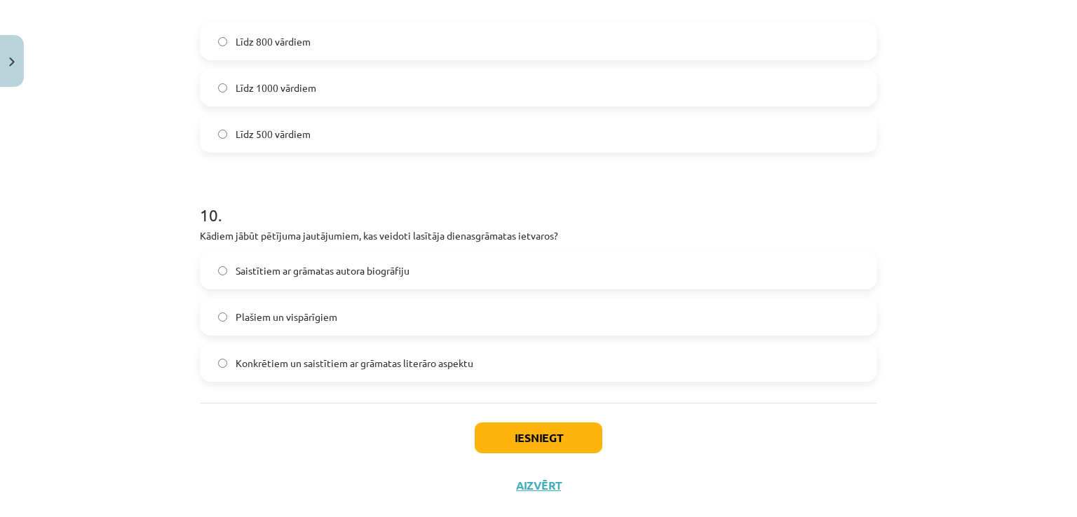
scroll to position [2208, 0]
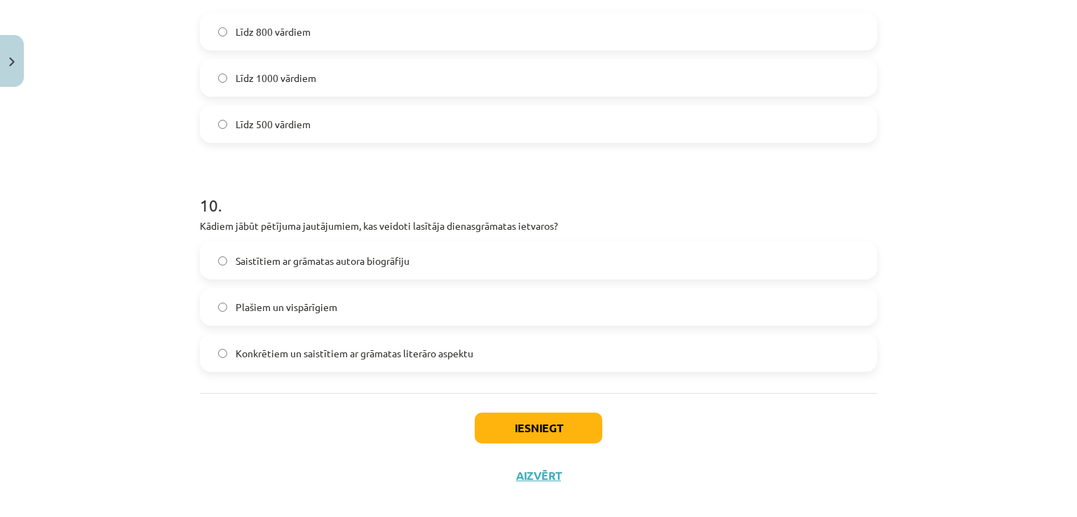
click at [367, 357] on span "Konkrētiem un saistītiem ar grāmatas literāro aspektu" at bounding box center [355, 353] width 238 height 15
click at [511, 430] on button "Iesniegt" at bounding box center [539, 428] width 128 height 31
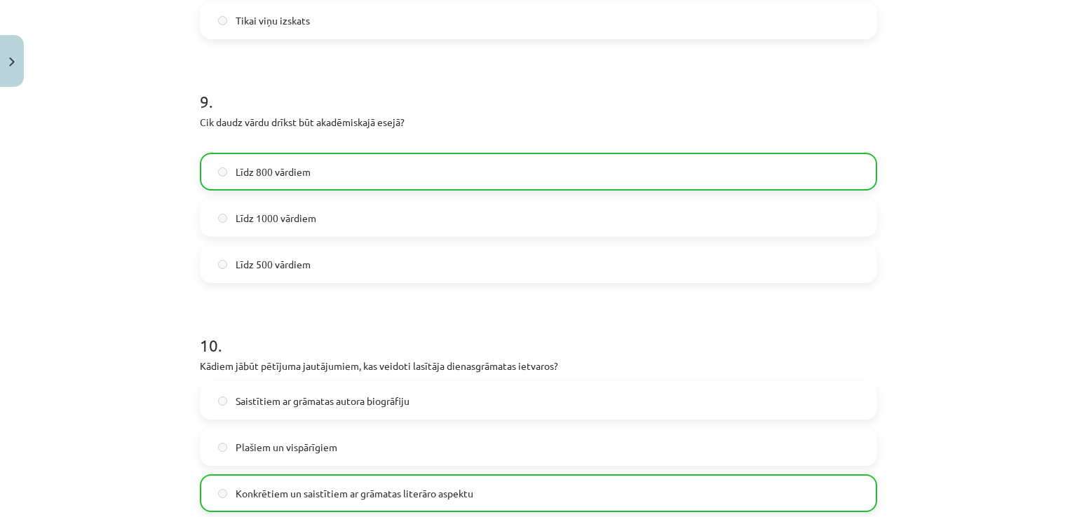
scroll to position [2269, 0]
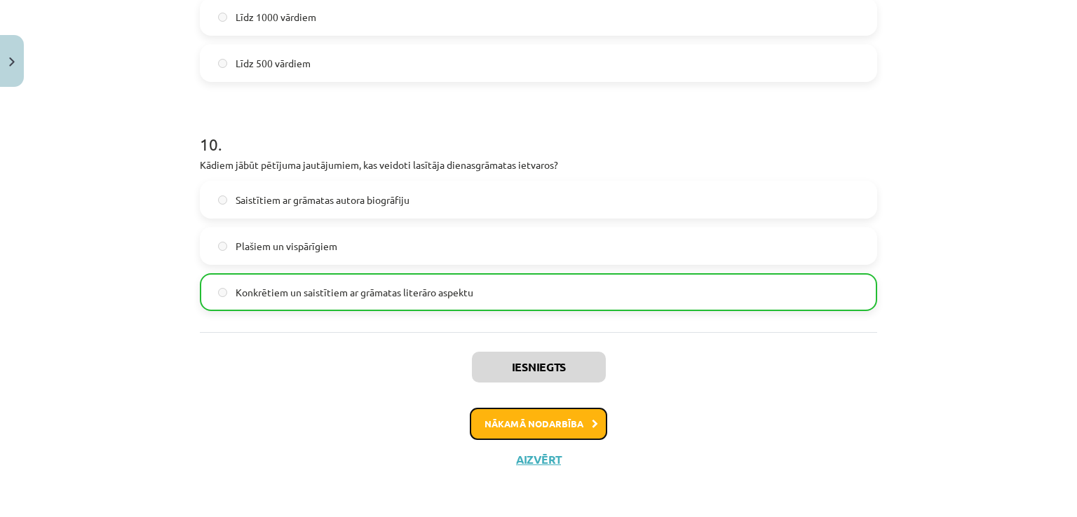
click at [564, 419] on button "Nākamā nodarbība" at bounding box center [538, 424] width 137 height 32
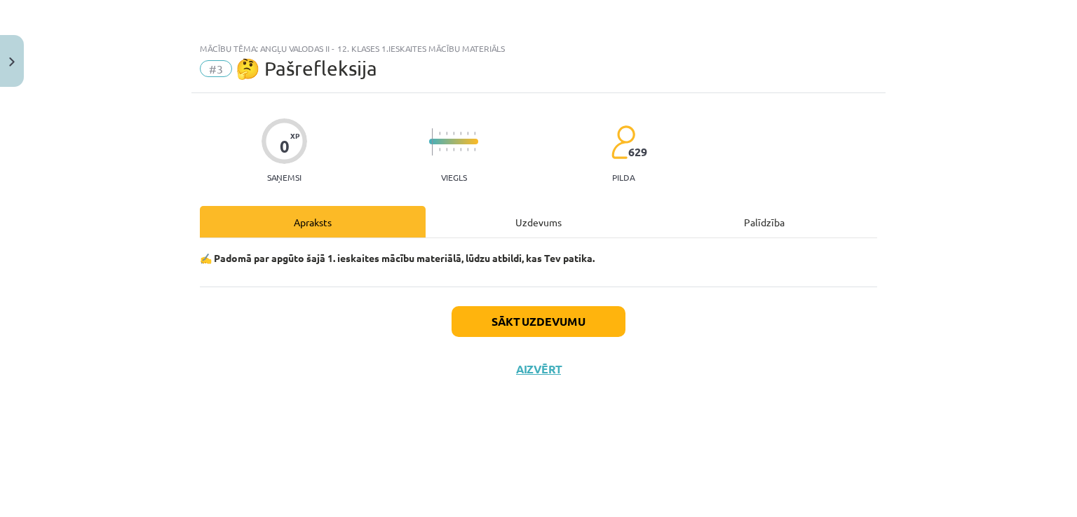
scroll to position [0, 0]
click at [586, 320] on button "Sākt uzdevumu" at bounding box center [539, 321] width 174 height 31
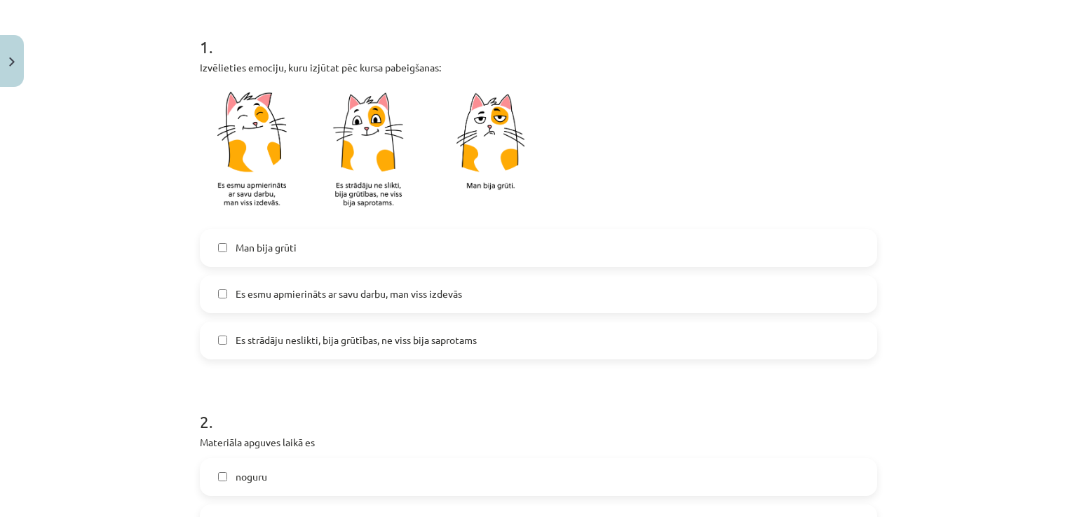
scroll to position [280, 0]
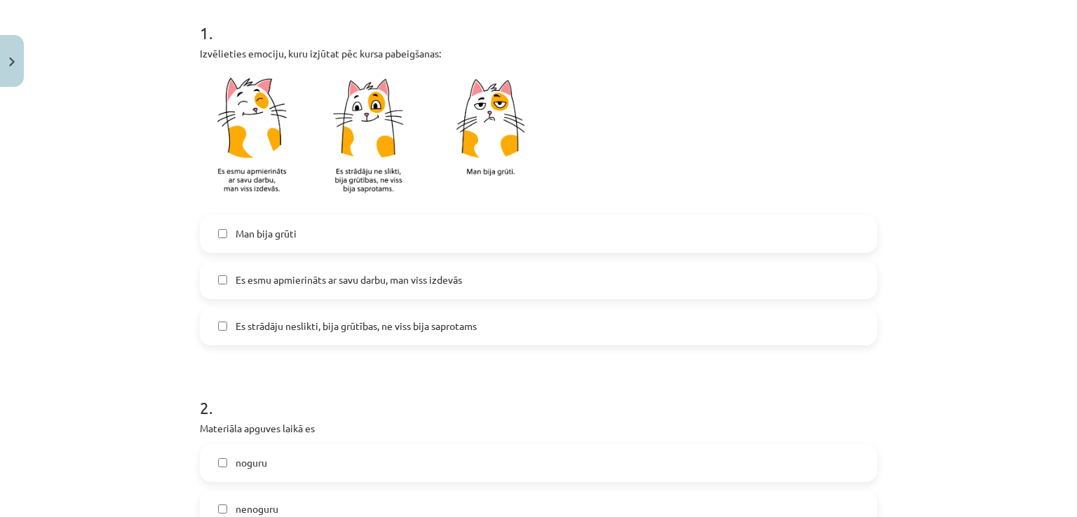
click at [408, 286] on span "Es esmu apmierināts ar savu darbu, man viss izdevās" at bounding box center [349, 280] width 226 height 15
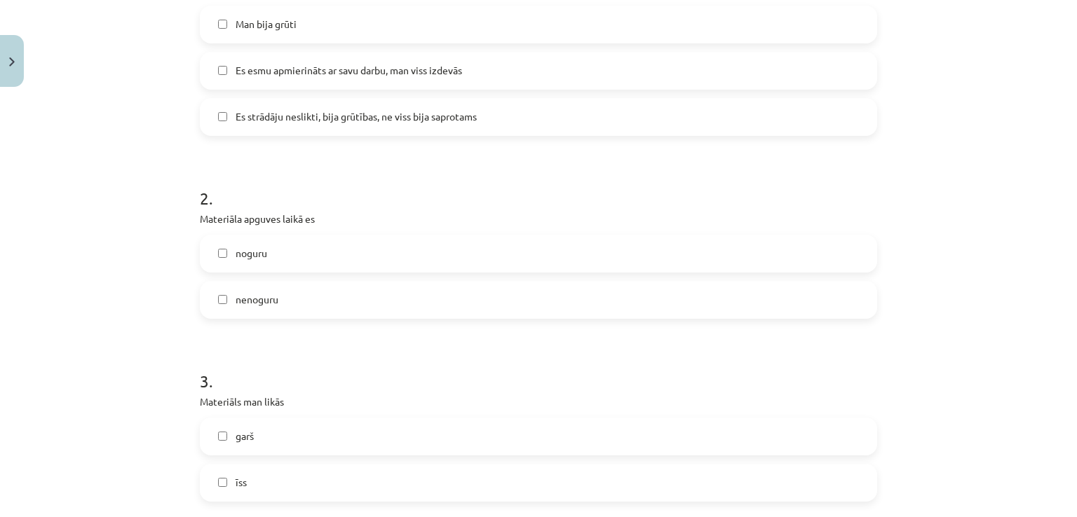
scroll to position [491, 0]
click at [333, 294] on label "nenoguru" at bounding box center [538, 299] width 674 height 35
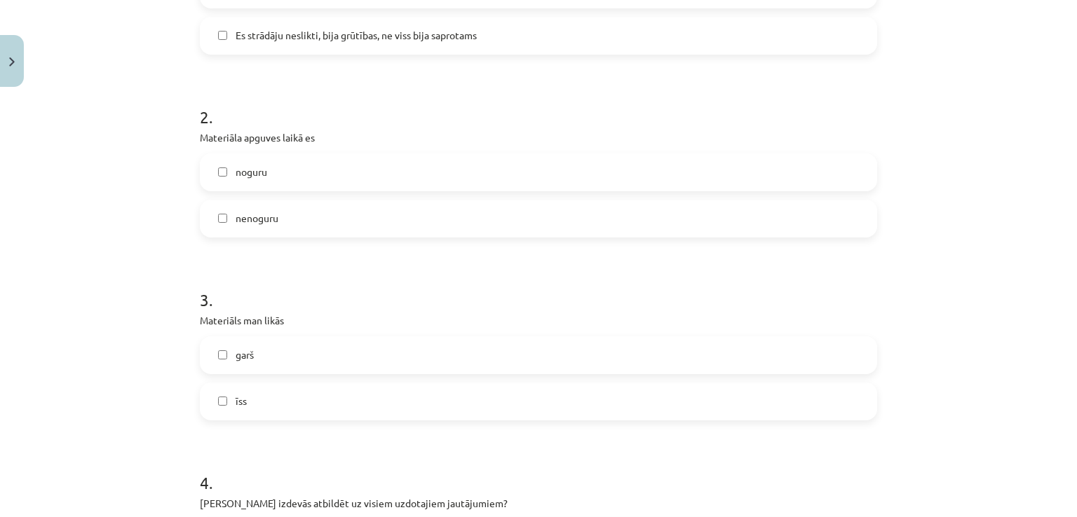
scroll to position [771, 0]
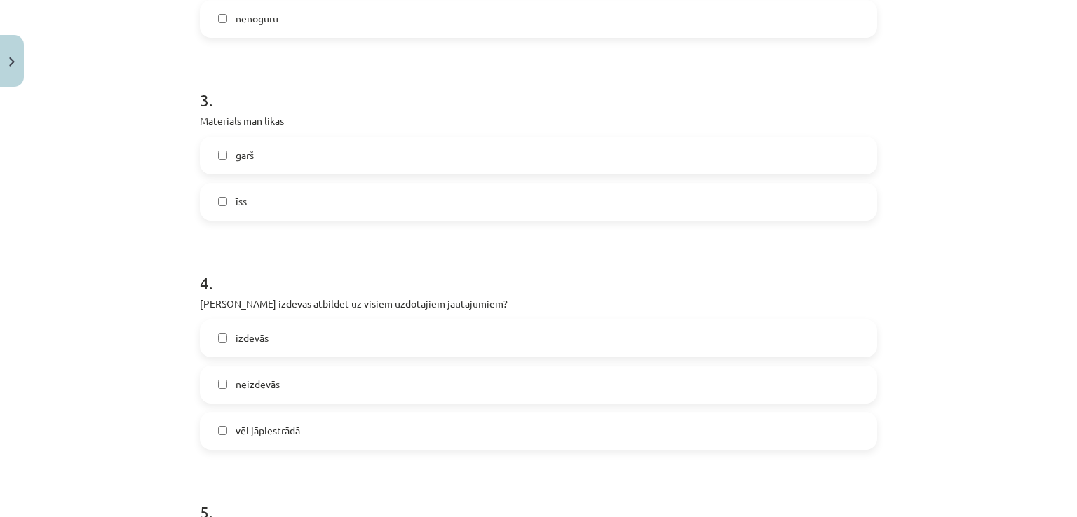
click at [286, 198] on label "īss" at bounding box center [538, 201] width 674 height 35
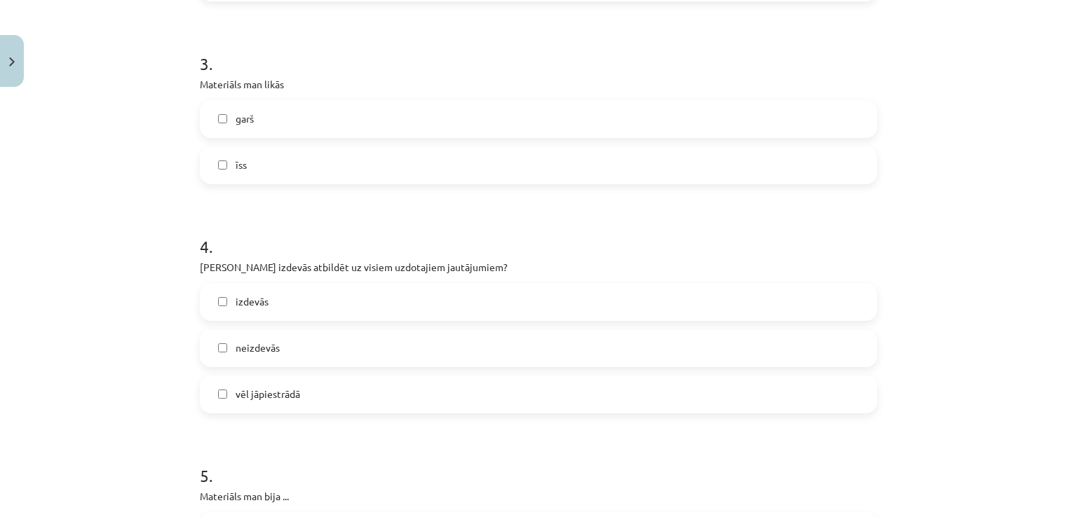
scroll to position [841, 0]
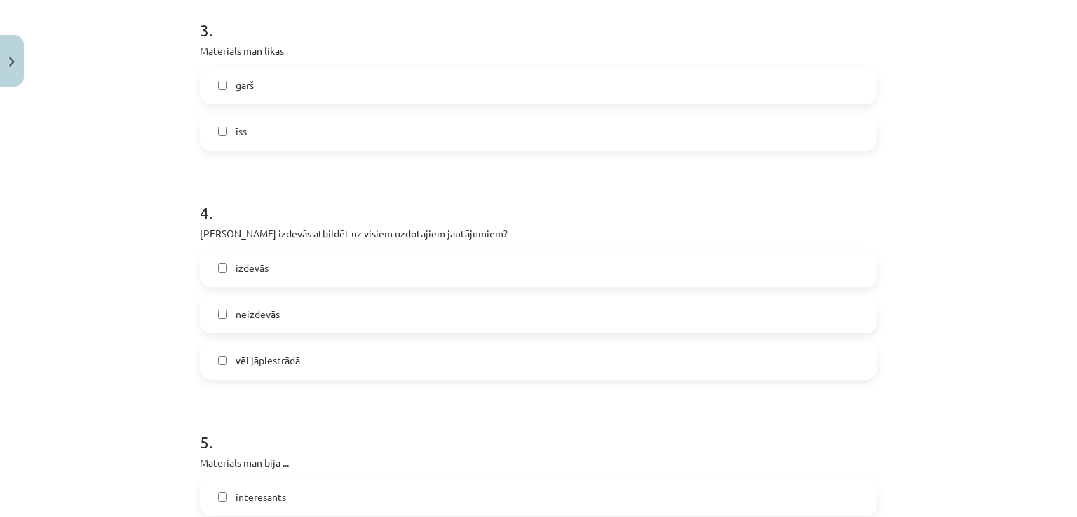
click at [286, 275] on label "izdevās" at bounding box center [538, 268] width 674 height 35
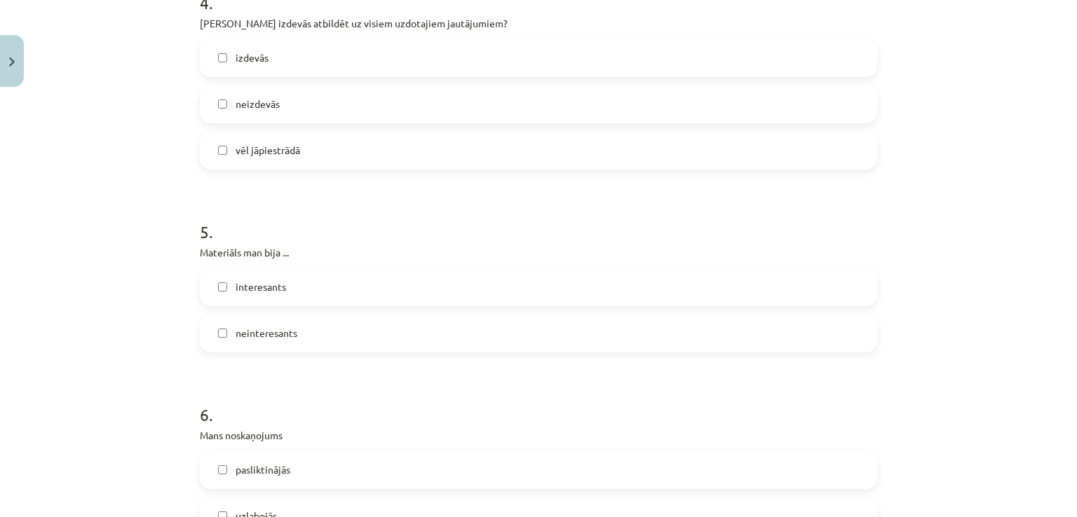
scroll to position [1122, 0]
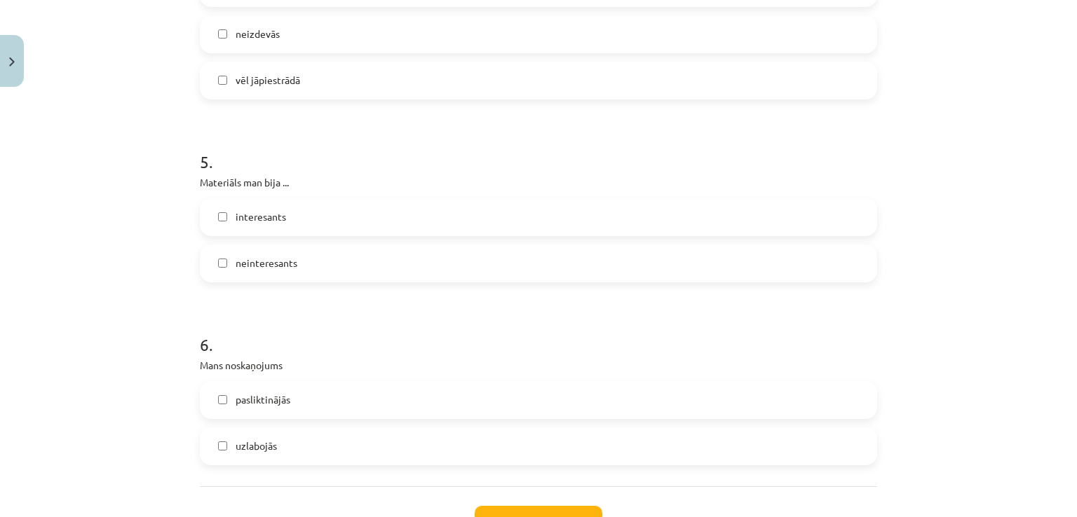
click at [276, 217] on span "interesants" at bounding box center [261, 217] width 50 height 15
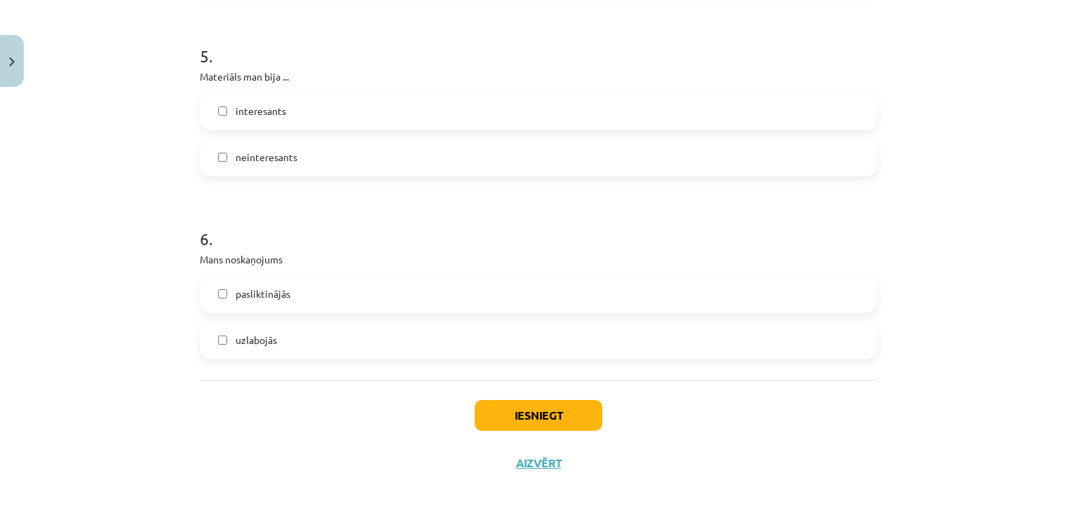
scroll to position [1232, 0]
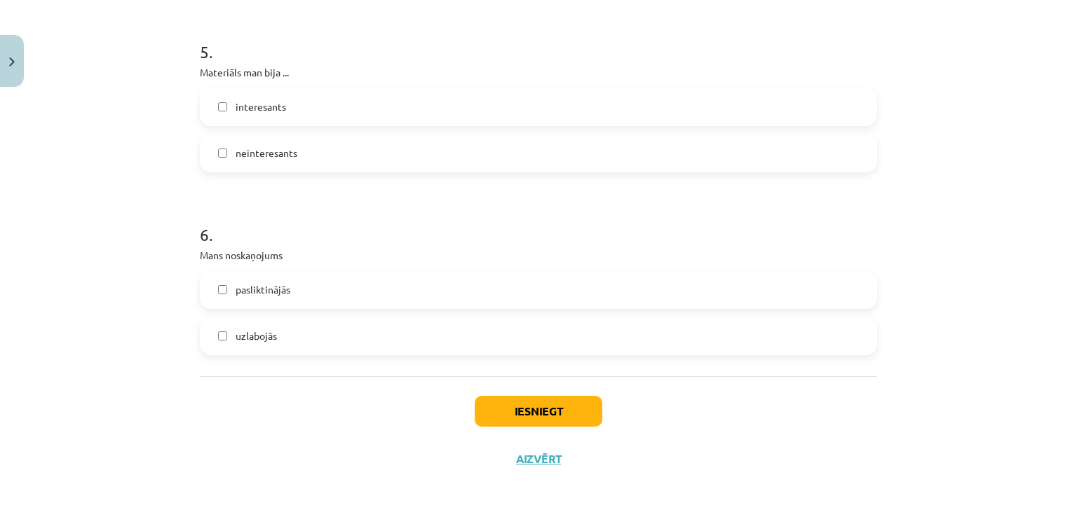
click at [334, 338] on label "uzlabojās" at bounding box center [538, 336] width 674 height 35
click at [526, 412] on button "Iesniegt" at bounding box center [539, 411] width 128 height 31
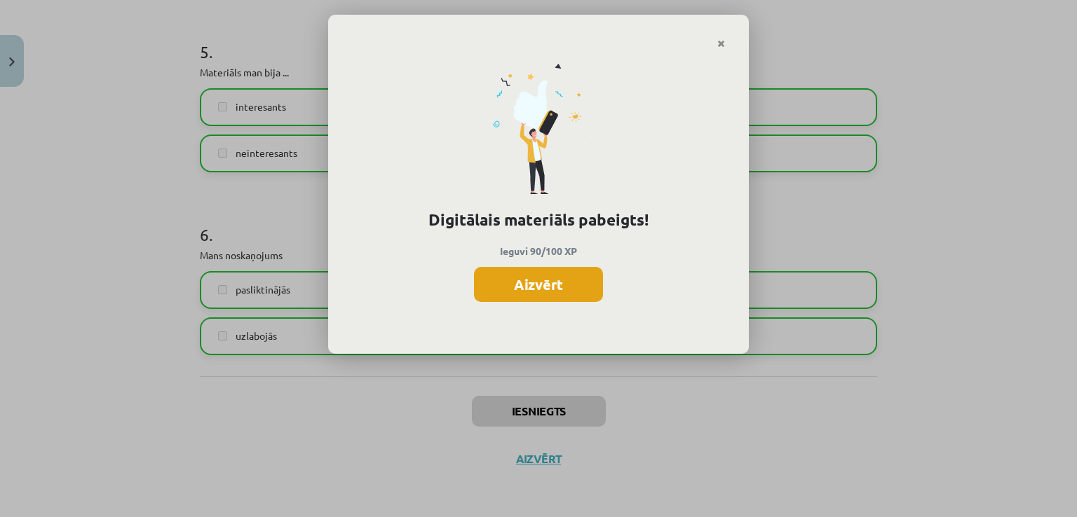
click at [558, 285] on button "Aizvērt" at bounding box center [538, 284] width 129 height 35
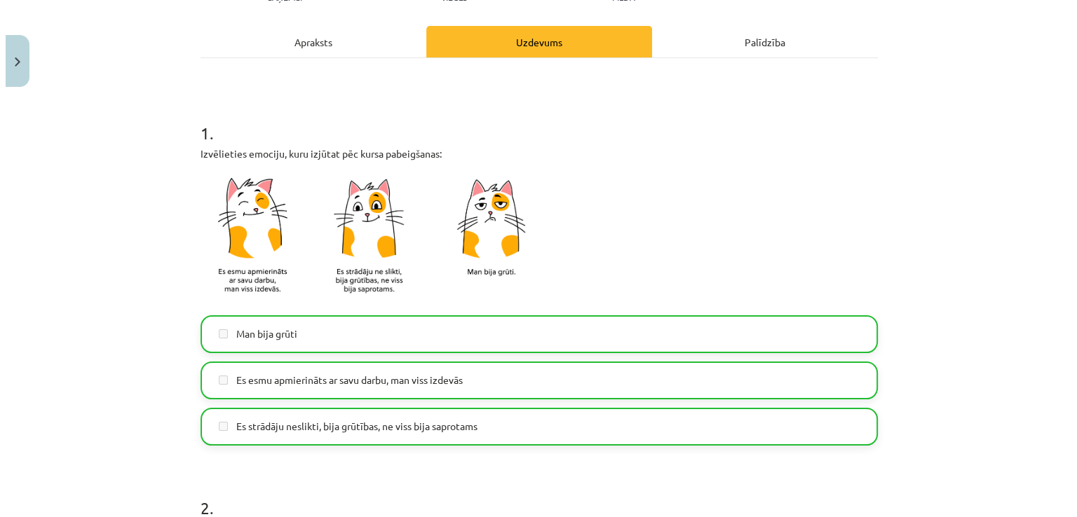
scroll to position [0, 0]
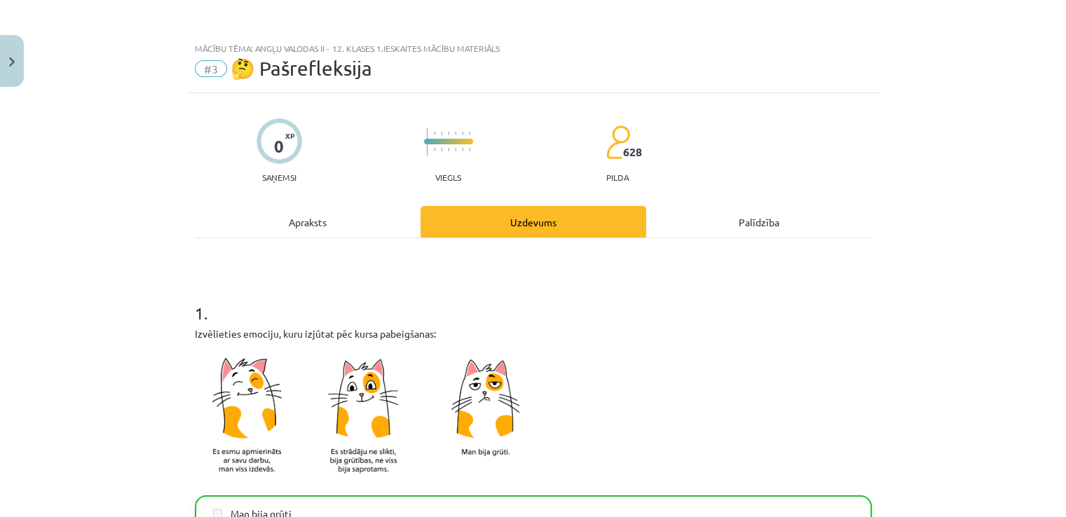
click at [291, 228] on div "Apraksts" at bounding box center [308, 222] width 226 height 32
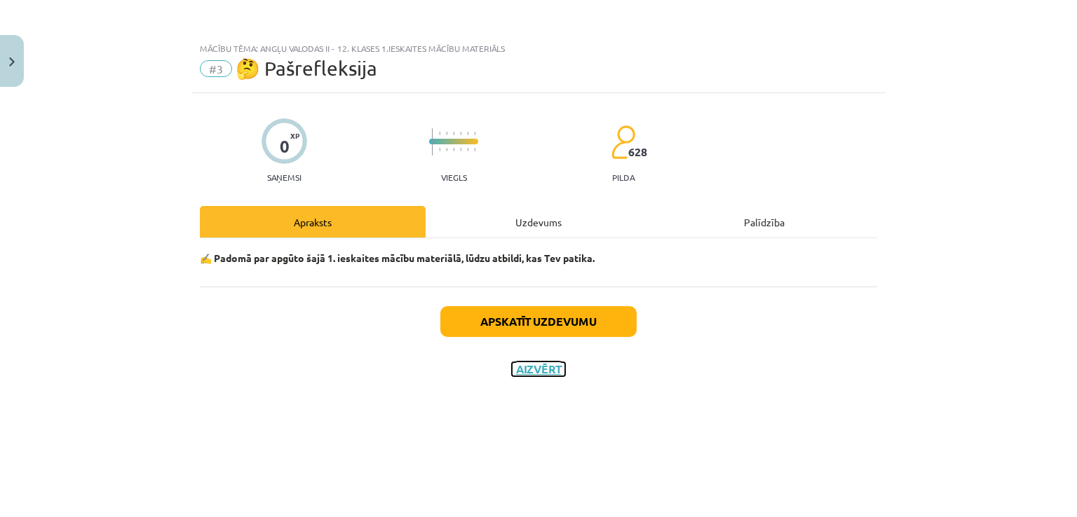
click at [537, 367] on button "Aizvērt" at bounding box center [538, 369] width 53 height 14
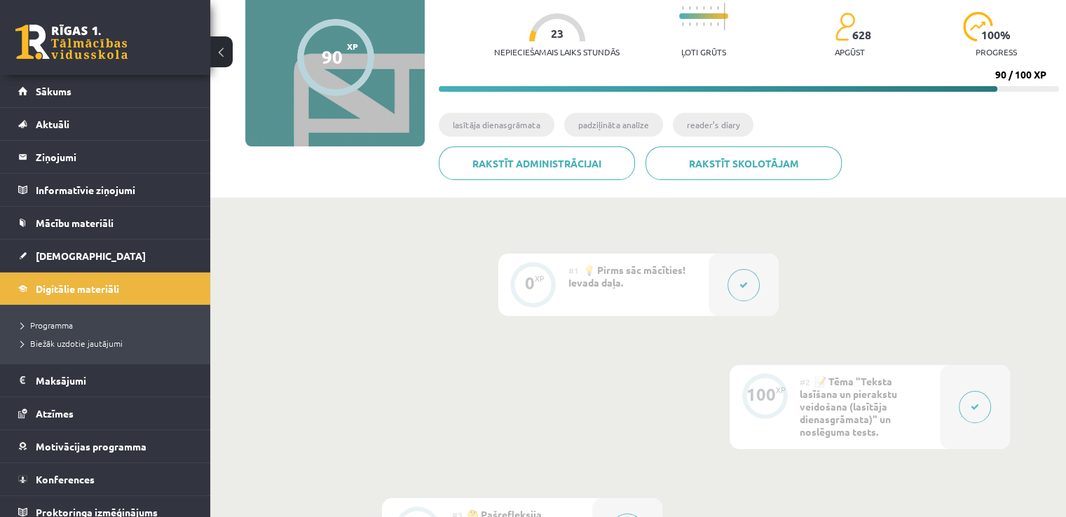
click at [982, 400] on button at bounding box center [975, 407] width 32 height 32
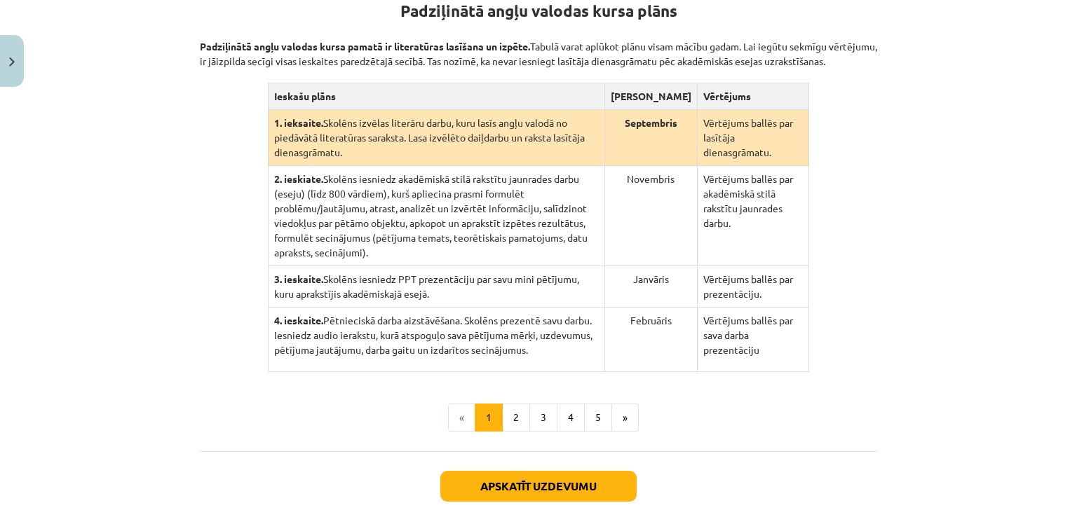
scroll to position [400, 0]
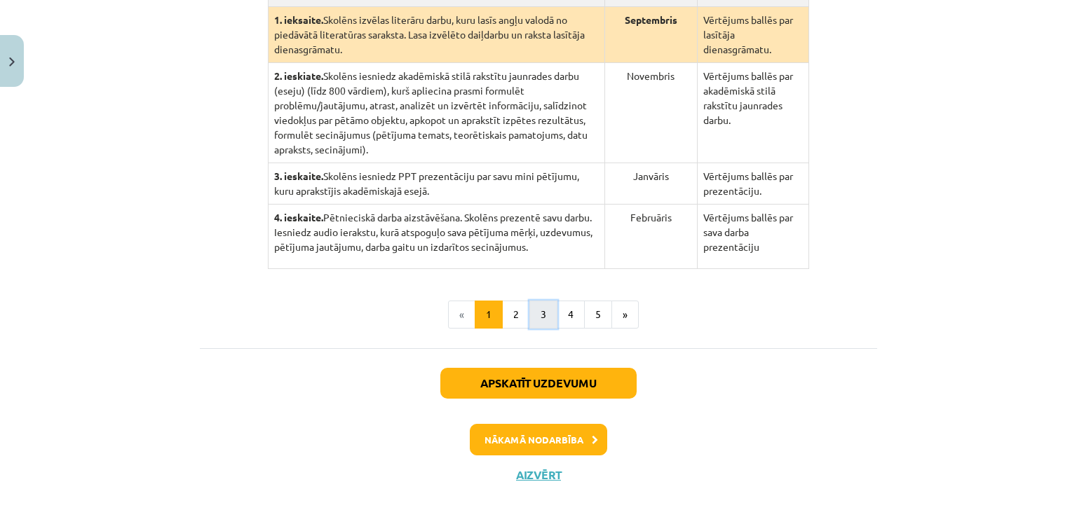
click at [529, 301] on button "3" at bounding box center [543, 315] width 28 height 28
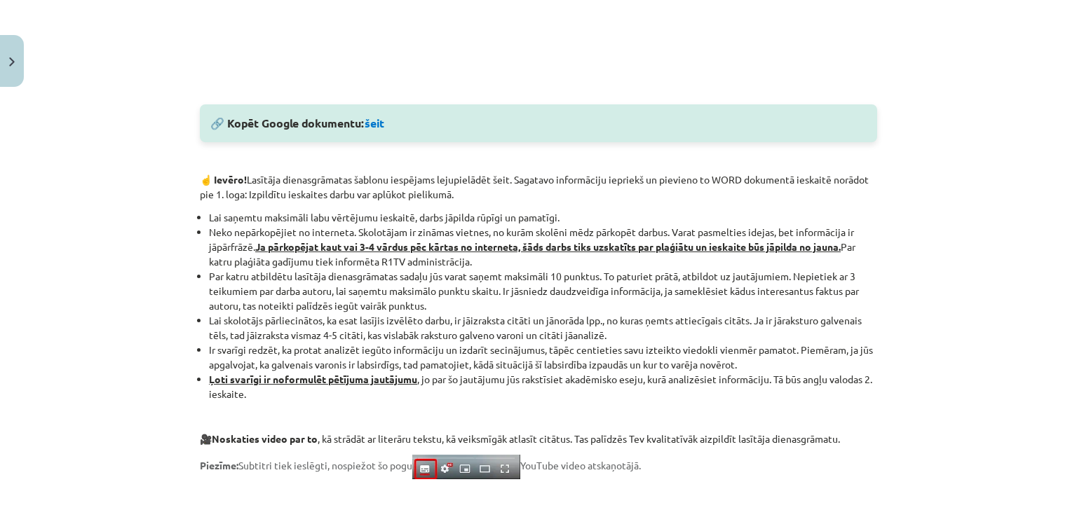
scroll to position [834, 0]
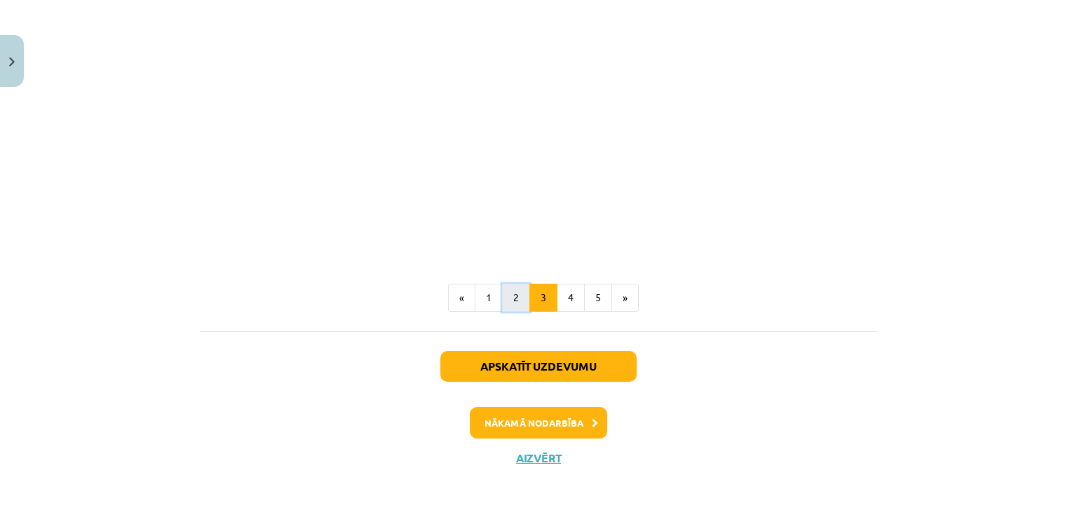
click at [508, 294] on button "2" at bounding box center [516, 298] width 28 height 28
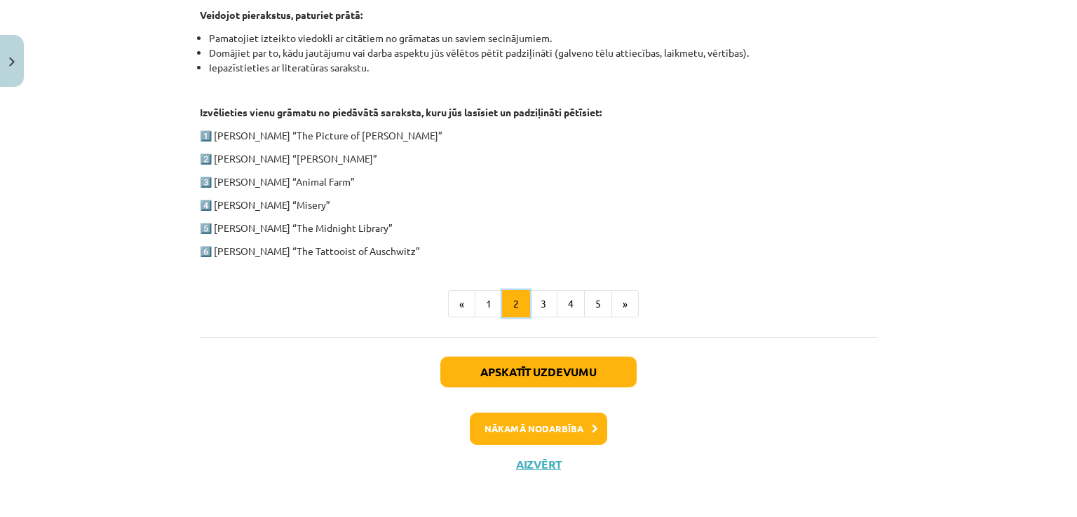
scroll to position [736, 0]
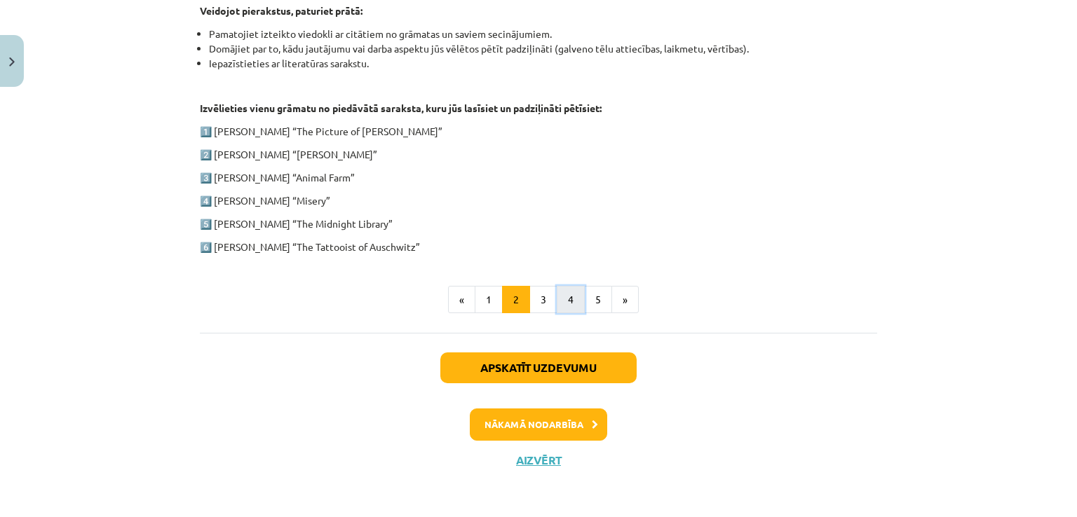
click at [570, 302] on button "4" at bounding box center [571, 300] width 28 height 28
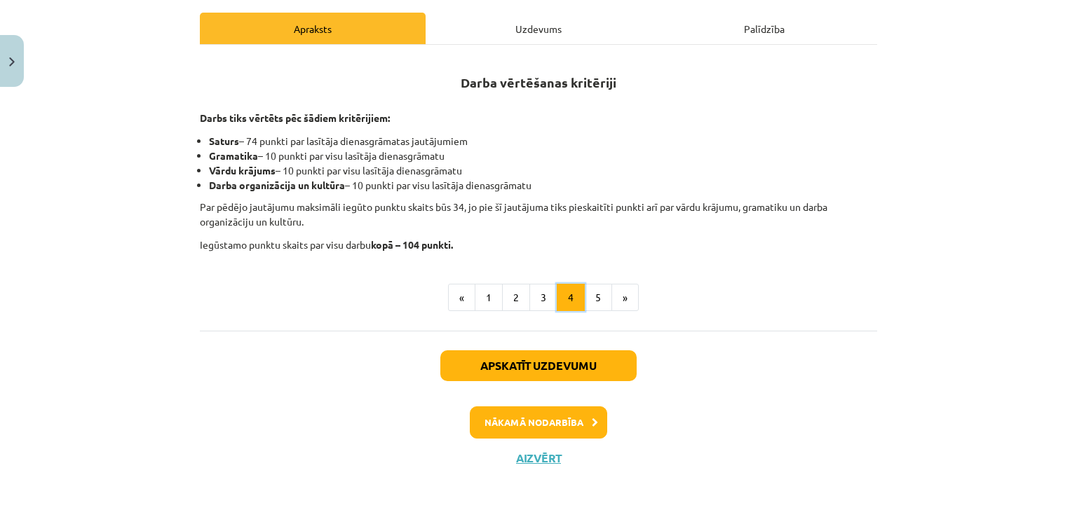
scroll to position [215, 0]
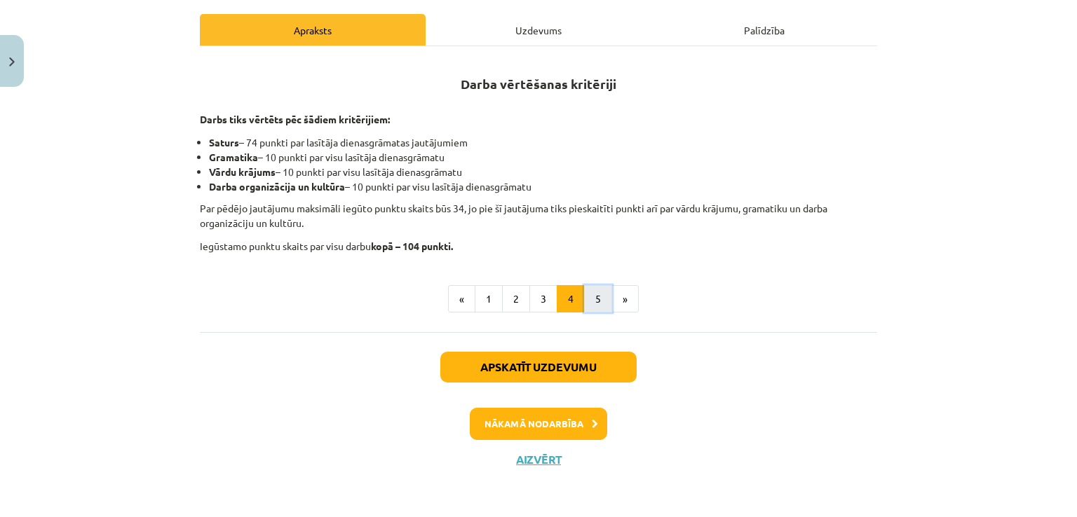
click at [589, 304] on button "5" at bounding box center [598, 299] width 28 height 28
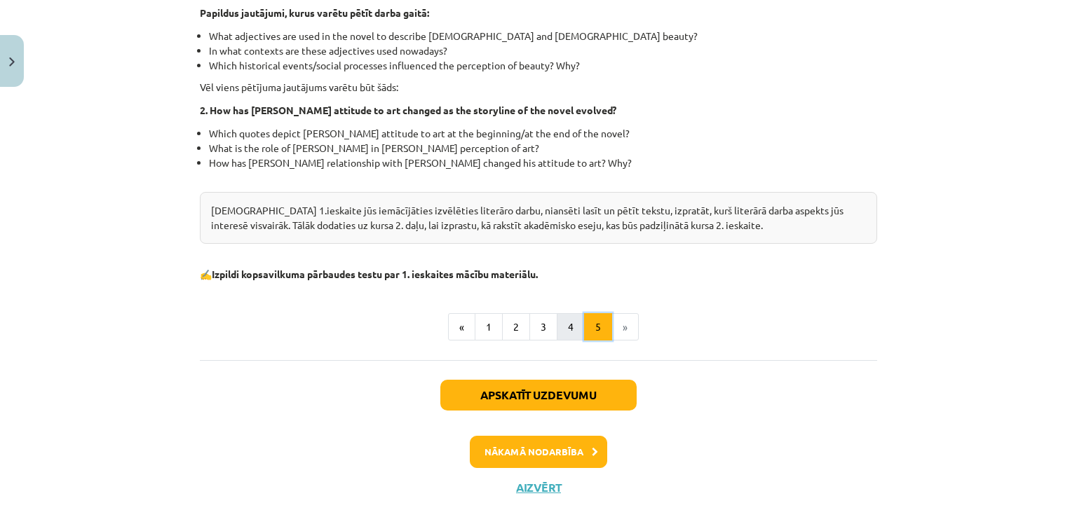
scroll to position [471, 0]
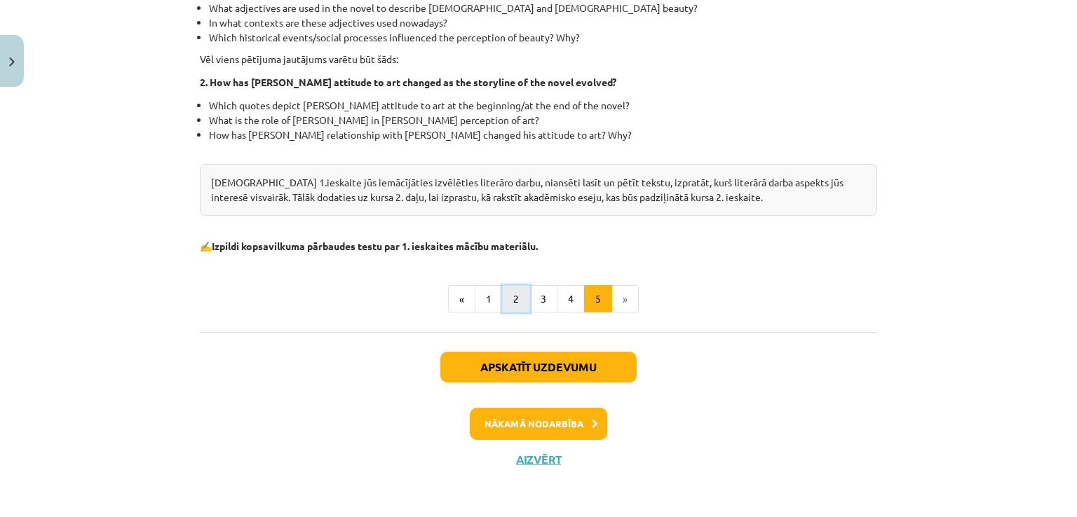
click at [515, 306] on button "2" at bounding box center [516, 299] width 28 height 28
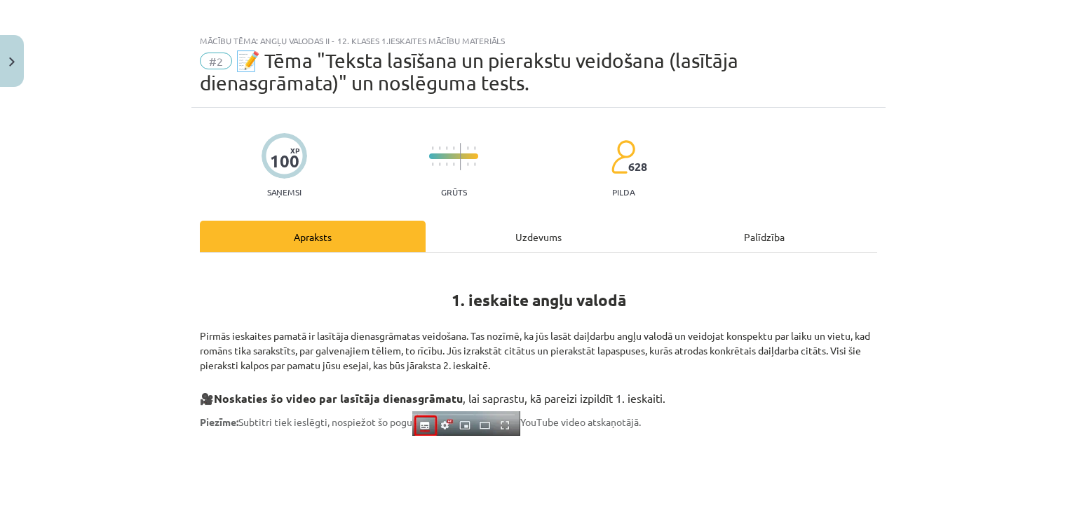
scroll to position [0, 0]
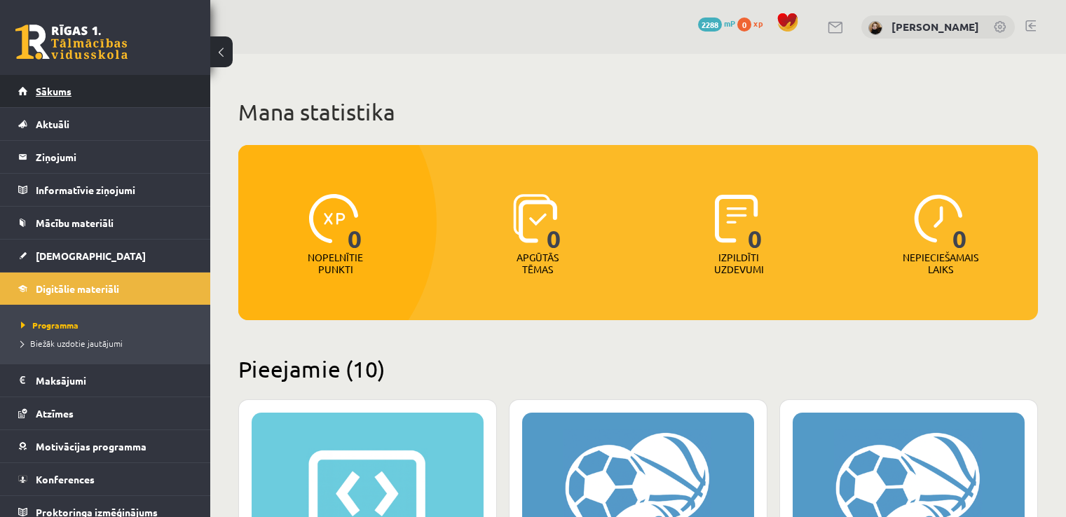
scroll to position [1192, 0]
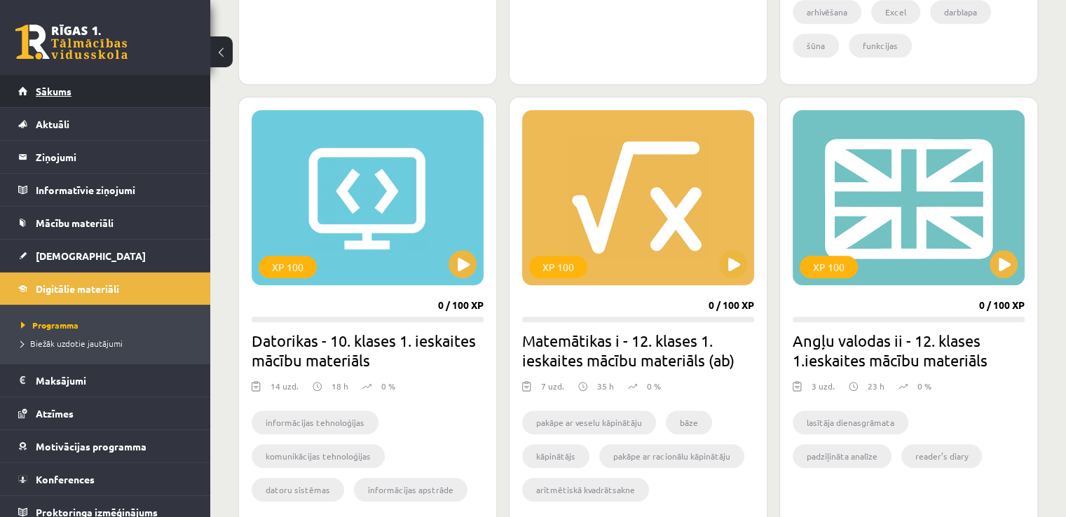
click at [70, 90] on span "Sākums" at bounding box center [54, 91] width 36 height 13
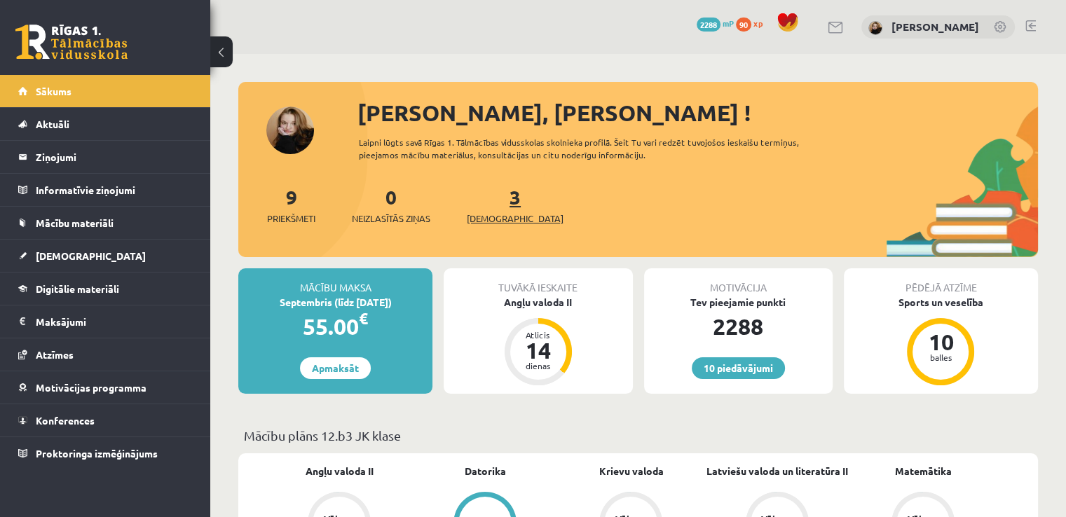
click at [491, 196] on link "3 Ieskaites" at bounding box center [515, 204] width 97 height 41
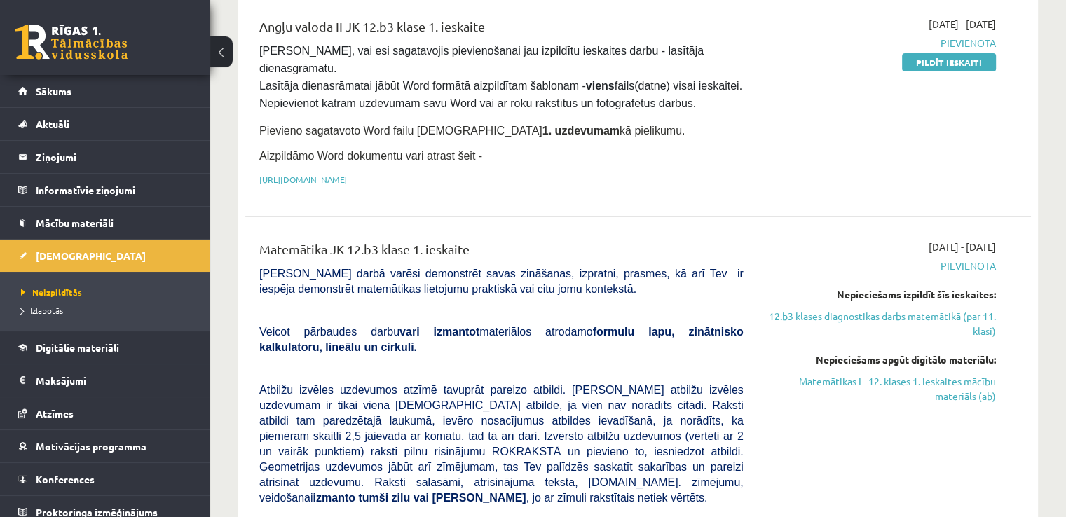
scroll to position [7, 0]
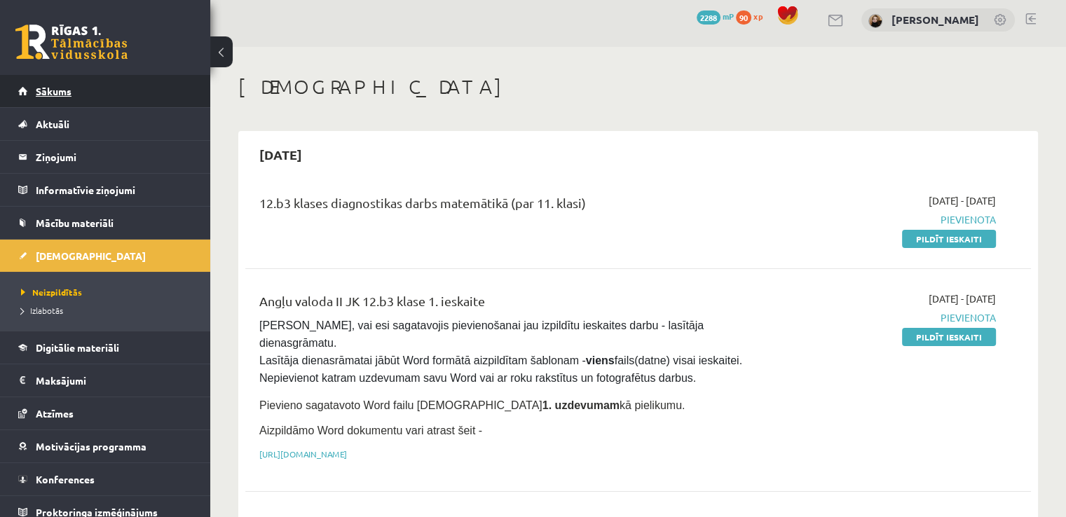
click at [43, 94] on span "Sākums" at bounding box center [54, 91] width 36 height 13
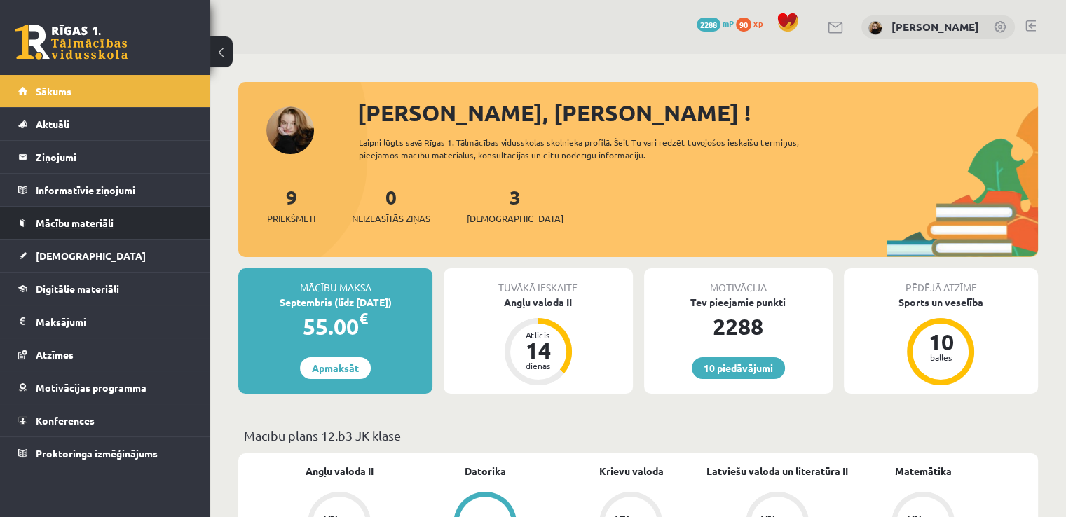
click at [76, 229] on link "Mācību materiāli" at bounding box center [105, 223] width 175 height 32
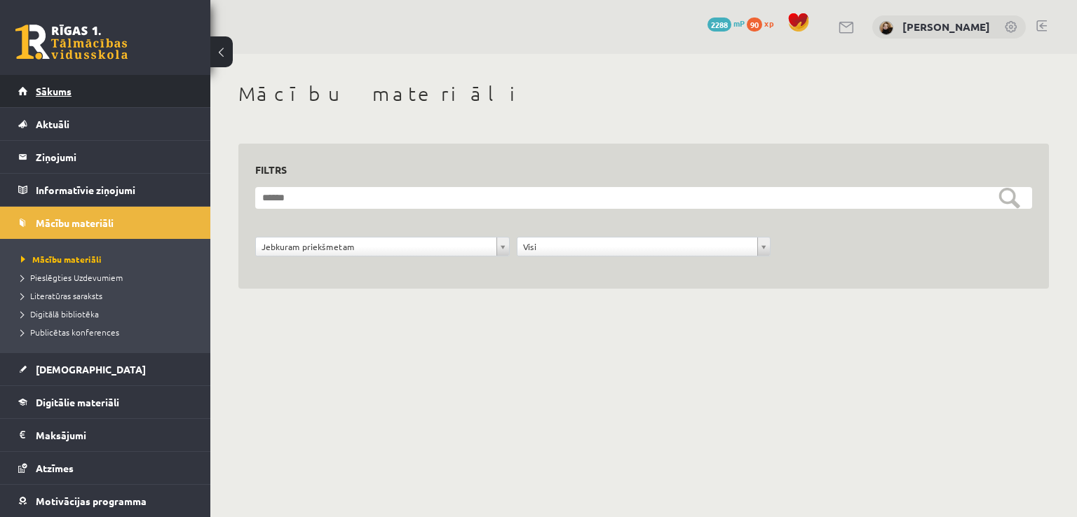
click at [71, 95] on span "Sākums" at bounding box center [54, 91] width 36 height 13
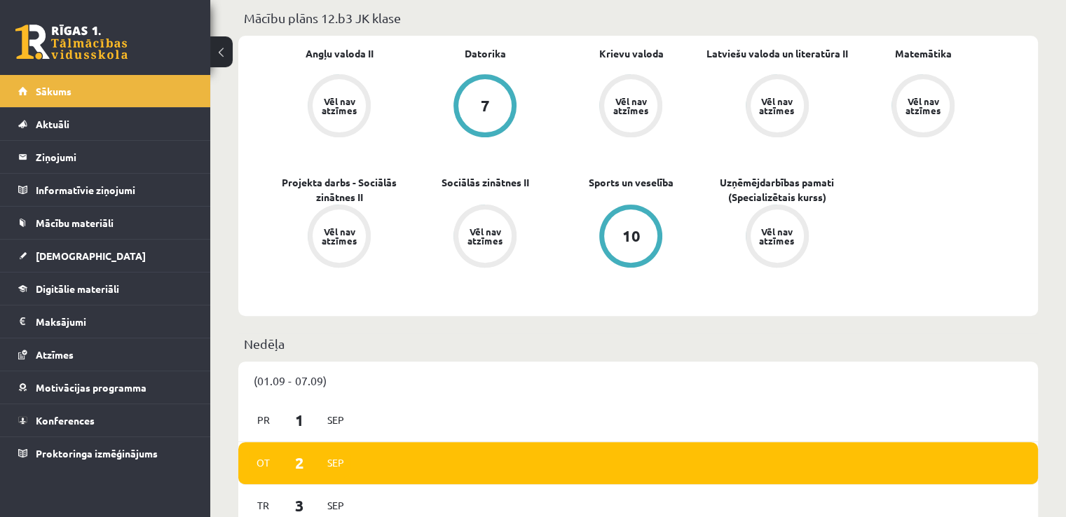
scroll to position [421, 0]
